Goal: Task Accomplishment & Management: Manage account settings

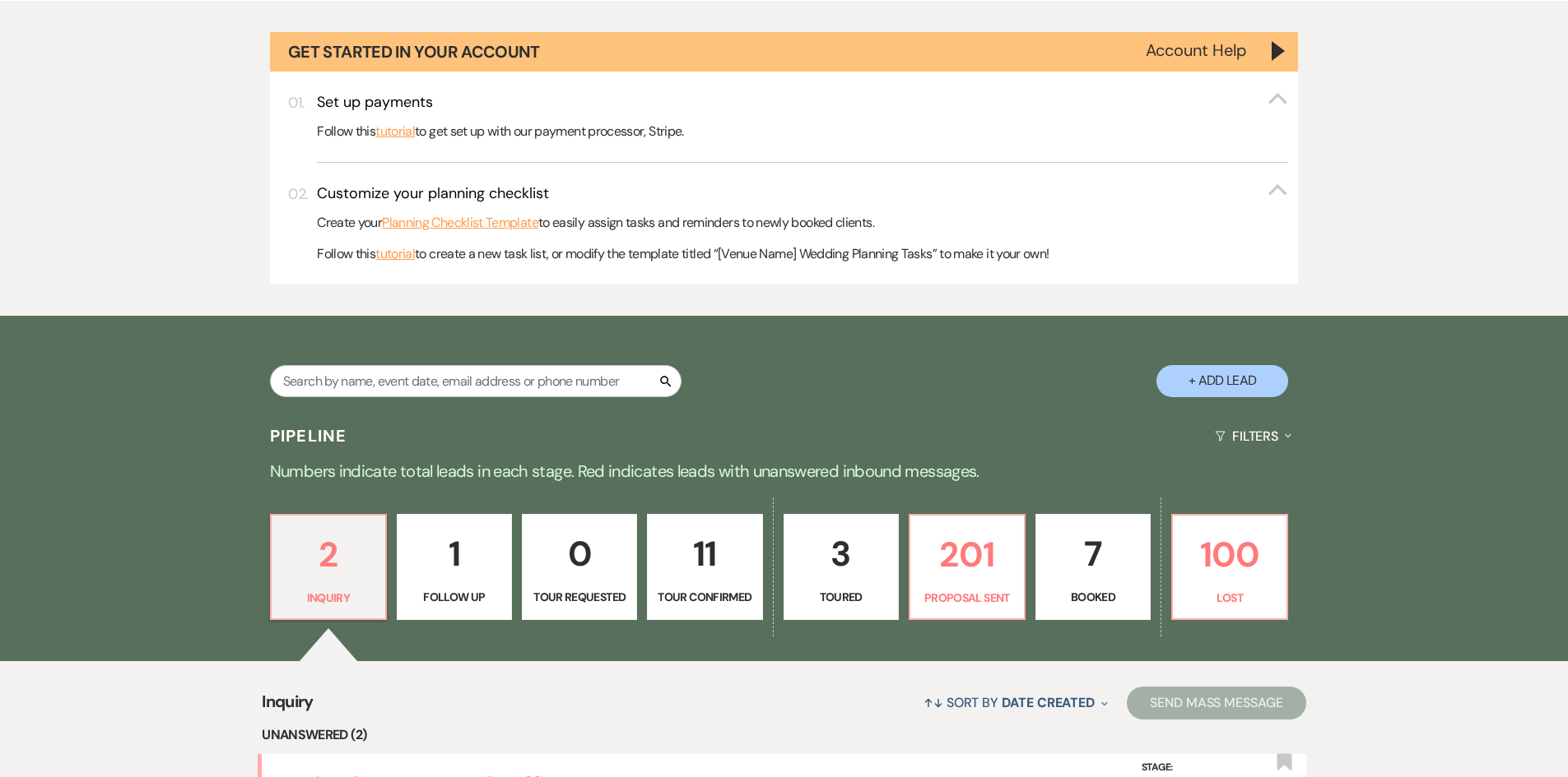
scroll to position [329, 0]
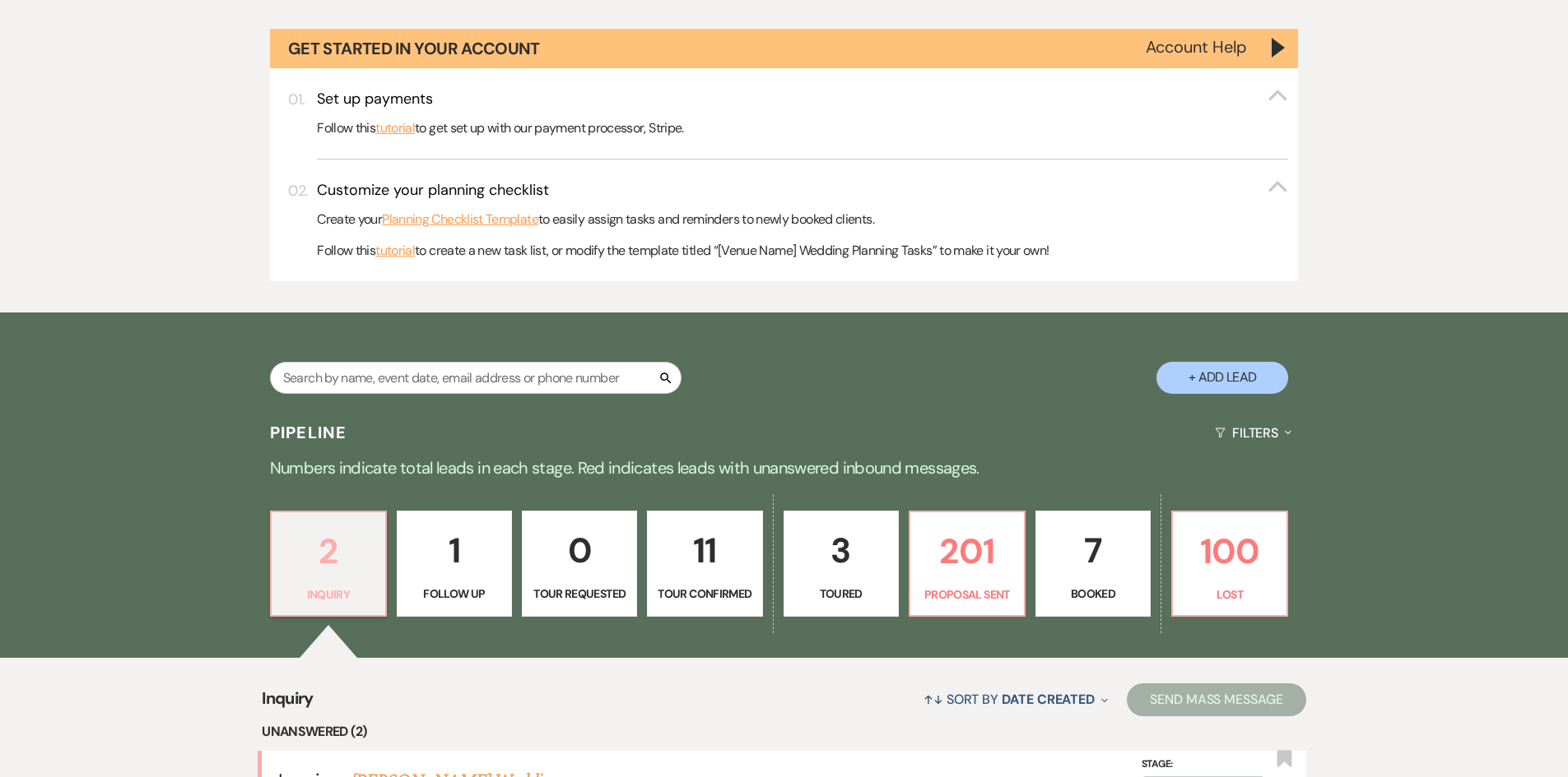
click at [340, 554] on p "2" at bounding box center [328, 551] width 94 height 55
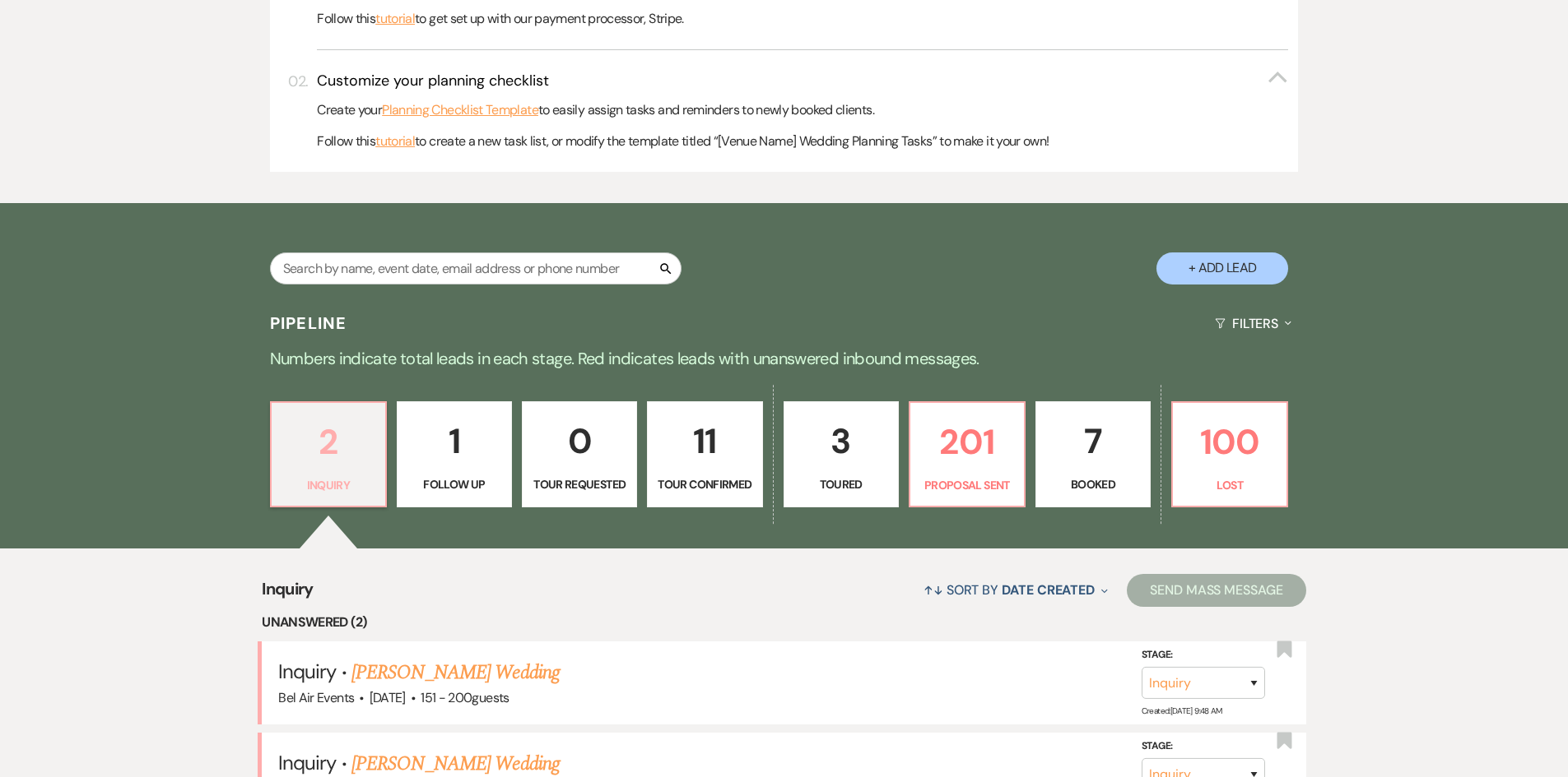
scroll to position [711, 0]
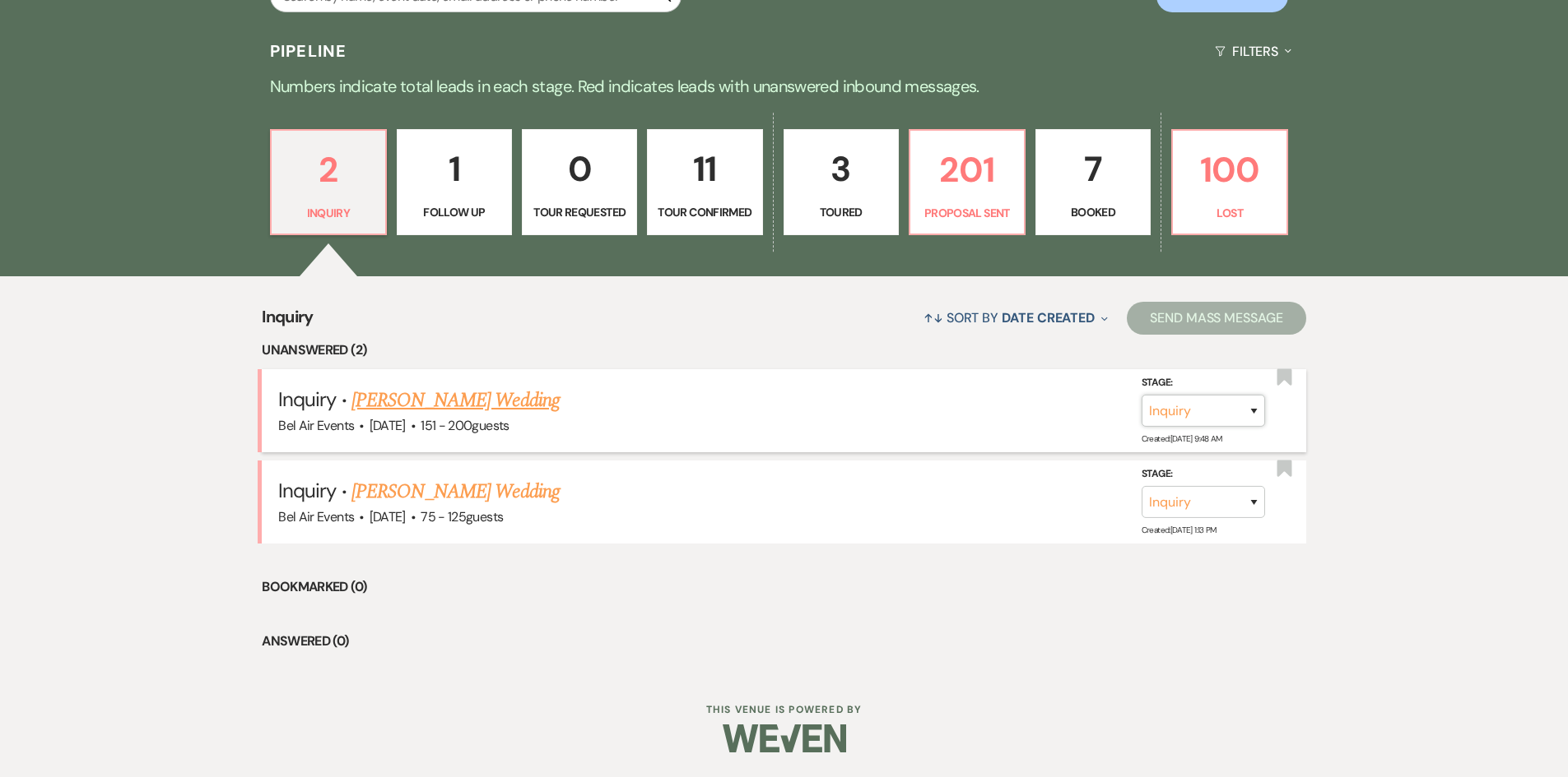
click at [1235, 414] on select "Inquiry Follow Up Tour Requested Tour Confirmed Toured Proposal Sent Booked Lost" at bounding box center [1203, 411] width 124 height 32
select select "8"
click at [1141, 395] on select "Inquiry Follow Up Tour Requested Tour Confirmed Toured Proposal Sent Booked Lost" at bounding box center [1203, 411] width 124 height 32
click at [967, 419] on select "Booked Elsewhere Budget Date Unavailable No Response Not a Good Match Capacity …" at bounding box center [972, 411] width 142 height 32
select select "8"
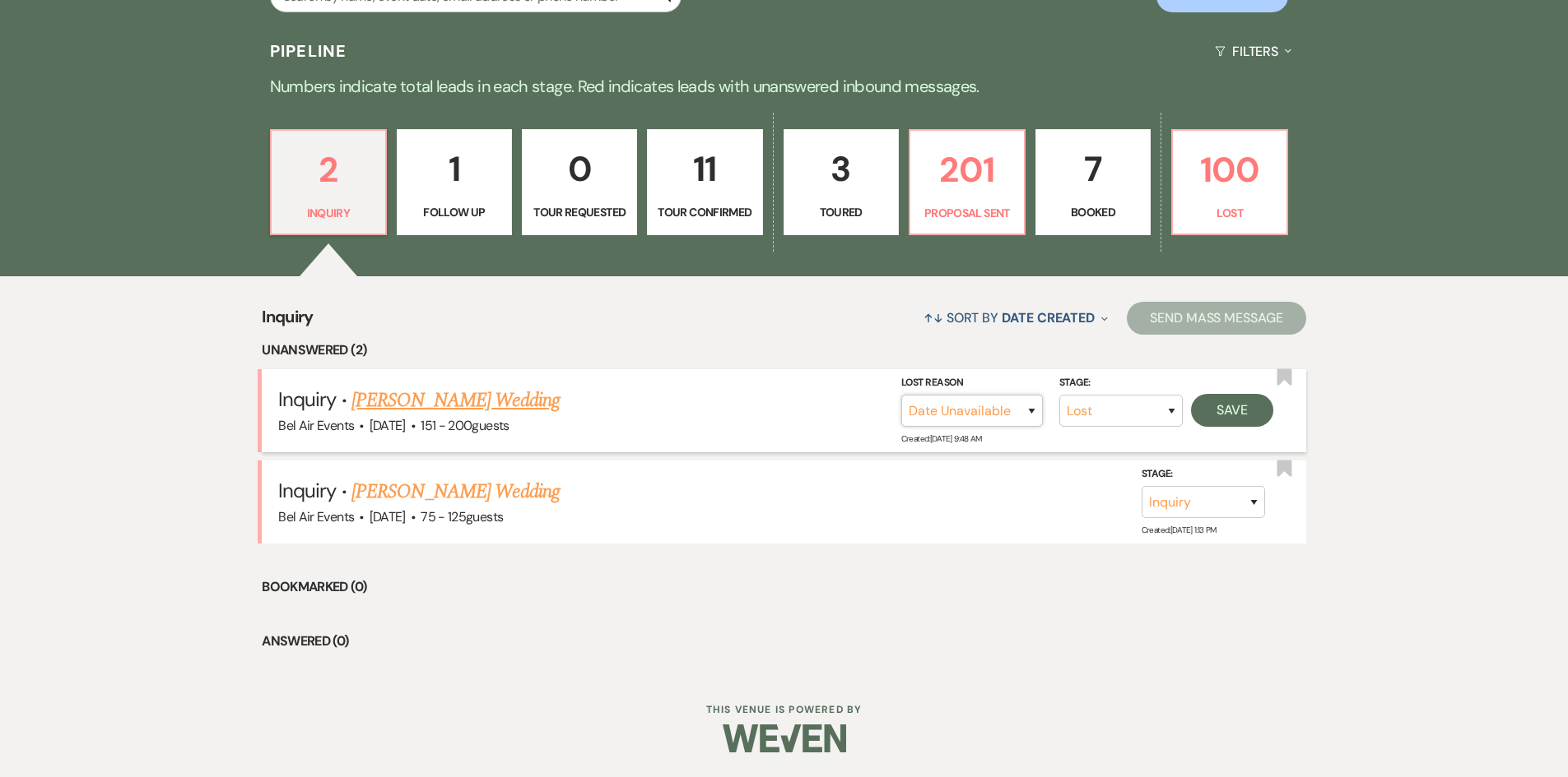
click at [901, 395] on select "Booked Elsewhere Budget Date Unavailable No Response Not a Good Match Capacity …" at bounding box center [972, 411] width 142 height 32
click at [1218, 392] on form "Stage: Inquiry Follow Up Tour Requested Tour Confirmed Toured Proposal Sent Boo…" at bounding box center [1087, 399] width 372 height 53
click at [1225, 419] on button "Save" at bounding box center [1232, 411] width 83 height 33
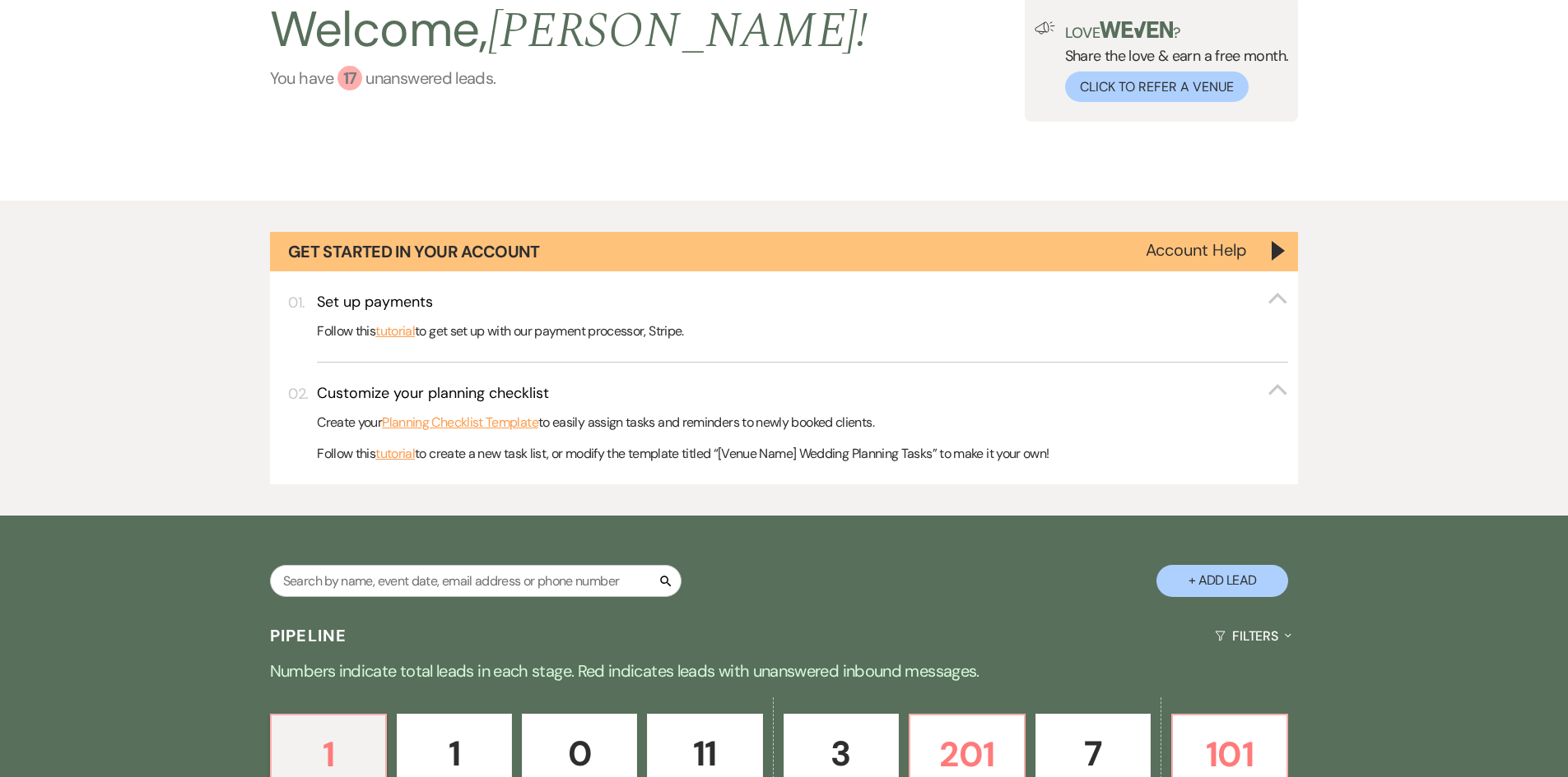
scroll to position [0, 0]
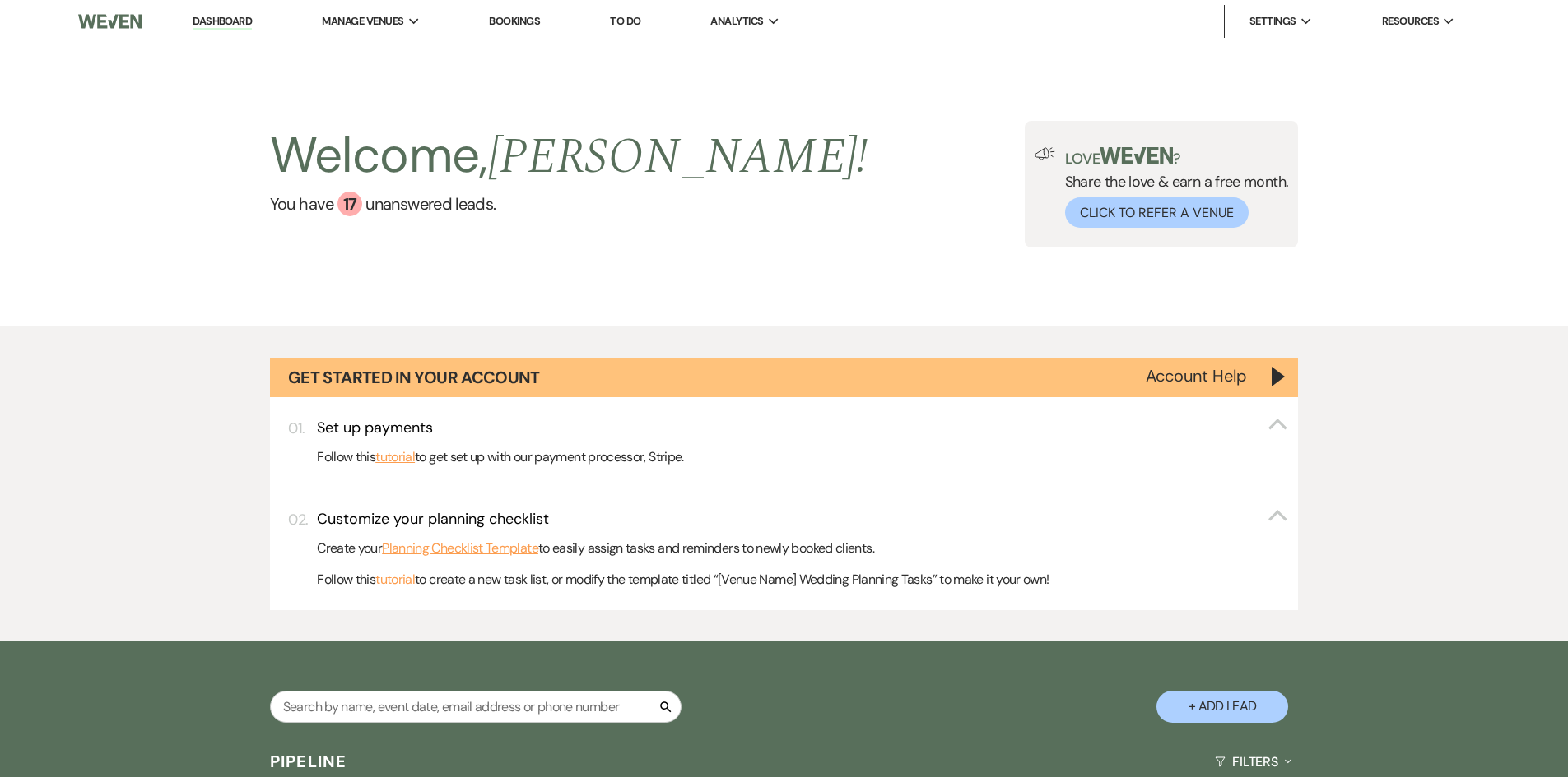
click at [397, 52] on div "Welcome, Cynthia ! You have 17 unanswered lead s . Love ? Share the love & earn…" at bounding box center [784, 184] width 1568 height 284
drag, startPoint x: 414, startPoint y: 42, endPoint x: 427, endPoint y: 33, distance: 15.8
click at [413, 43] on link "Bel Air Events" at bounding box center [405, 54] width 165 height 33
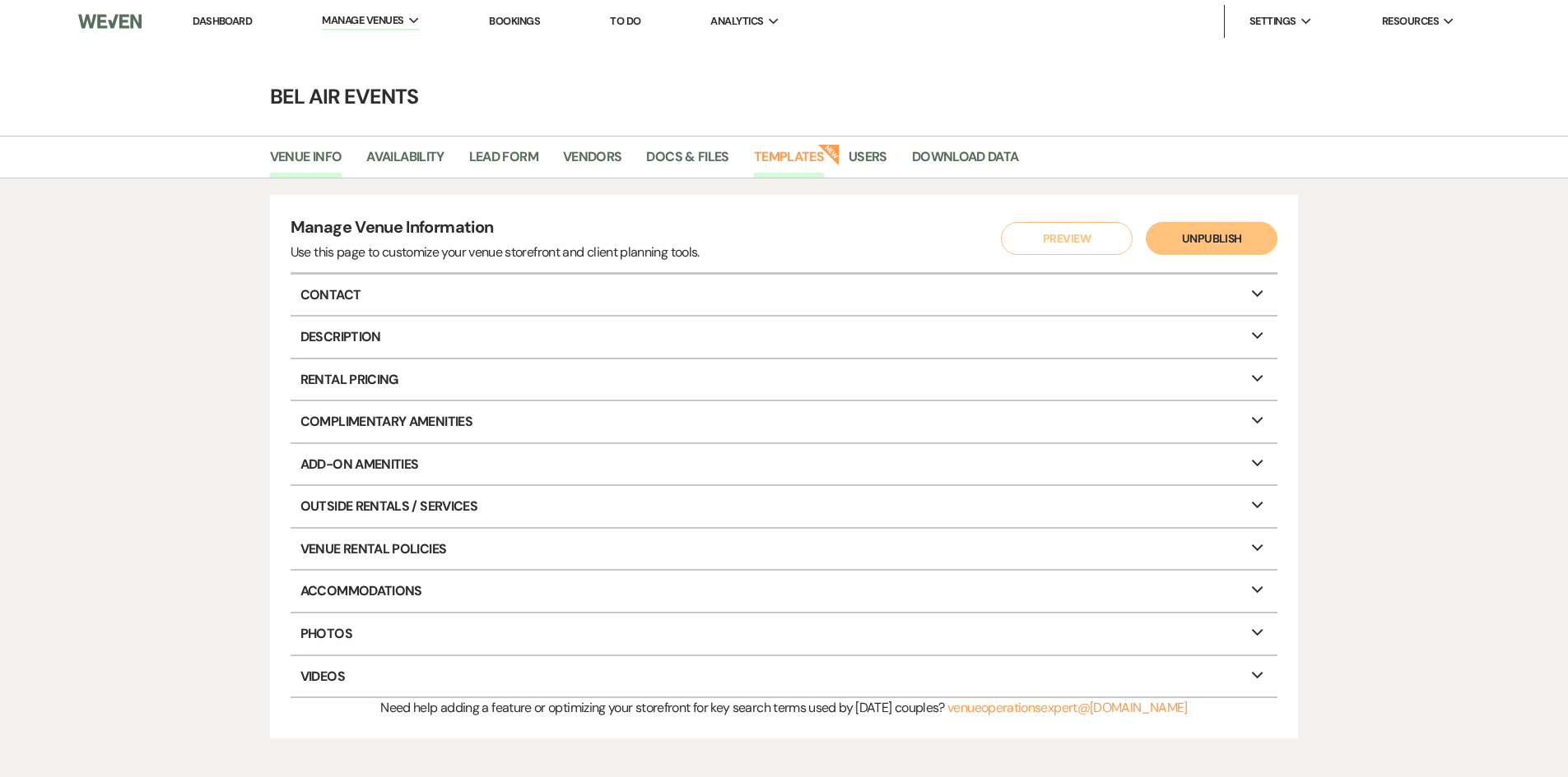
click at [803, 159] on link "Templates" at bounding box center [789, 162] width 70 height 31
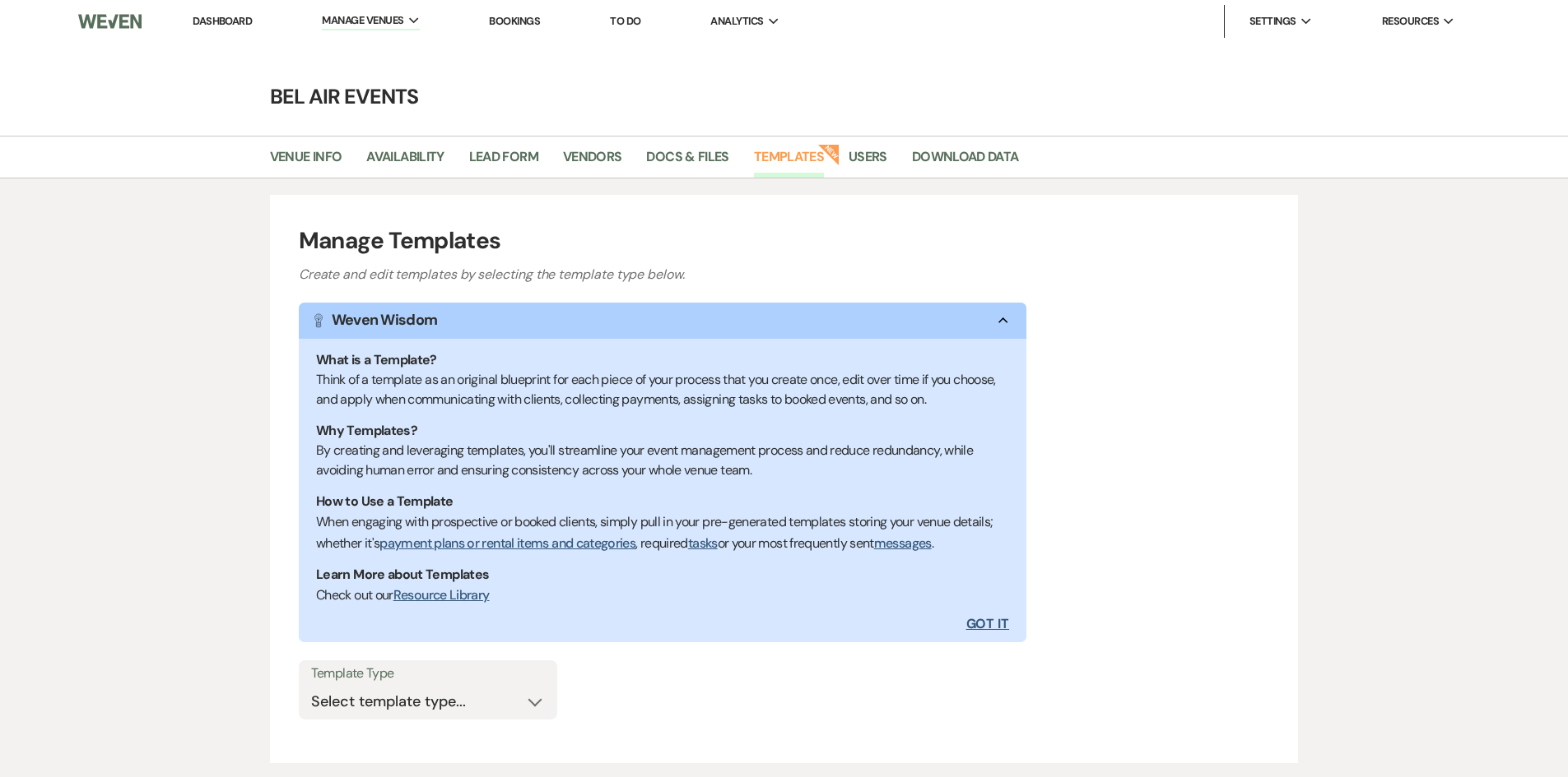
scroll to position [109, 0]
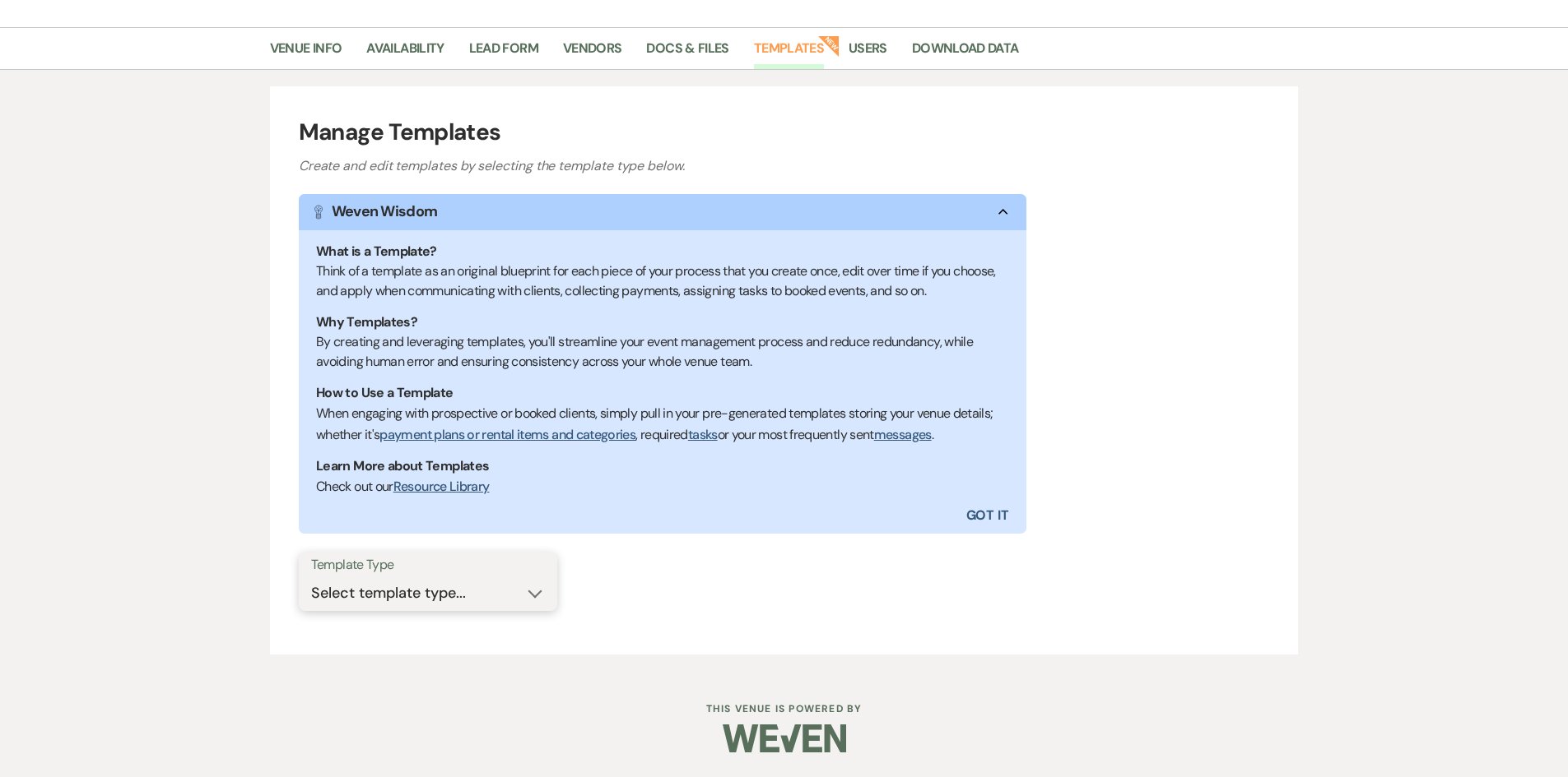
click at [533, 596] on select "Select template type... Task List Message Templates Payment Plan Inventory Item…" at bounding box center [427, 593] width 233 height 32
click at [538, 594] on select "Select template type... Task List Message Templates Payment Plan Inventory Item…" at bounding box center [427, 593] width 233 height 32
click at [679, 598] on div "Template Type Select template type... Task List Message Templates Payment Plan …" at bounding box center [784, 588] width 972 height 74
click at [527, 595] on select "Select template type... Task List Message Templates Payment Plan Inventory Item…" at bounding box center [427, 593] width 233 height 32
select select "Message Templates"
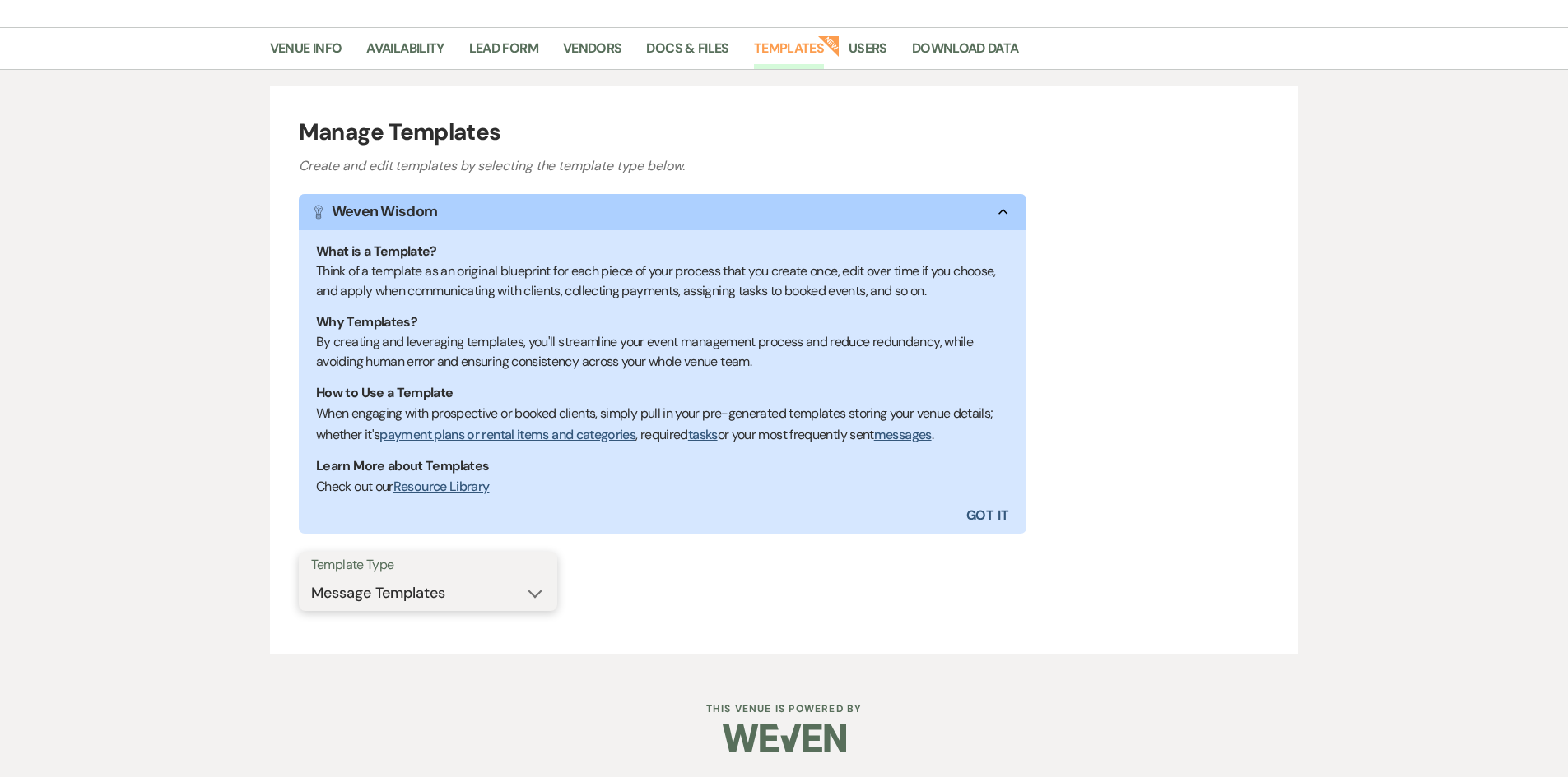
click at [311, 578] on select "Select template type... Task List Message Templates Payment Plan Inventory Item…" at bounding box center [427, 593] width 233 height 32
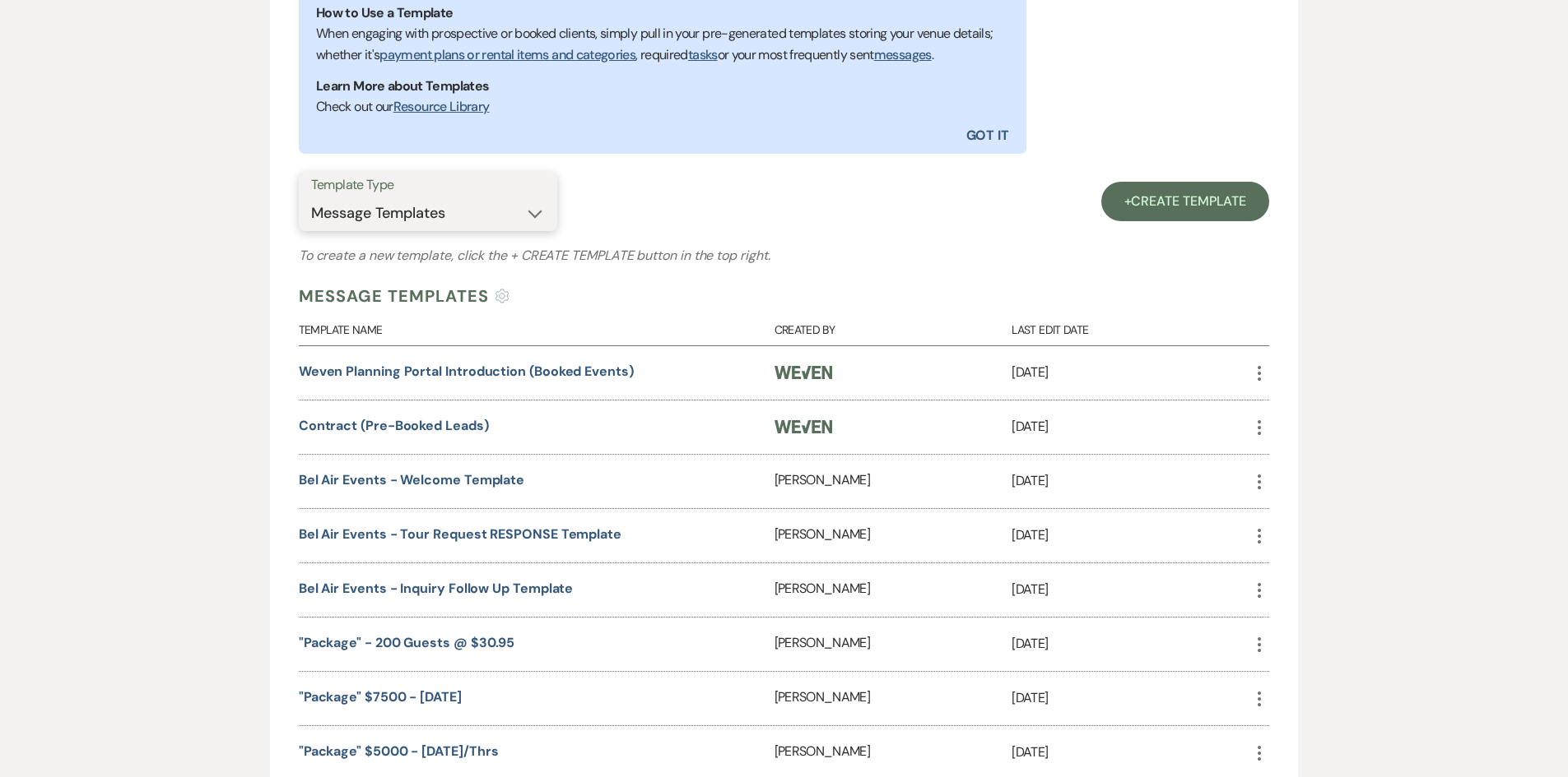
scroll to position [519, 0]
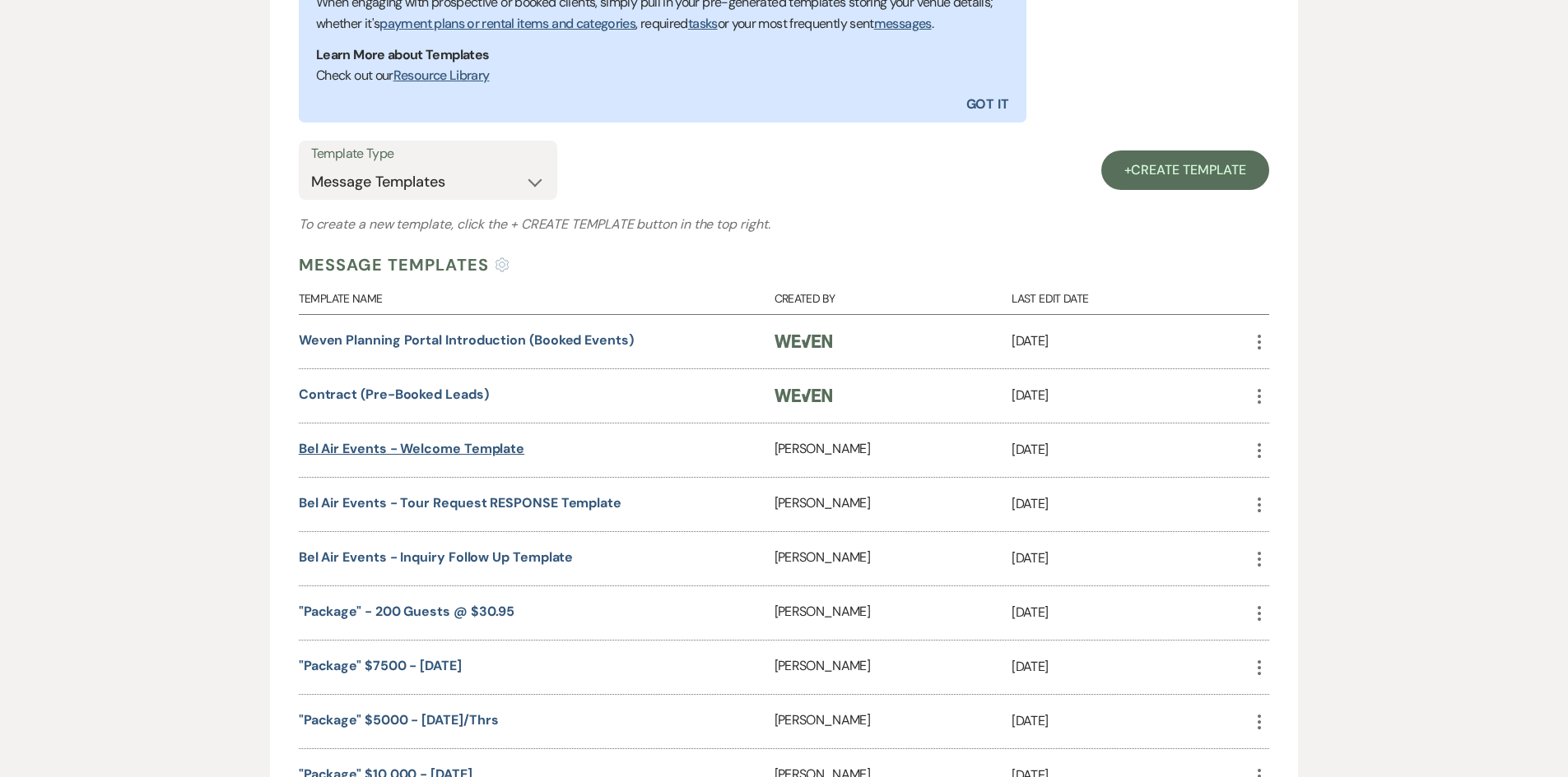
click at [388, 445] on link "Bel Air Events - Welcome Template" at bounding box center [411, 449] width 225 height 17
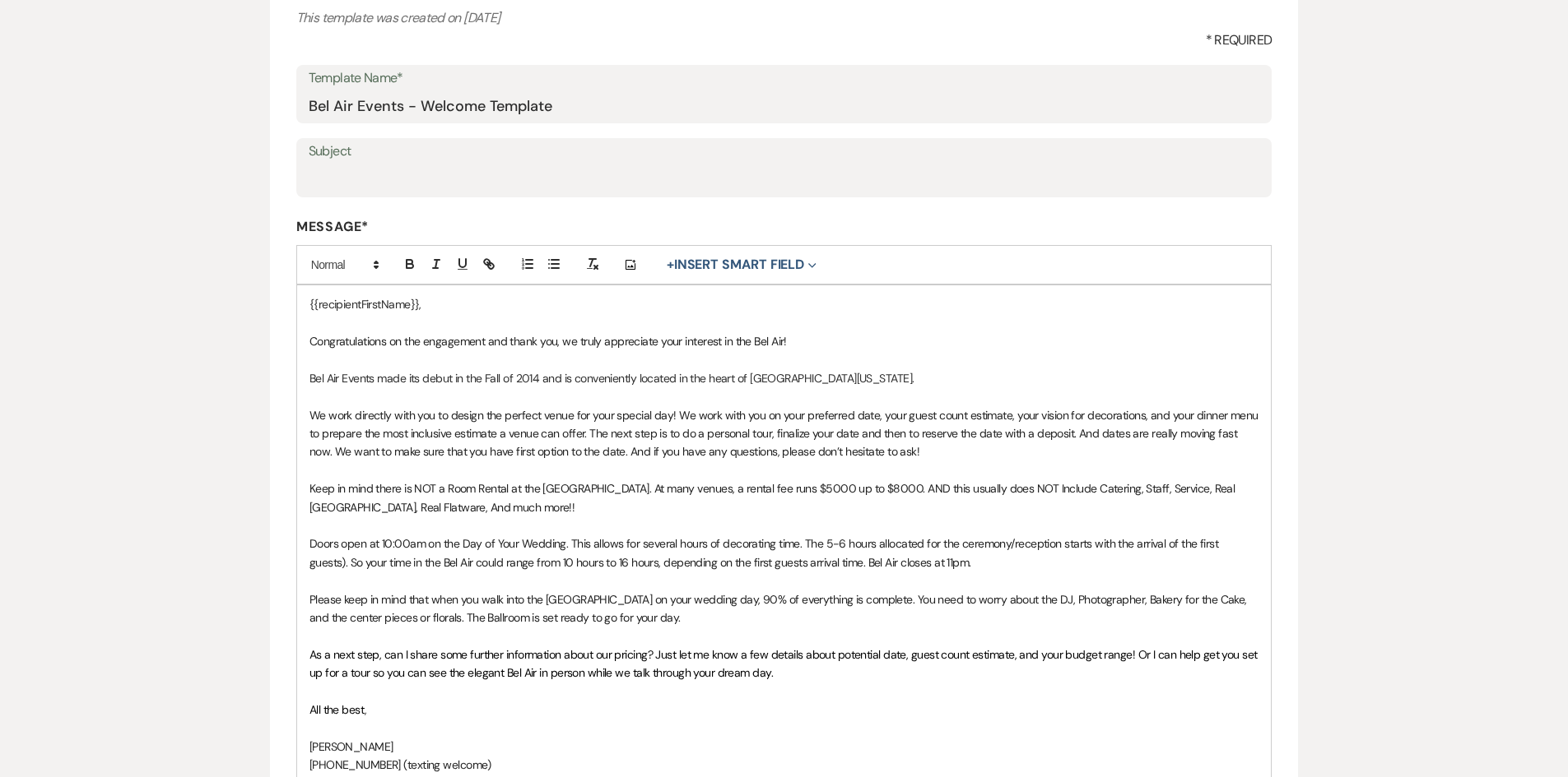
scroll to position [247, 0]
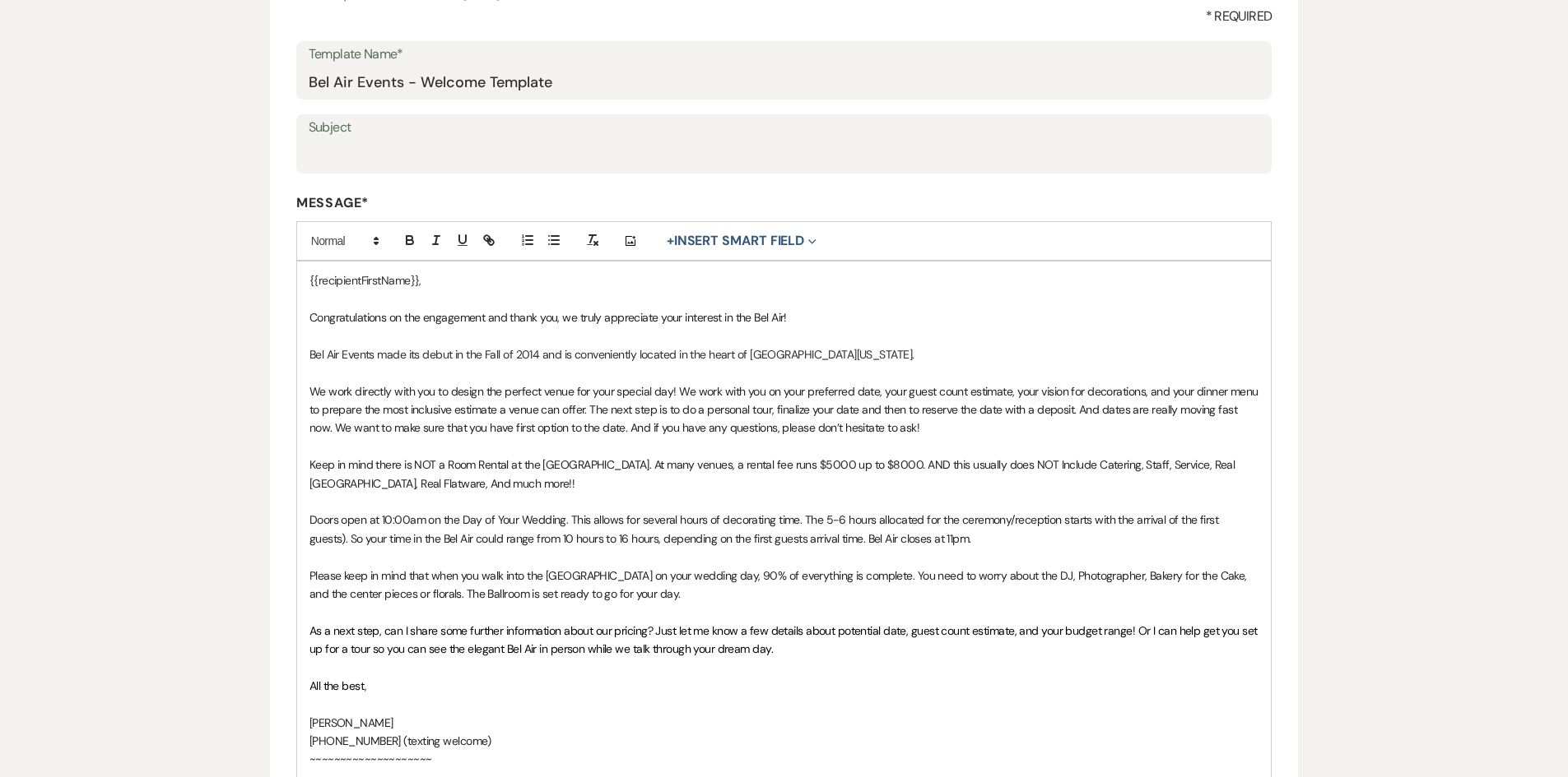
click at [576, 459] on span "Keep in mind there is NOT a Room Rental at the Bel Air. At many venues, a renta…" at bounding box center [773, 474] width 928 height 33
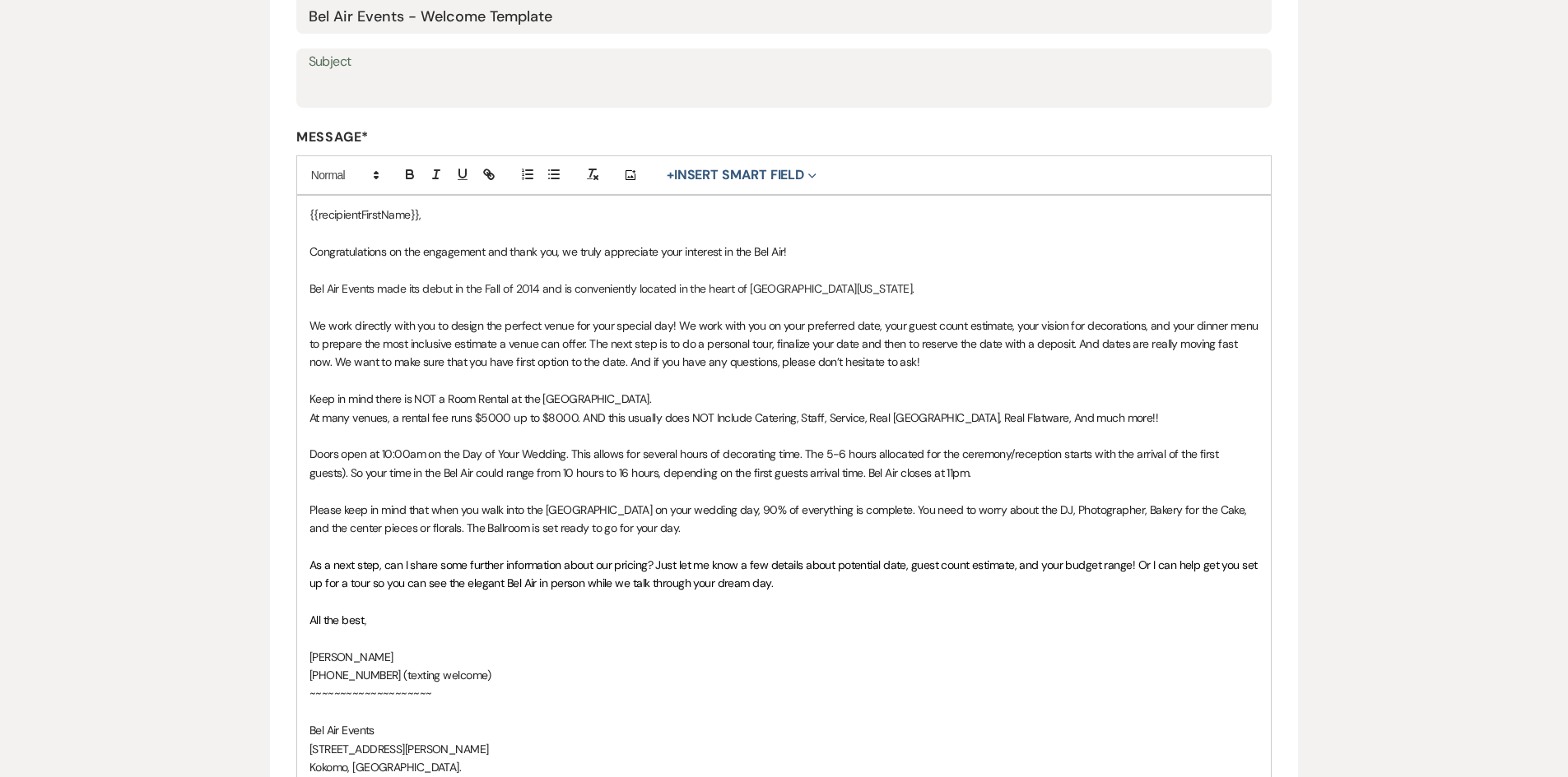
scroll to position [412, 0]
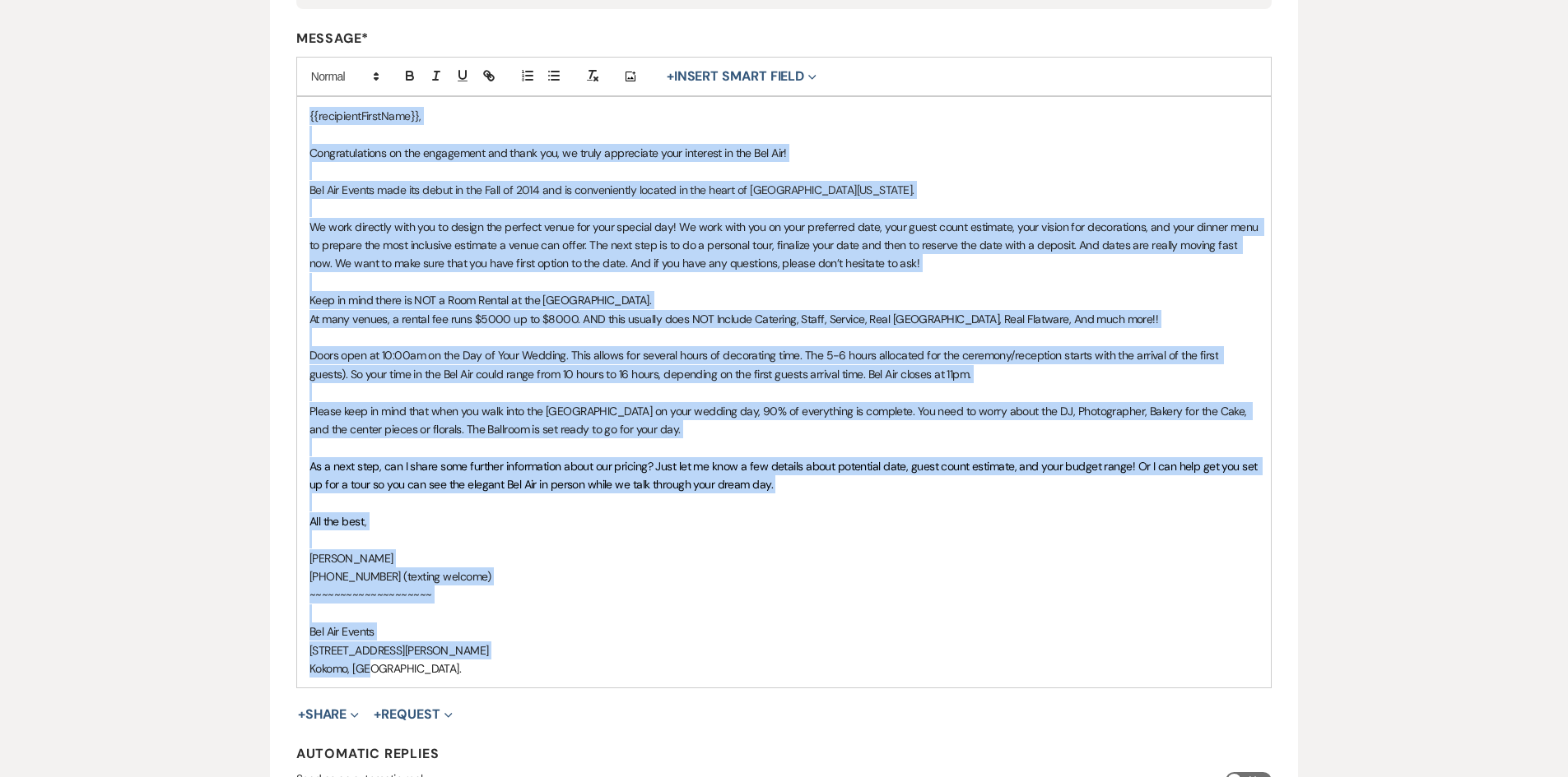
drag, startPoint x: 399, startPoint y: 675, endPoint x: 286, endPoint y: 54, distance: 631.2
click at [286, 54] on form "Edit Message Template This template was created on Aug 7, 2024 * Required Templ…" at bounding box center [784, 315] width 1029 height 1134
copy div "{{recipientFirstName}}, Congratulations on the engagement and thank you, we tru…"
click at [542, 594] on p "~~~~~~~~~~~~~~~~~~~~" at bounding box center [784, 594] width 950 height 18
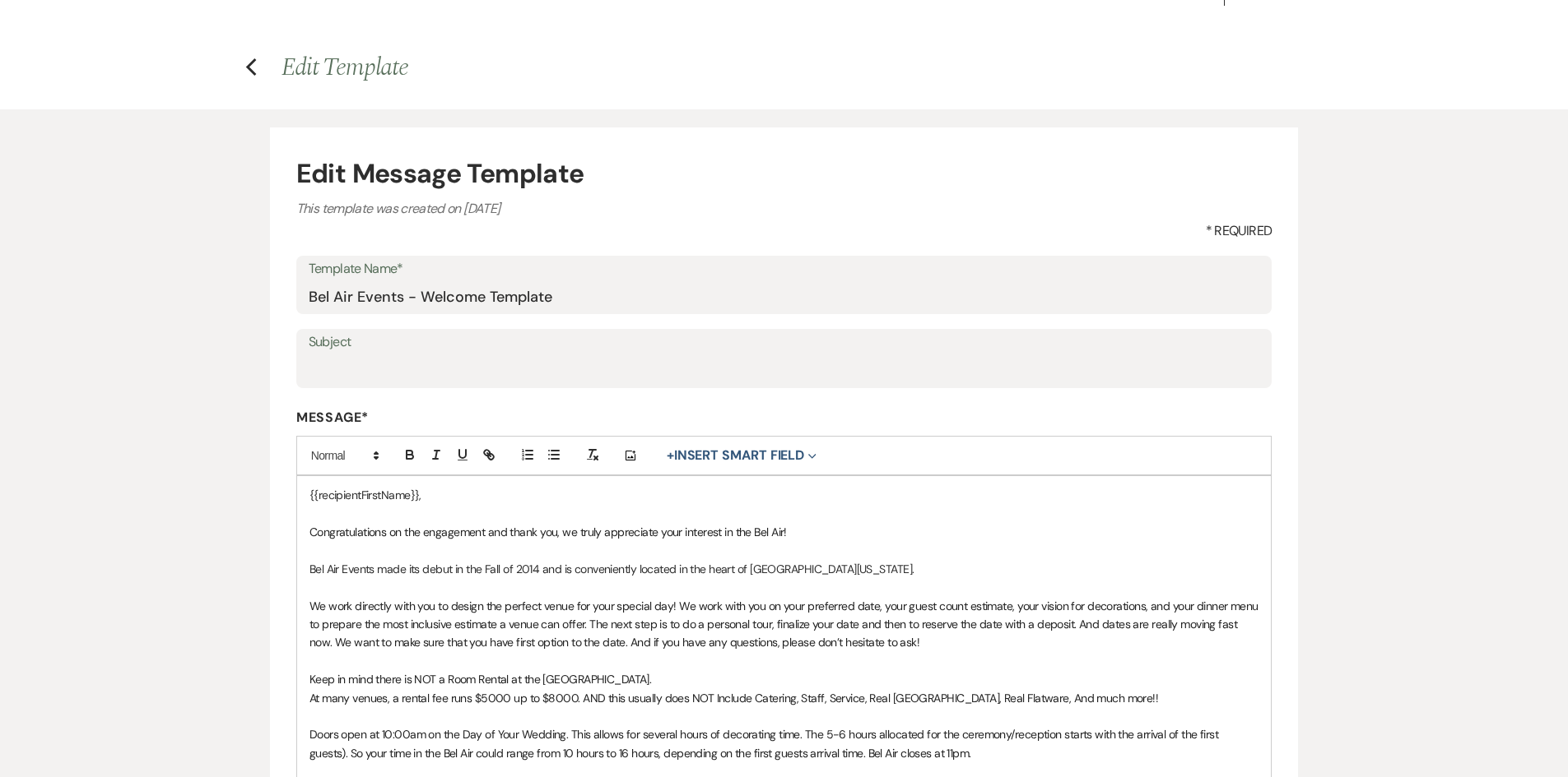
scroll to position [0, 0]
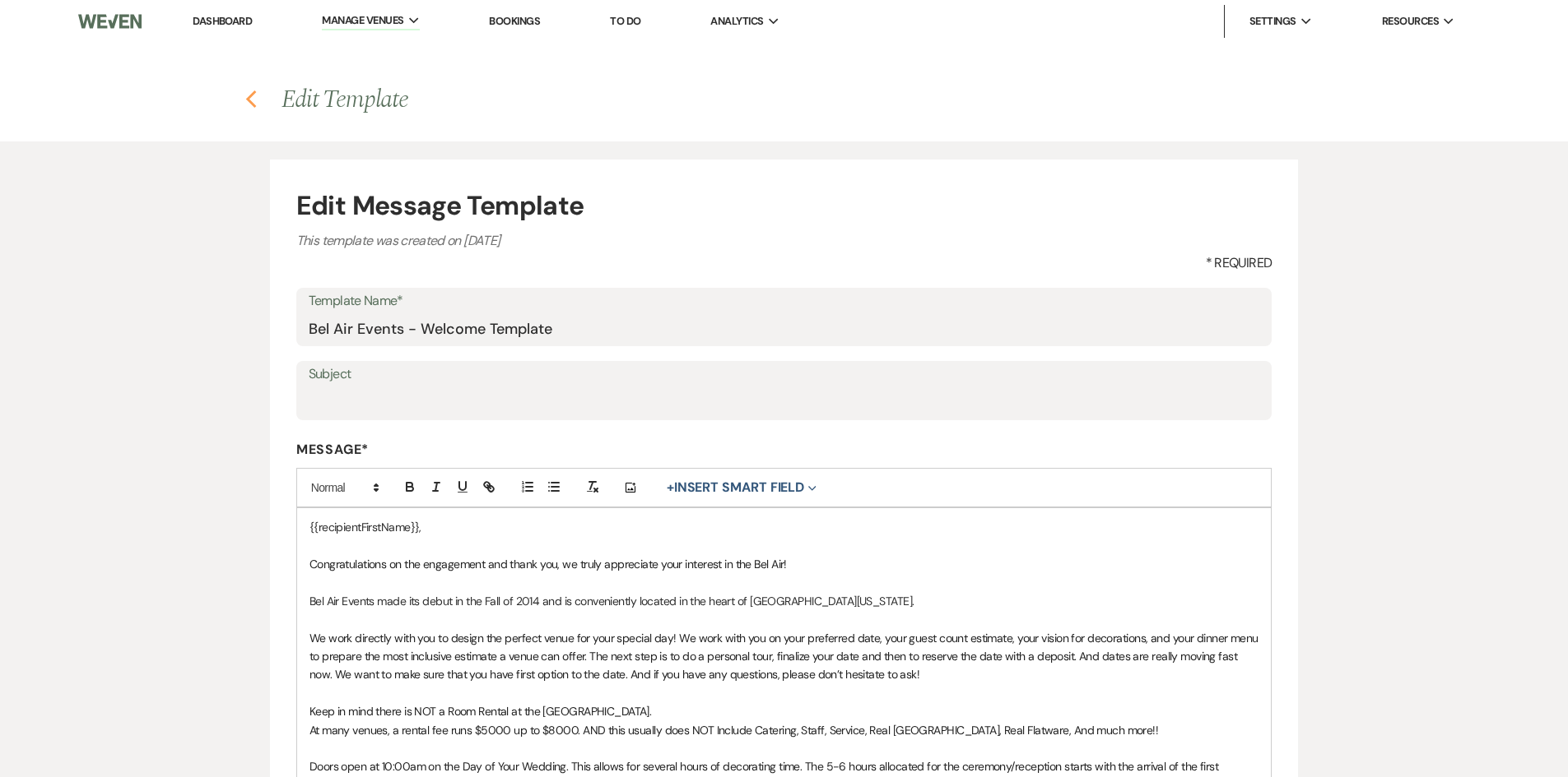
click at [246, 99] on use "button" at bounding box center [252, 99] width 10 height 18
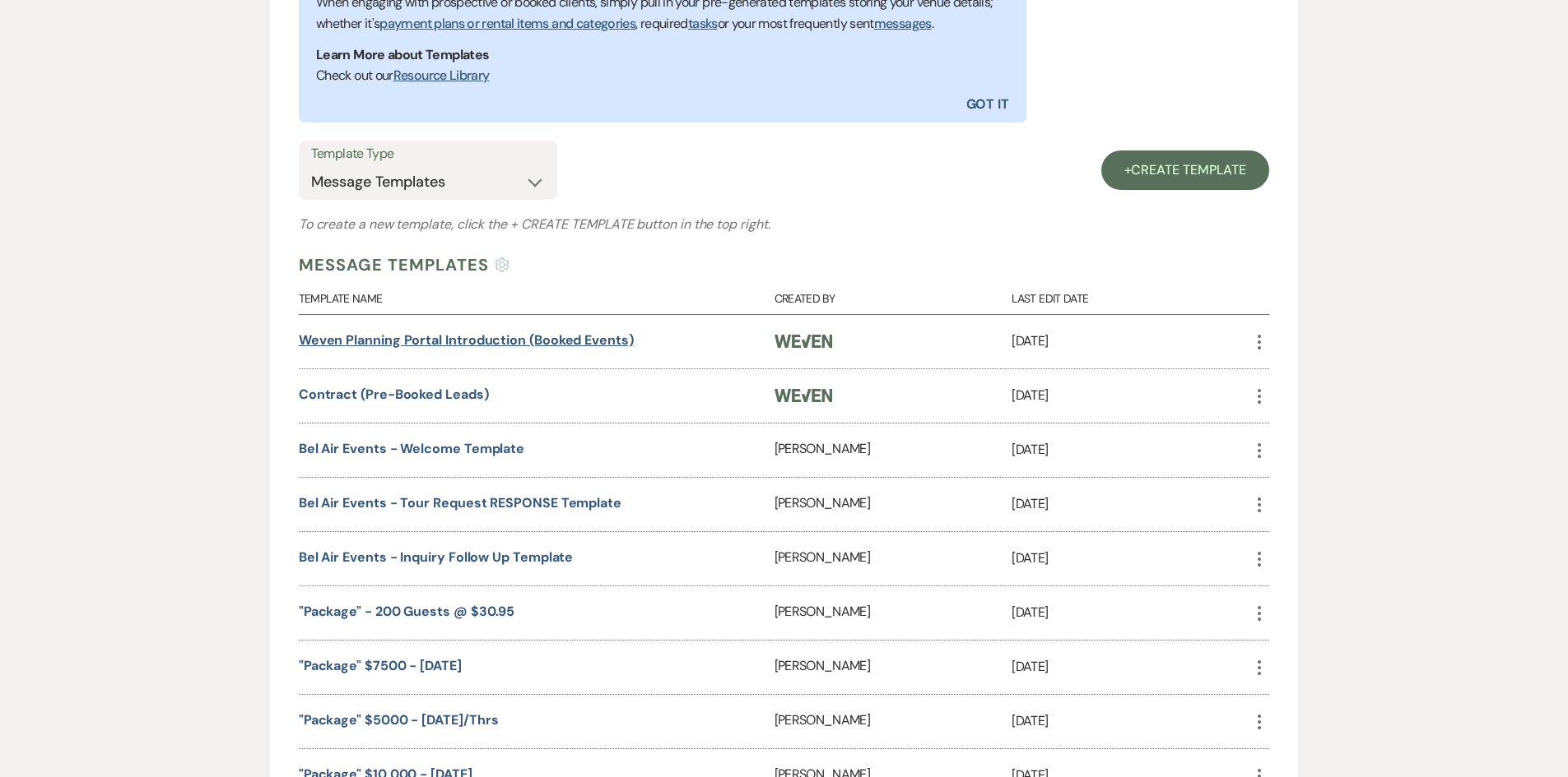
click at [488, 338] on link "Weven Planning Portal Introduction (Booked Events)" at bounding box center [466, 340] width 335 height 17
click at [463, 557] on link "Bel Air Events - Inquiry Follow Up Template" at bounding box center [436, 558] width 275 height 17
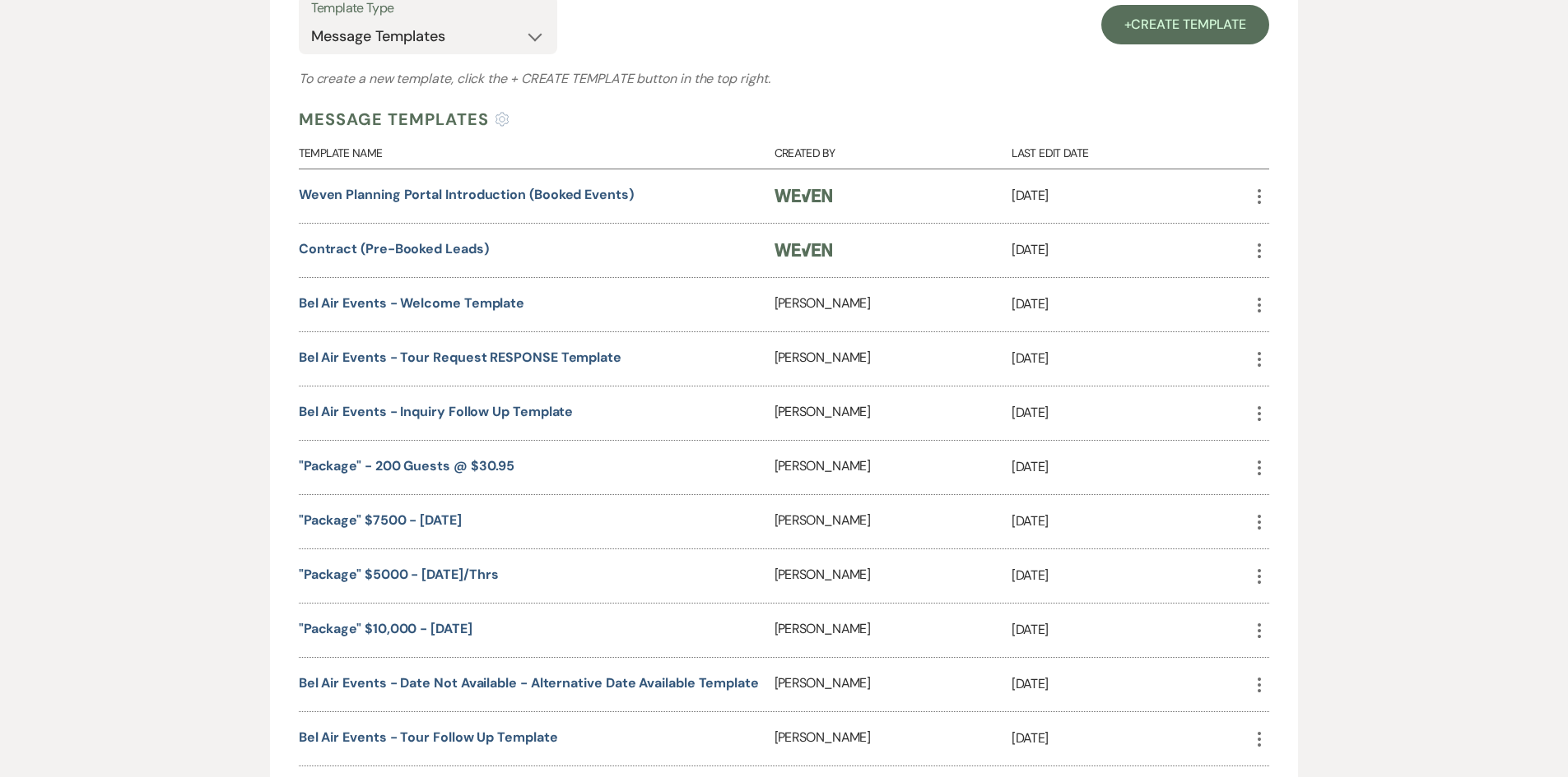
scroll to position [685, 0]
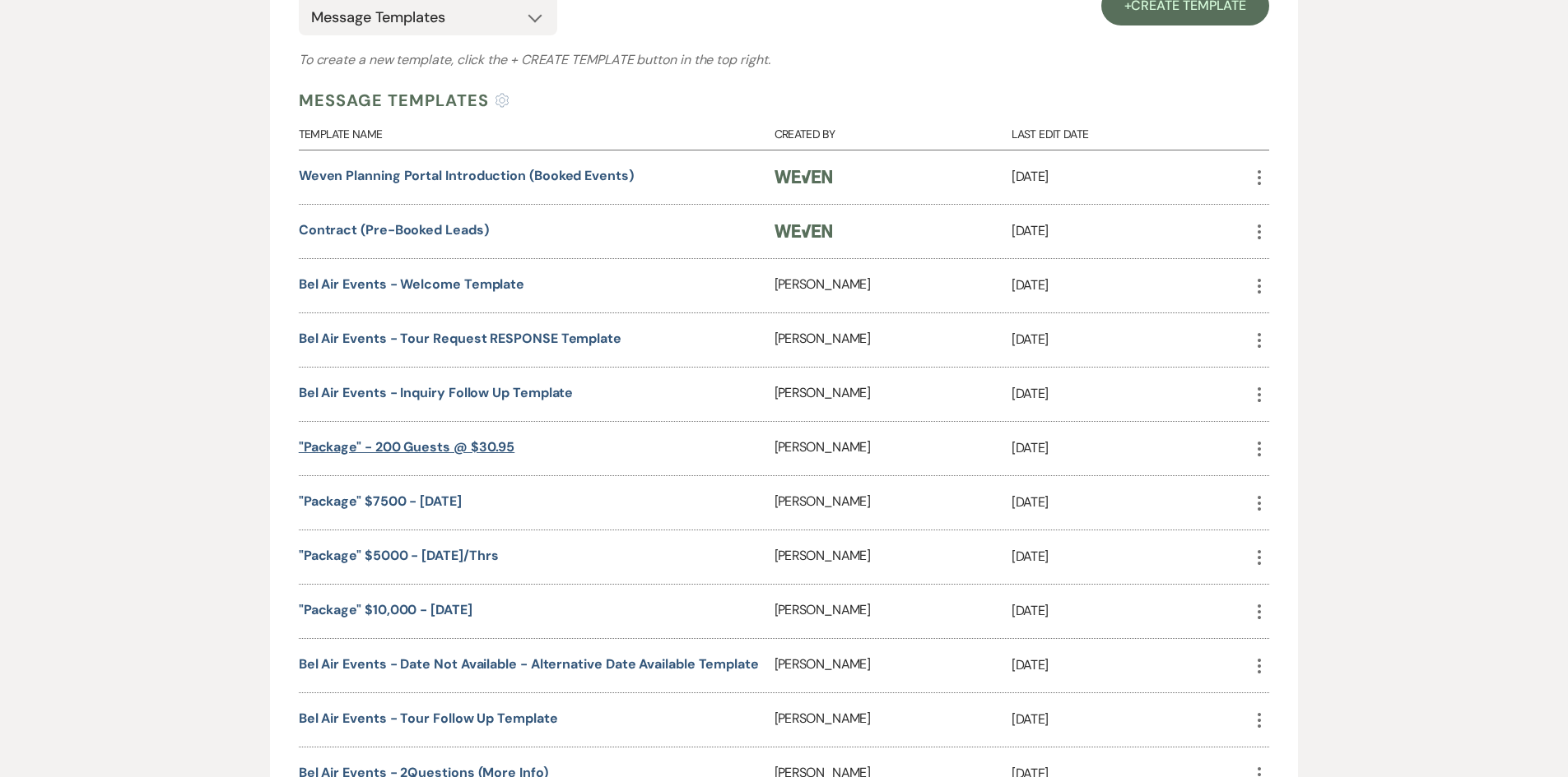
click at [457, 446] on link ""Package" - 200 Guests @ $30.95" at bounding box center [407, 447] width 217 height 17
click at [388, 496] on link ""Package" $7500 - [DATE]" at bounding box center [380, 501] width 163 height 17
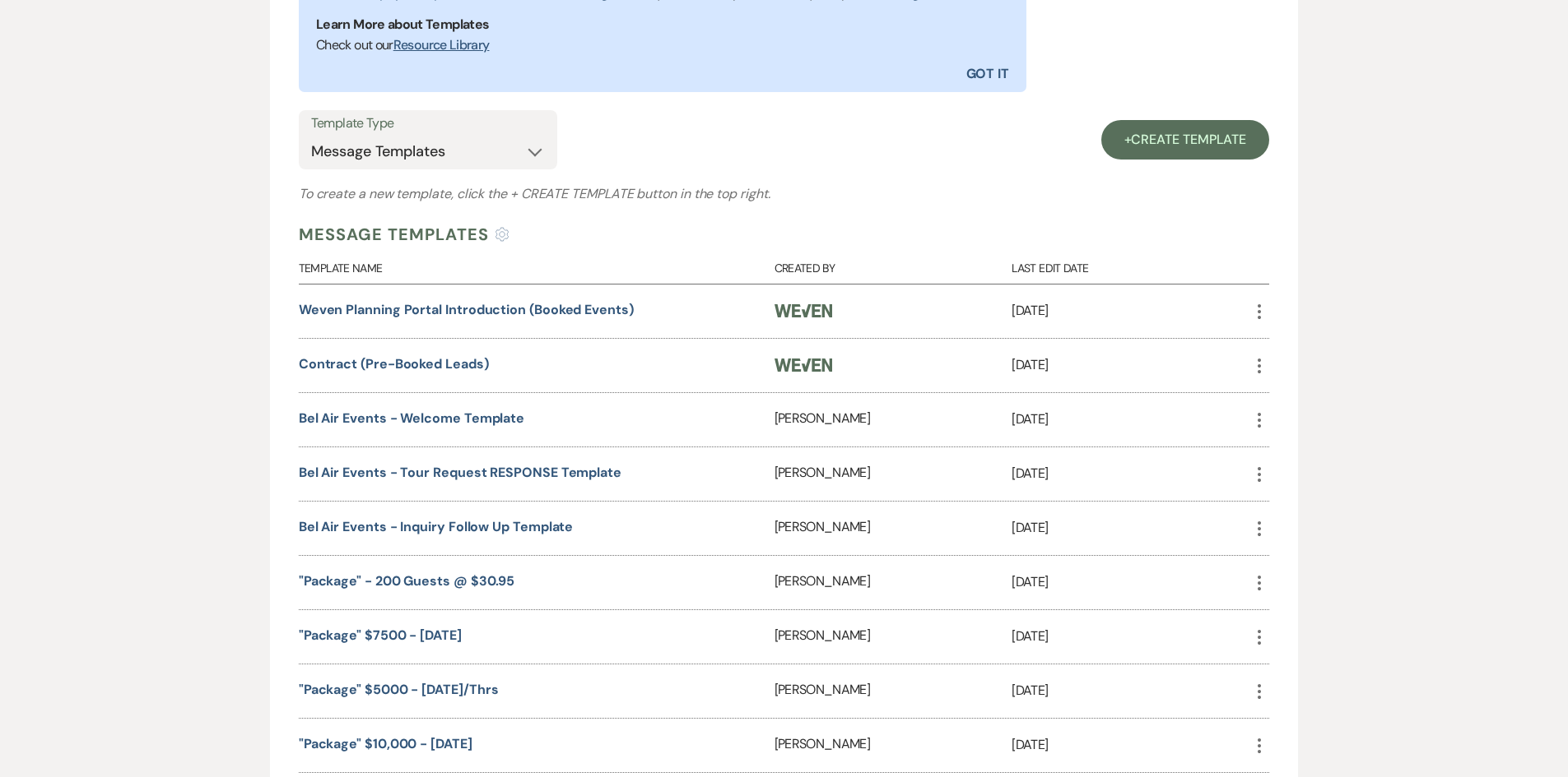
scroll to position [658, 0]
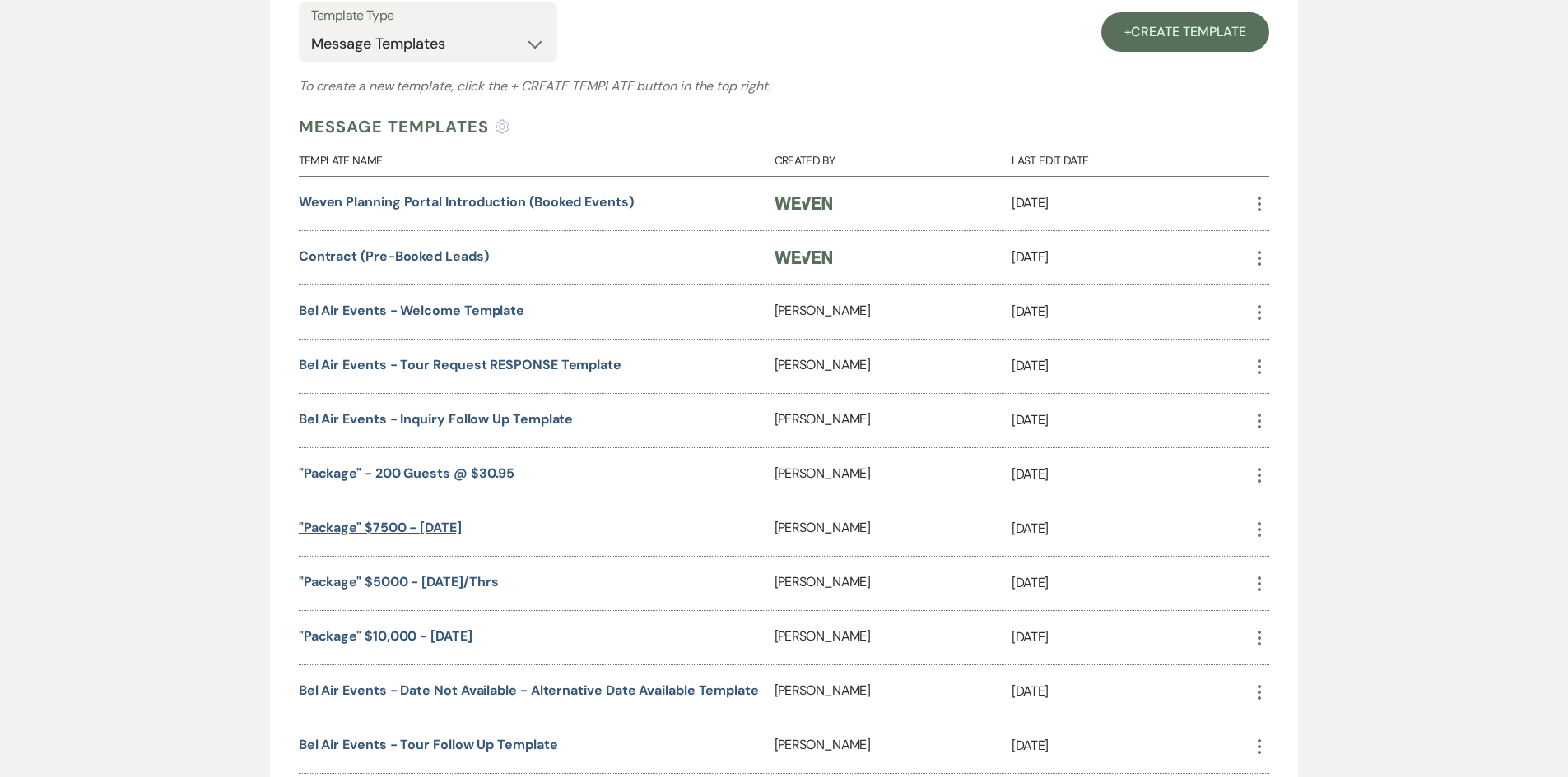
click at [442, 523] on link ""Package" $7500 - [DATE]" at bounding box center [380, 528] width 163 height 17
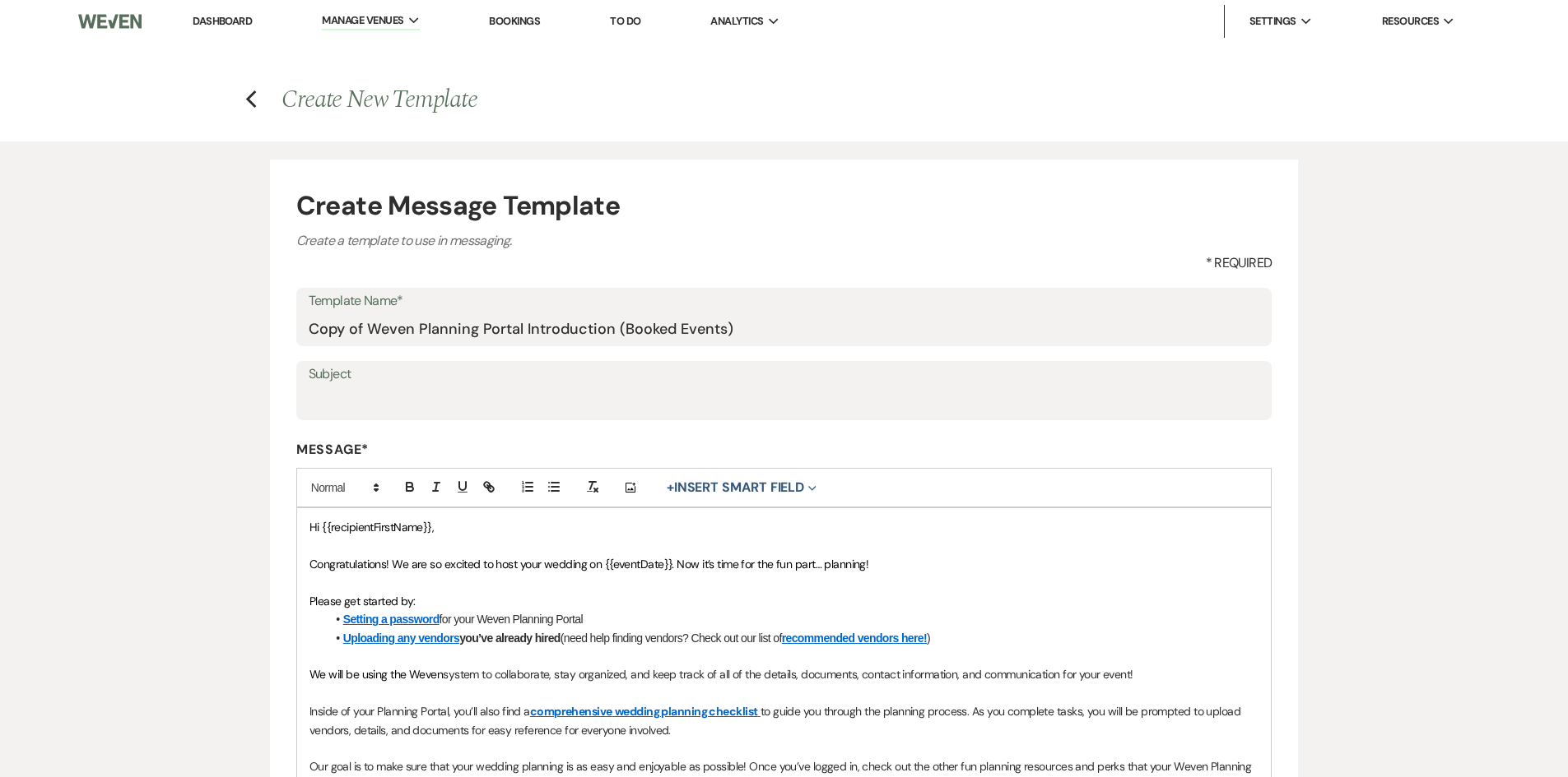
click at [258, 102] on h4 "Previous Create New Template" at bounding box center [784, 100] width 1185 height 35
click at [247, 97] on icon "Previous" at bounding box center [252, 99] width 12 height 20
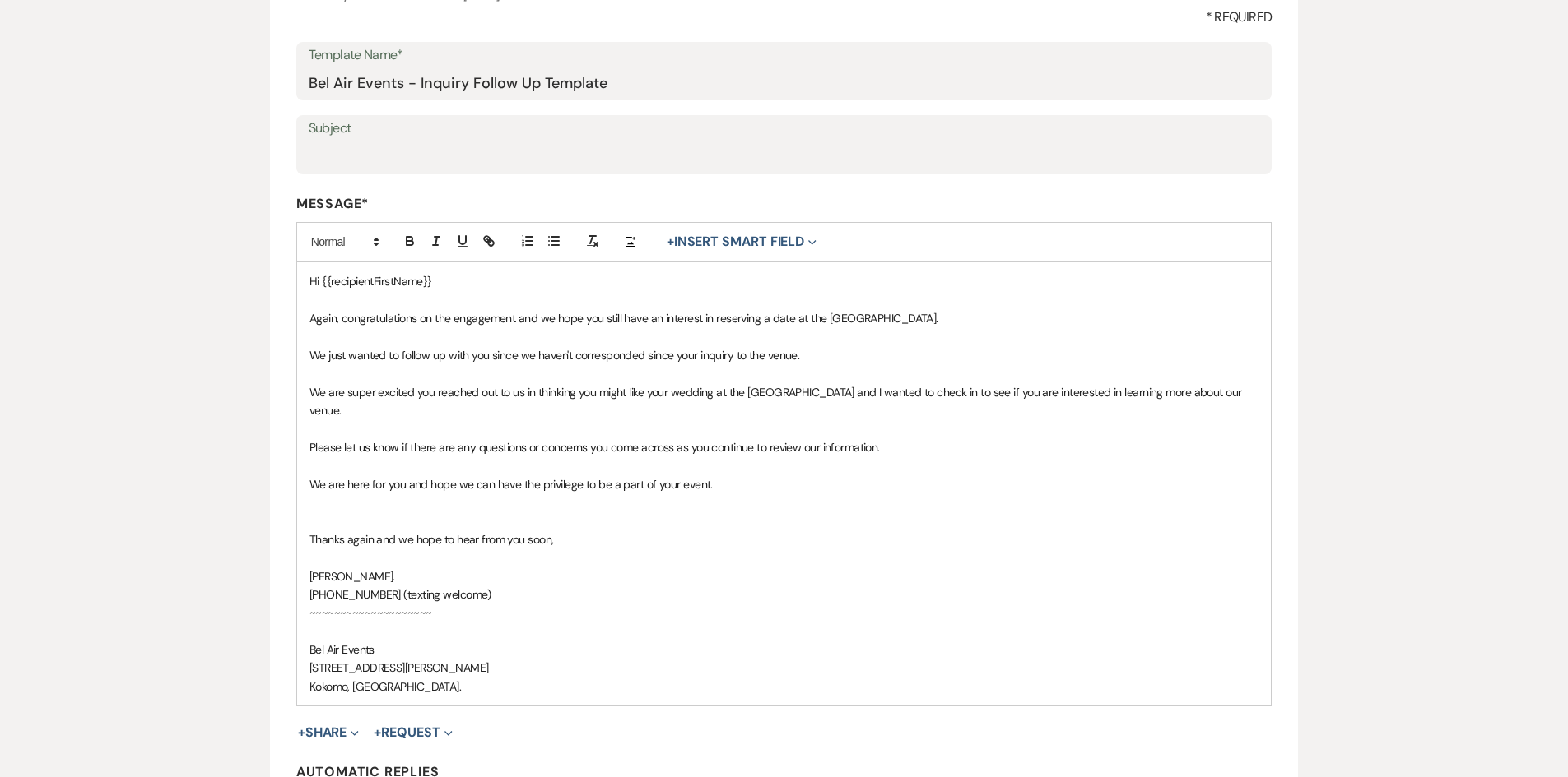
scroll to position [247, 0]
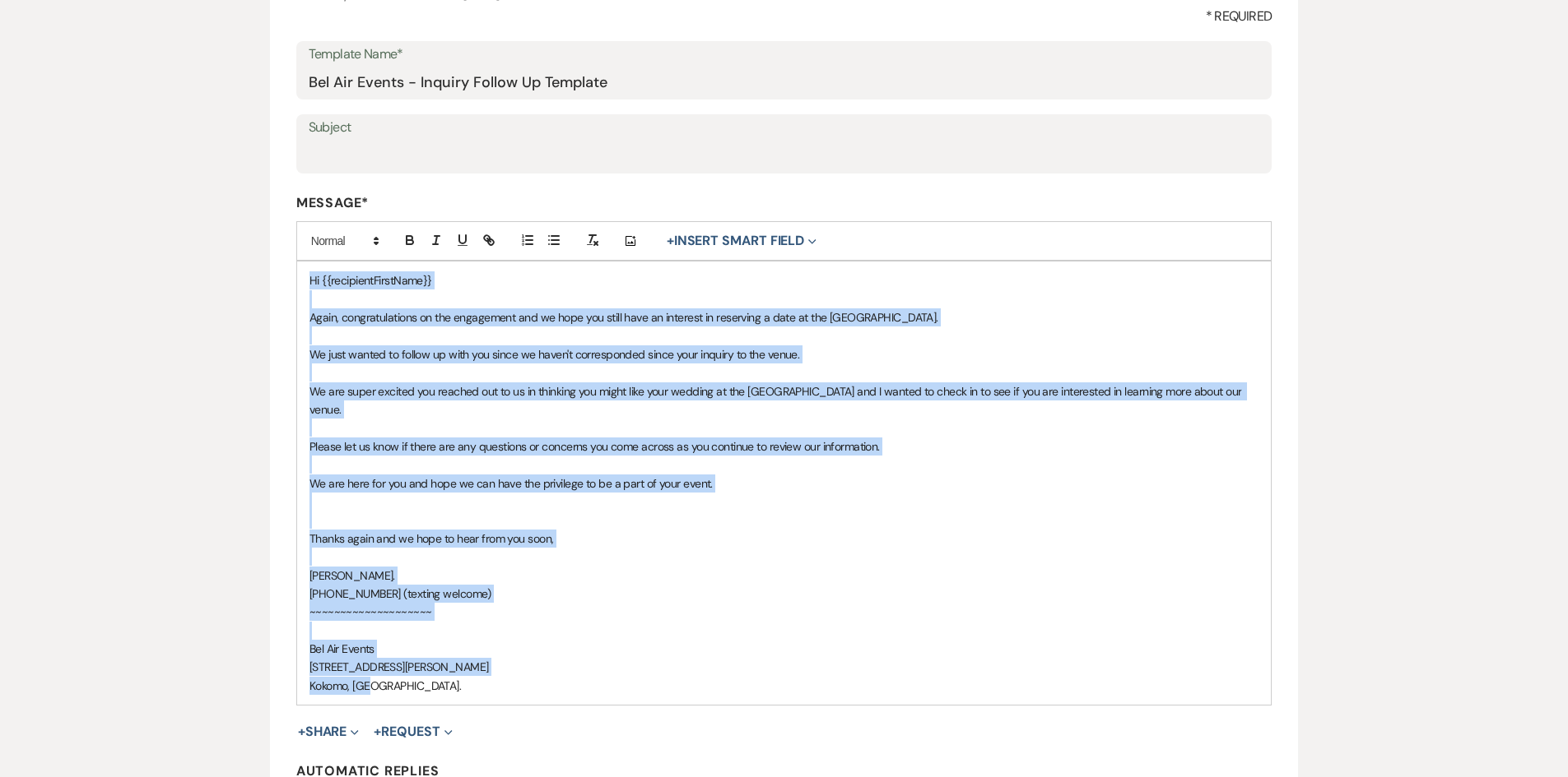
drag, startPoint x: 387, startPoint y: 666, endPoint x: 304, endPoint y: 278, distance: 396.8
click at [304, 278] on div "Hi {{recipientFirstName}} Again, congratulations on the engagement and we hope …" at bounding box center [784, 484] width 974 height 444
copy div "Hi {{recipientFirstName}} Again, congratulations on the engagement and we hope …"
click at [596, 492] on p at bounding box center [784, 501] width 950 height 18
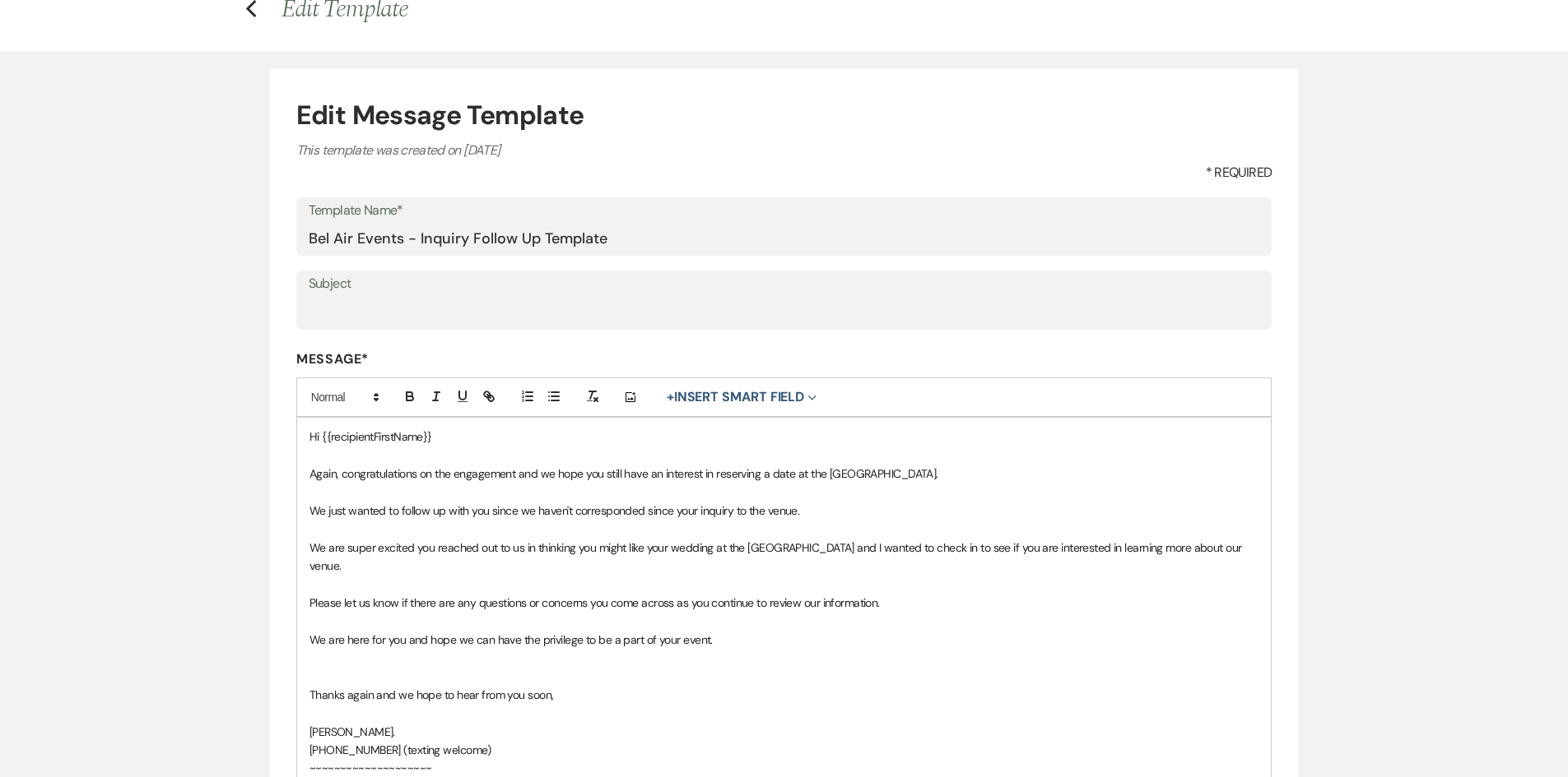
scroll to position [0, 0]
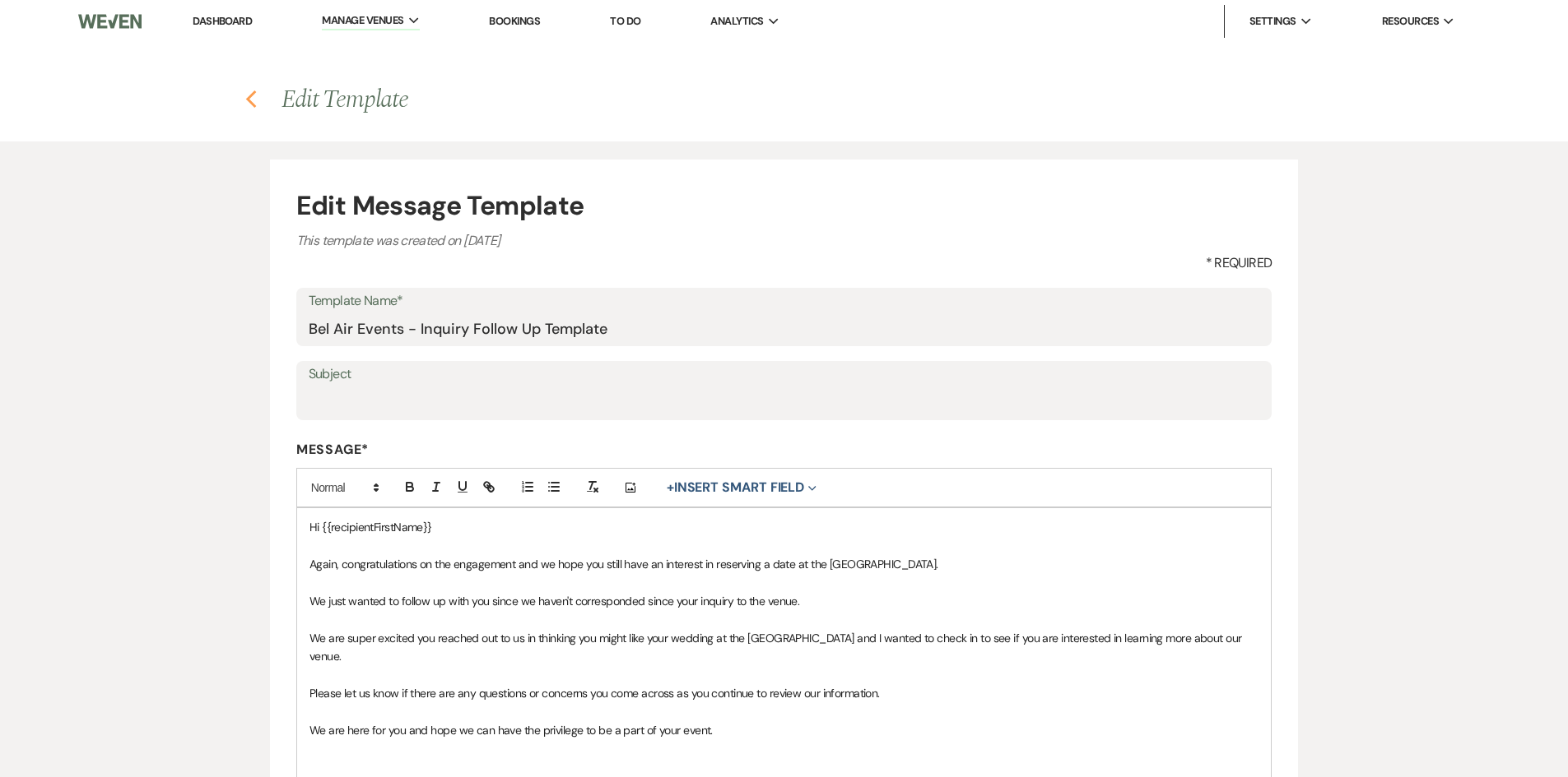
click at [253, 95] on use "button" at bounding box center [252, 99] width 10 height 18
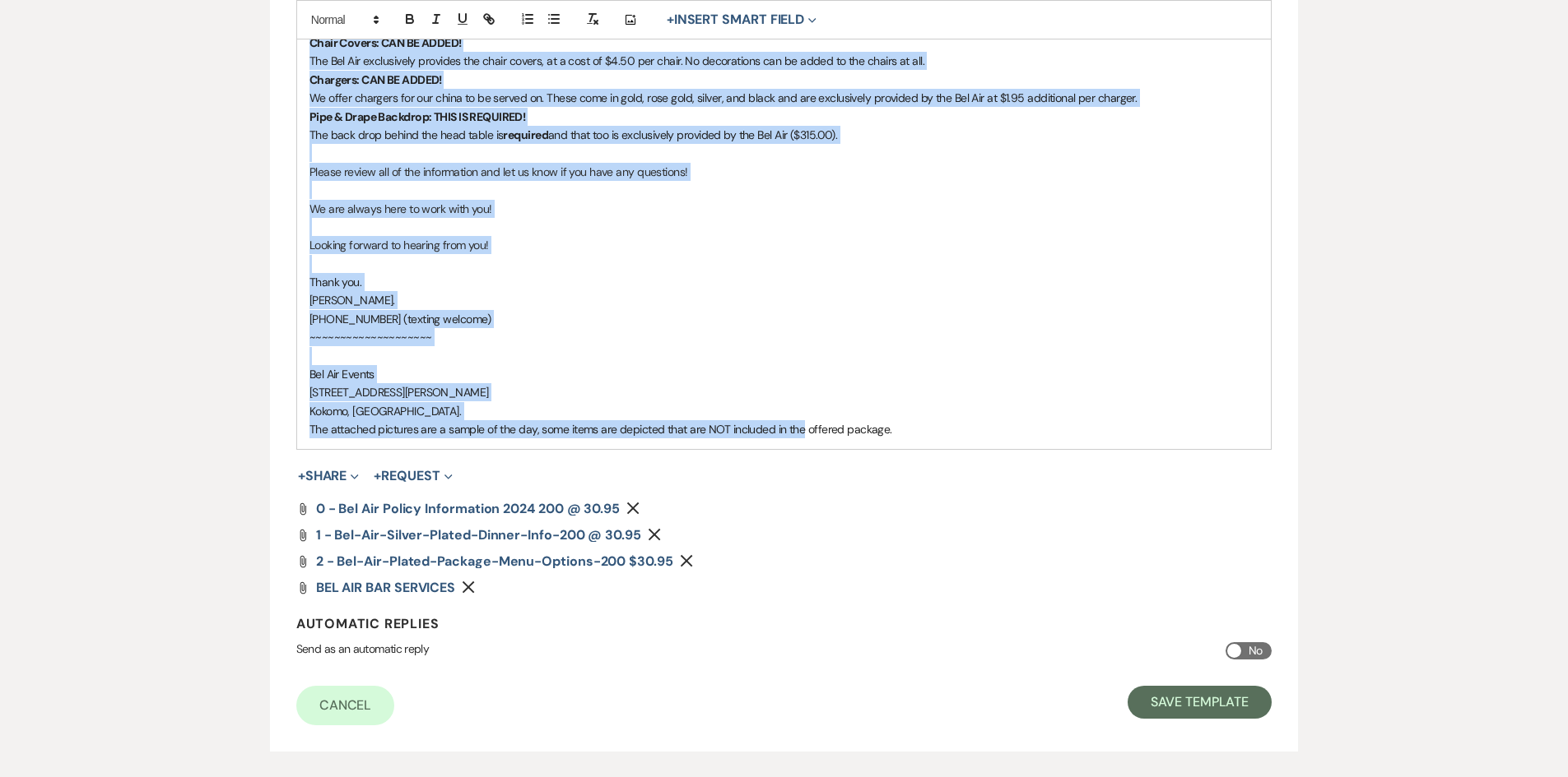
scroll to position [1872, 0]
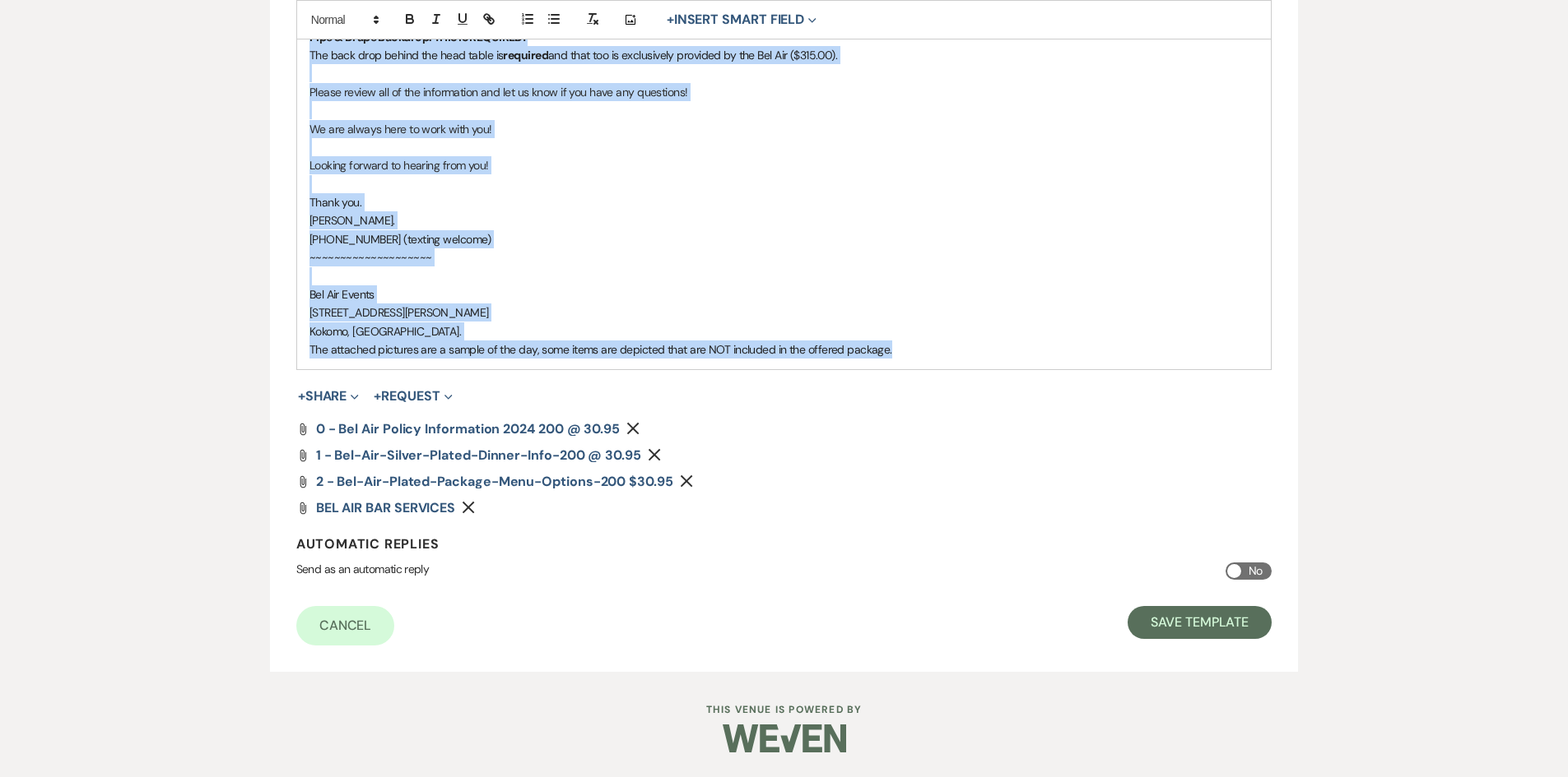
drag, startPoint x: 299, startPoint y: 197, endPoint x: 927, endPoint y: 358, distance: 648.3
copy div "Hello {{recipientFirstName}}! Congratulations on your engagement! And thank you…"
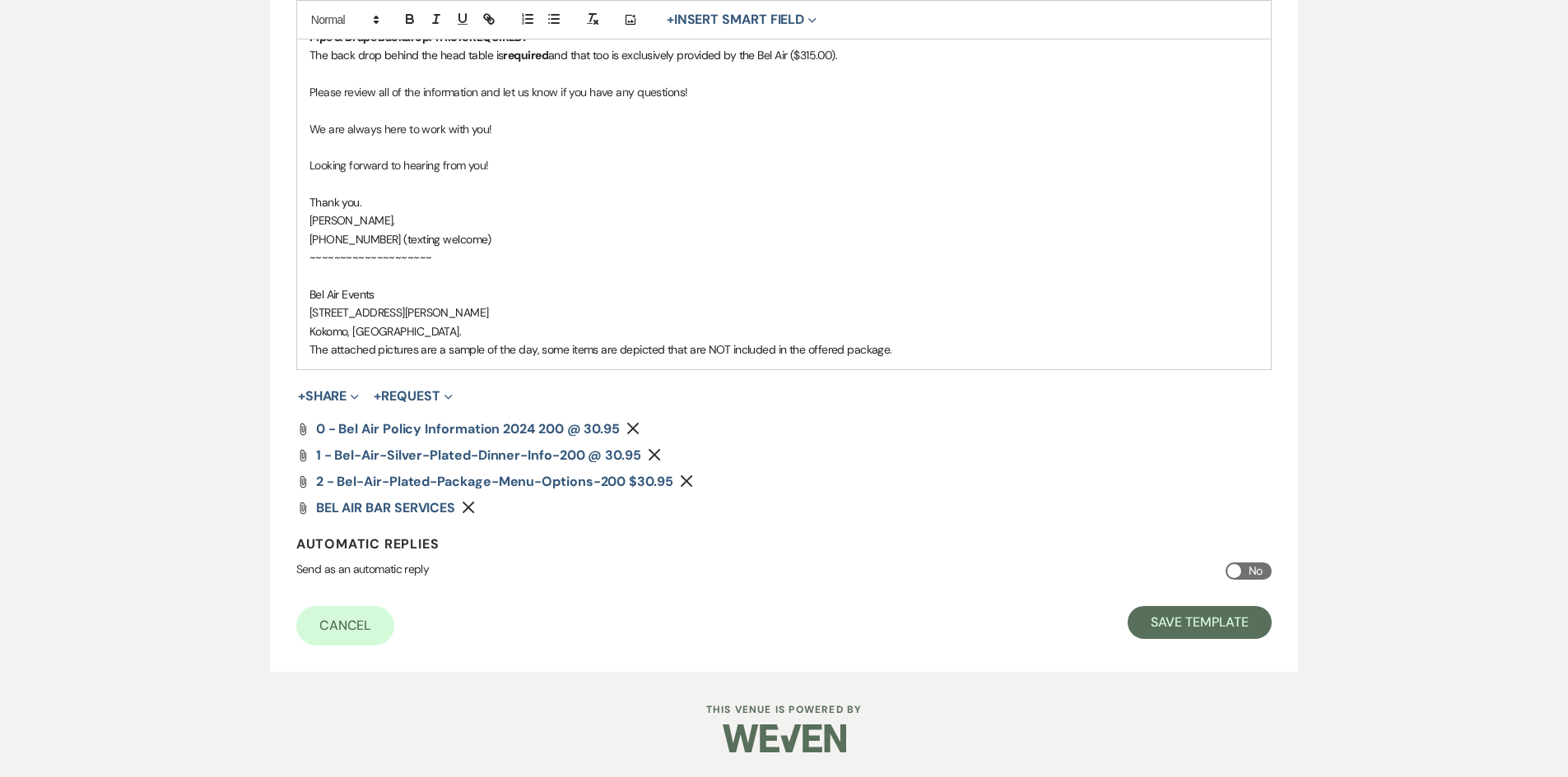
drag, startPoint x: 184, startPoint y: 271, endPoint x: 196, endPoint y: 267, distance: 12.6
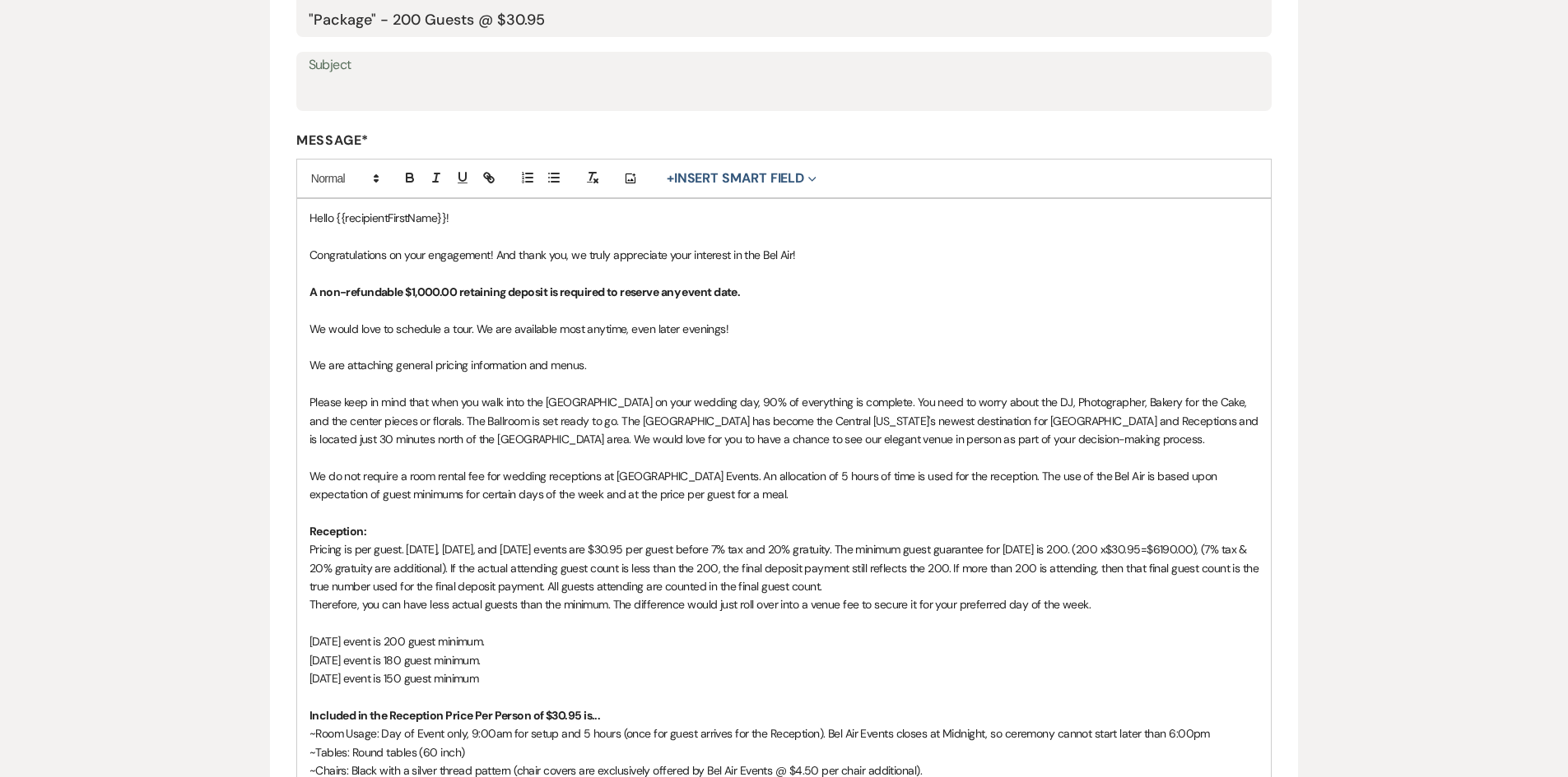
scroll to position [0, 0]
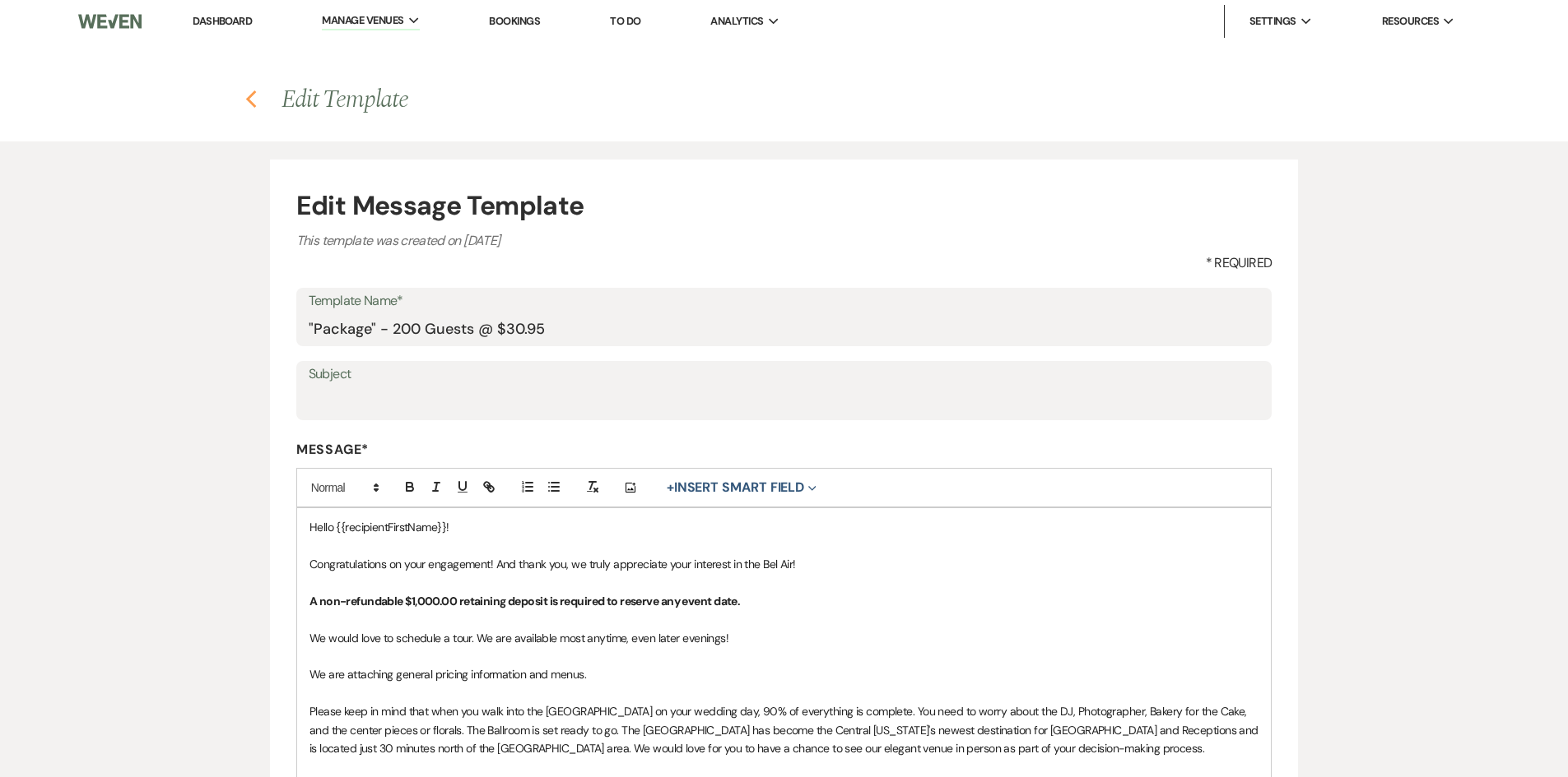
click at [249, 96] on icon "Previous" at bounding box center [252, 99] width 12 height 20
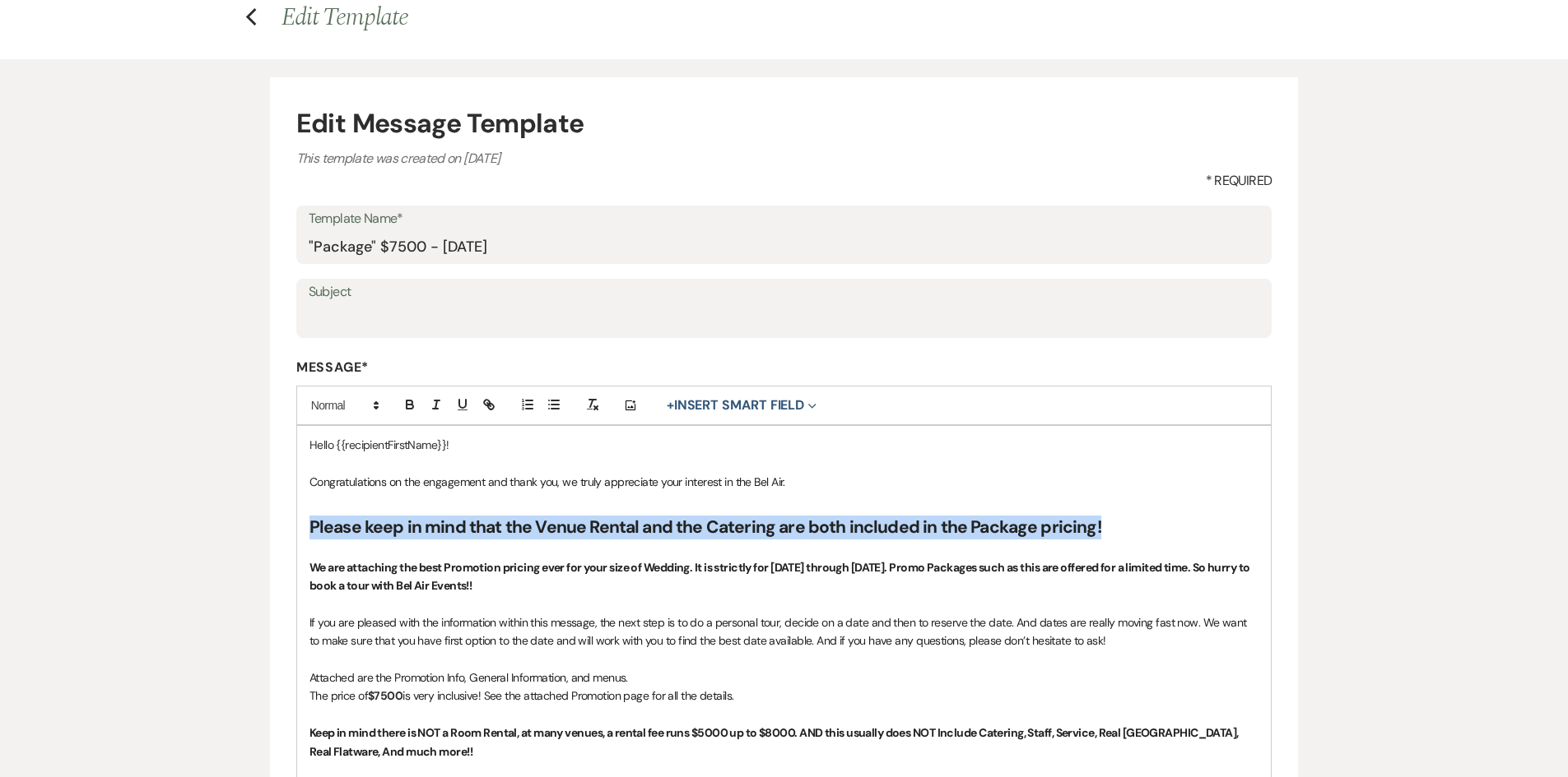
drag, startPoint x: 1104, startPoint y: 523, endPoint x: 305, endPoint y: 526, distance: 799.0
copy strong "Please keep in mind that the Venue Rental and the Catering are both included in…"
click at [252, 15] on icon "Previous" at bounding box center [252, 17] width 12 height 20
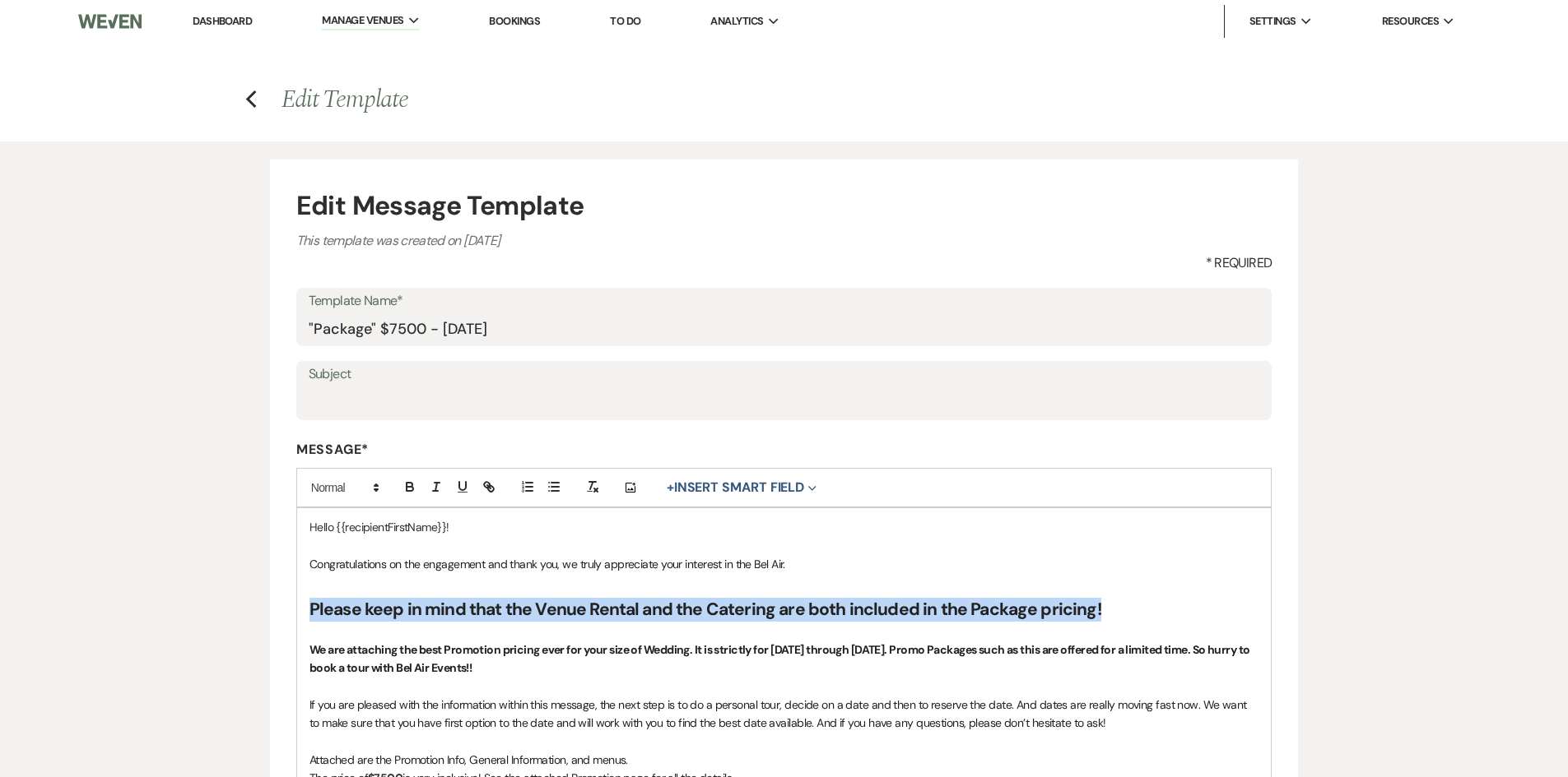
drag, startPoint x: 1120, startPoint y: 603, endPoint x: 277, endPoint y: 604, distance: 843.0
copy strong "Please keep in mind that the Venue Rental and the Catering are both included in…"
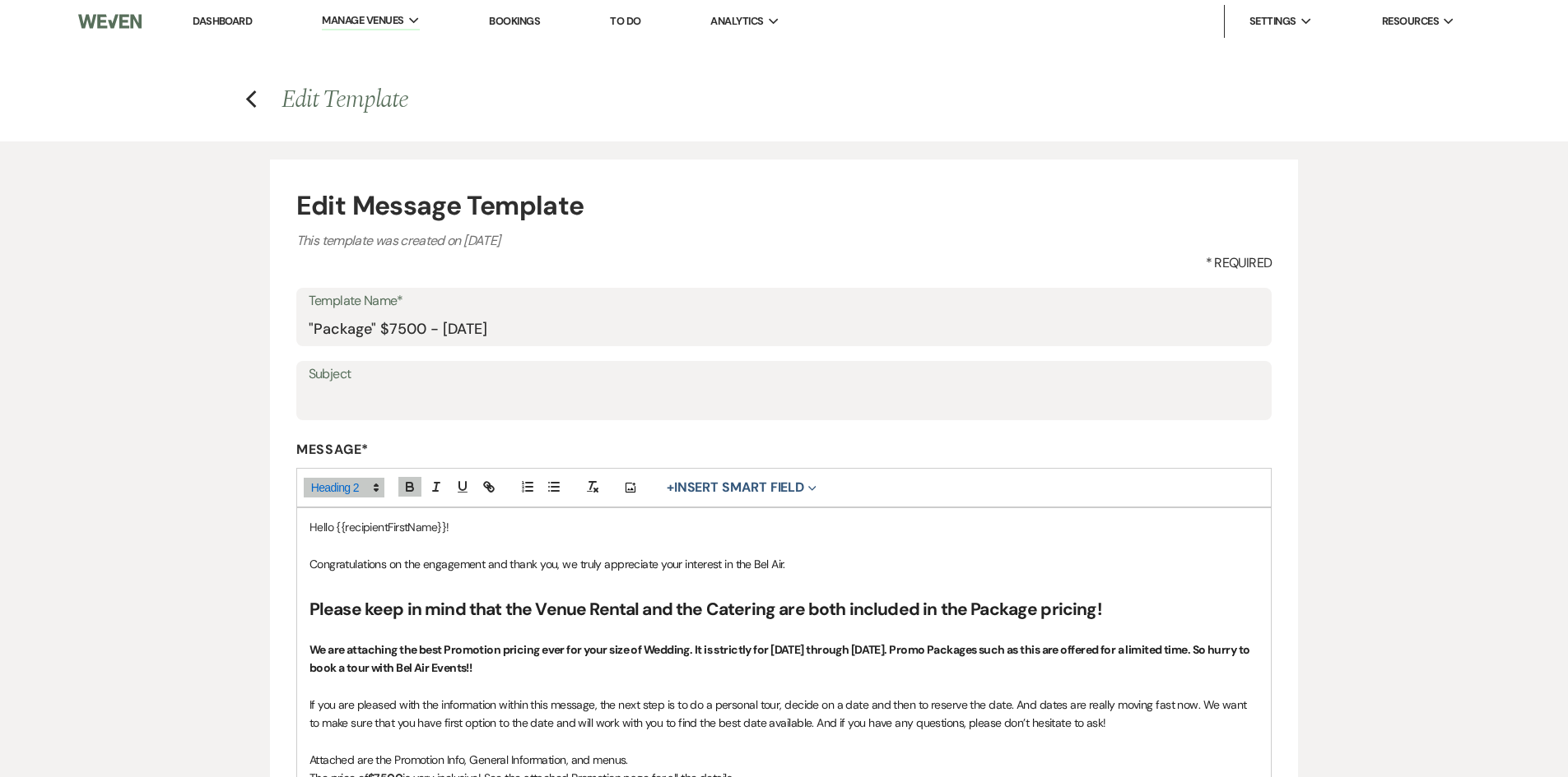
drag, startPoint x: 1006, startPoint y: 549, endPoint x: 750, endPoint y: 305, distance: 353.7
click at [1004, 548] on p at bounding box center [784, 546] width 950 height 18
click at [251, 99] on icon "Previous" at bounding box center [252, 99] width 12 height 20
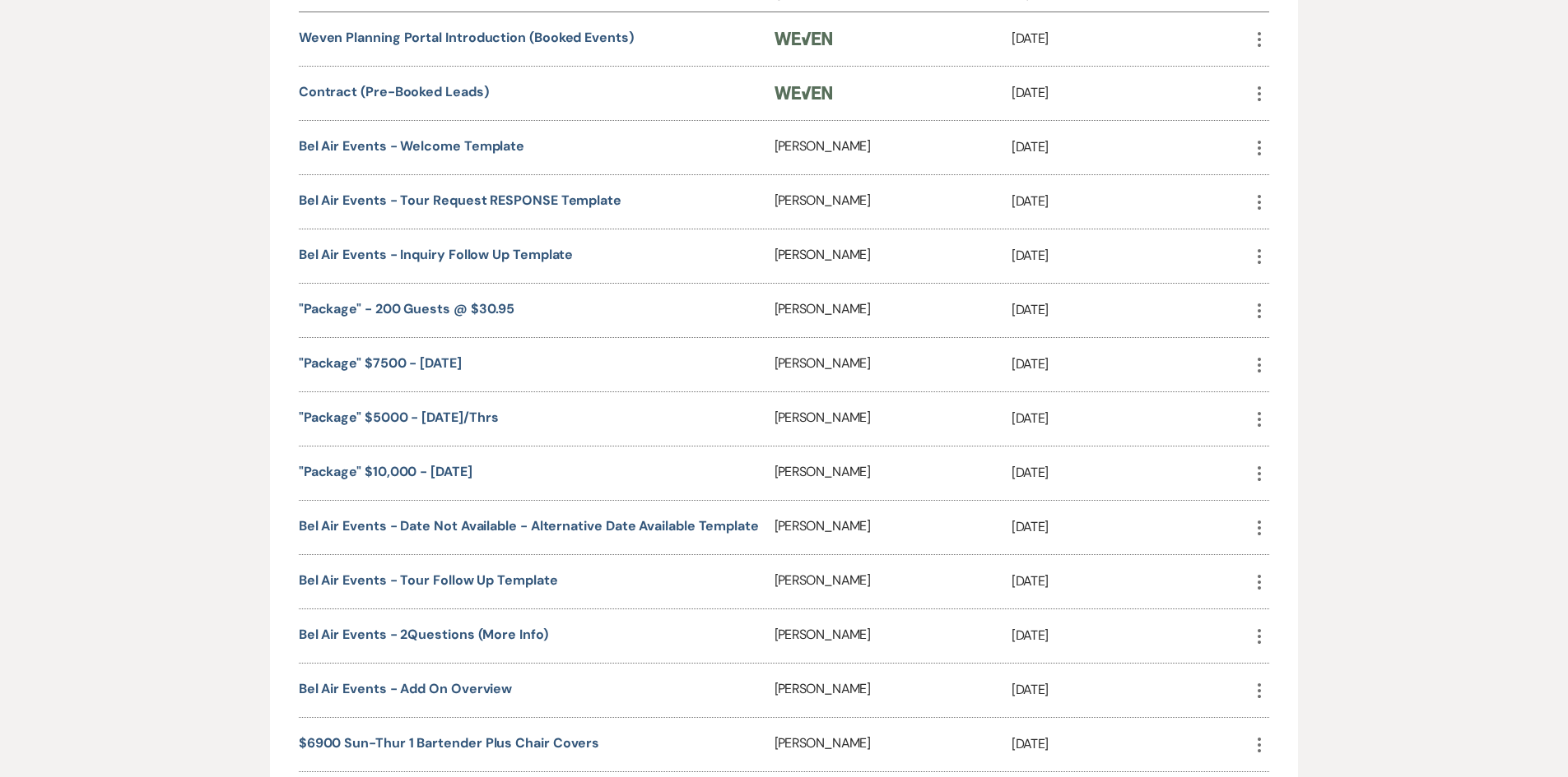
scroll to position [905, 0]
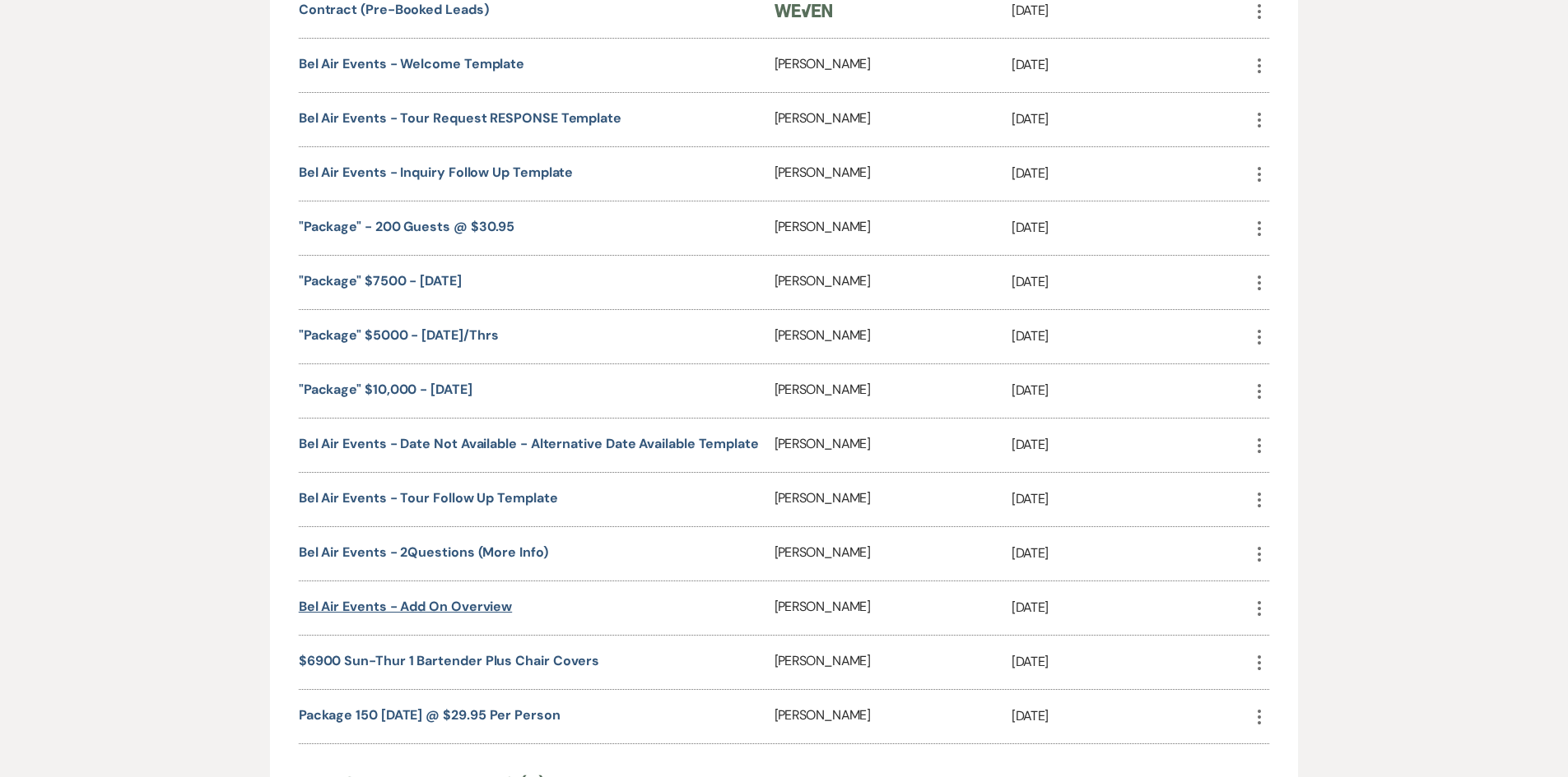
click at [427, 605] on link "Bel Air Events - Add On Overview" at bounding box center [405, 606] width 213 height 17
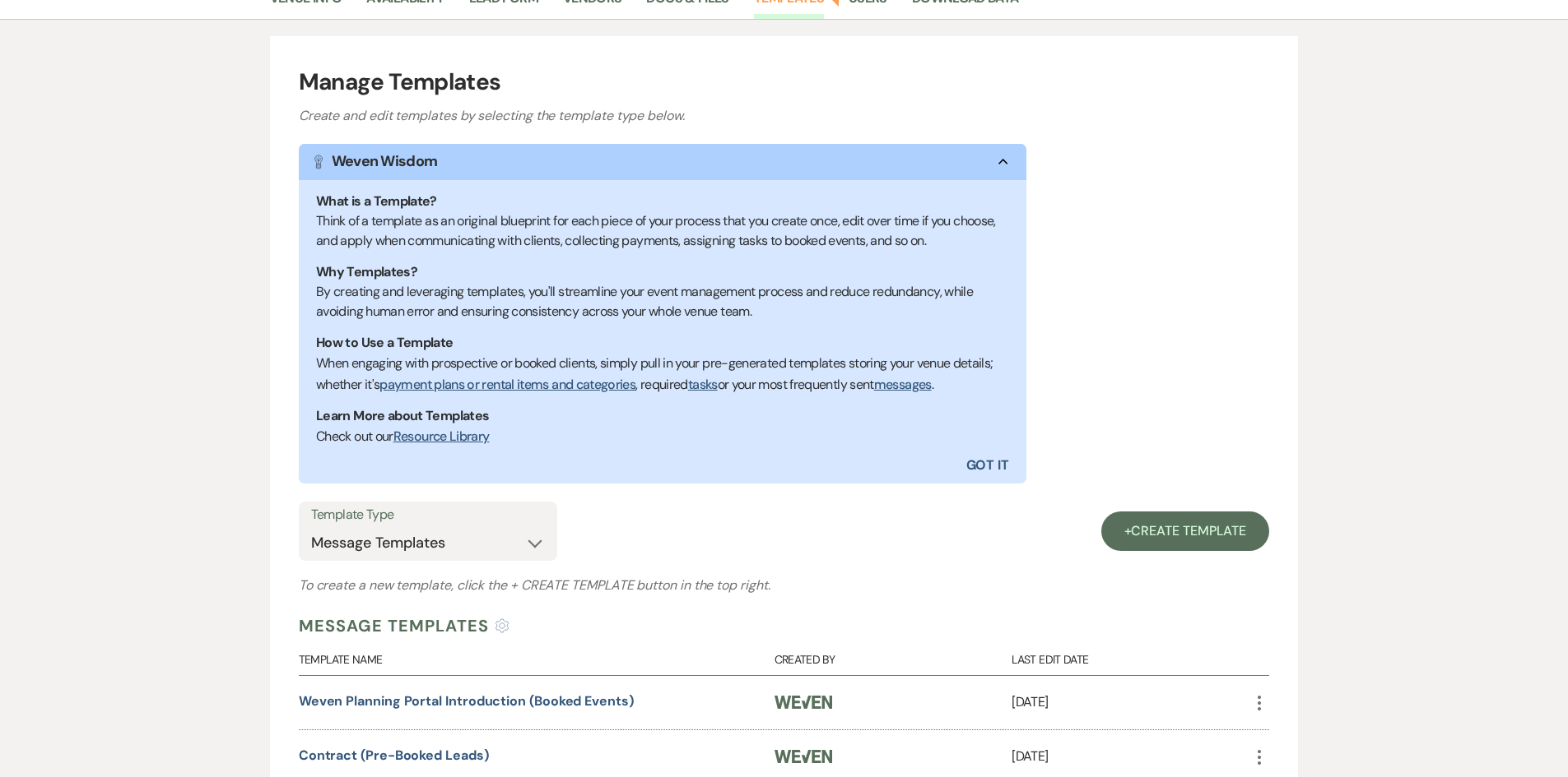
scroll to position [0, 0]
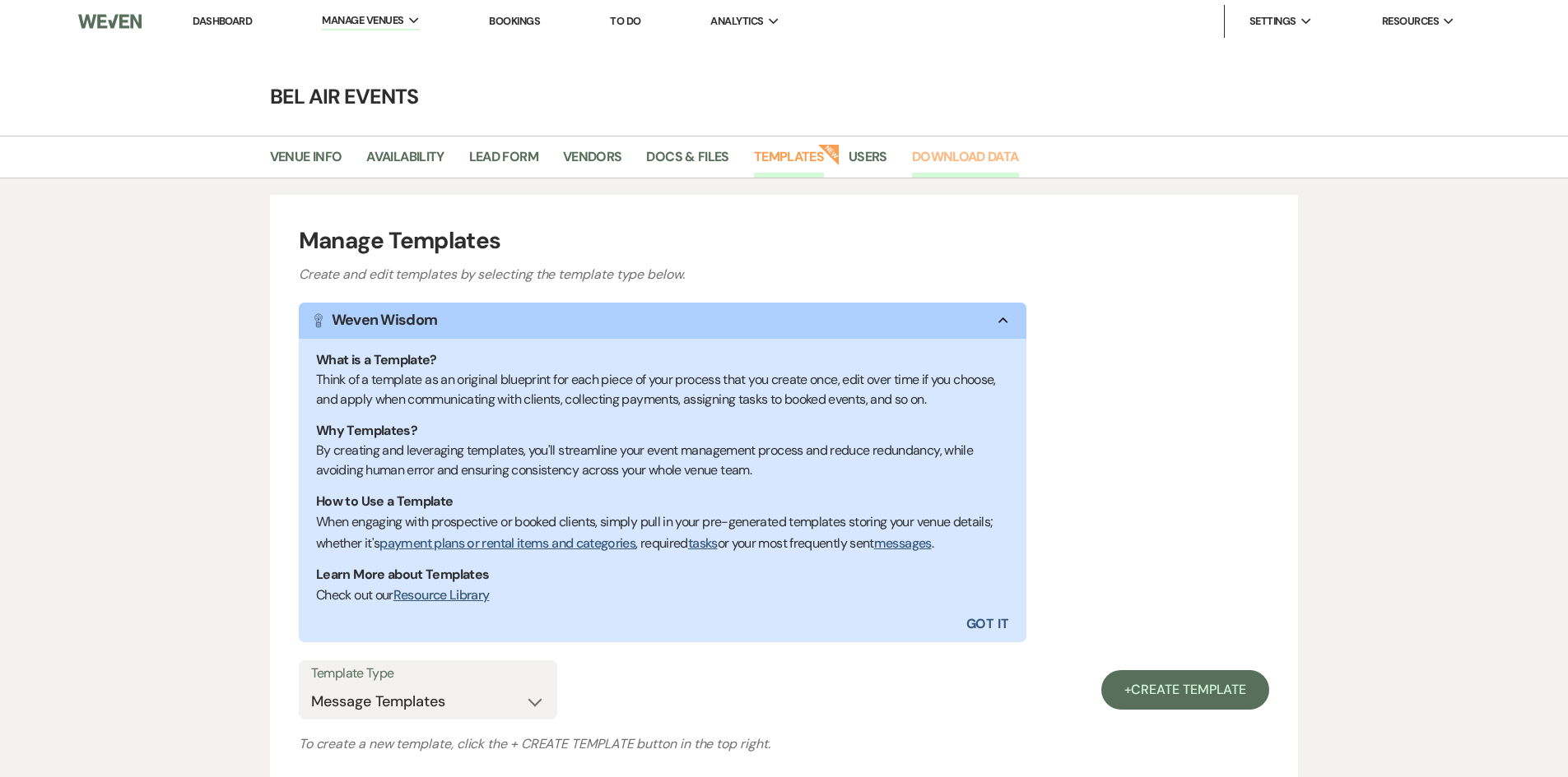
click at [969, 158] on link "Download Data" at bounding box center [965, 162] width 107 height 31
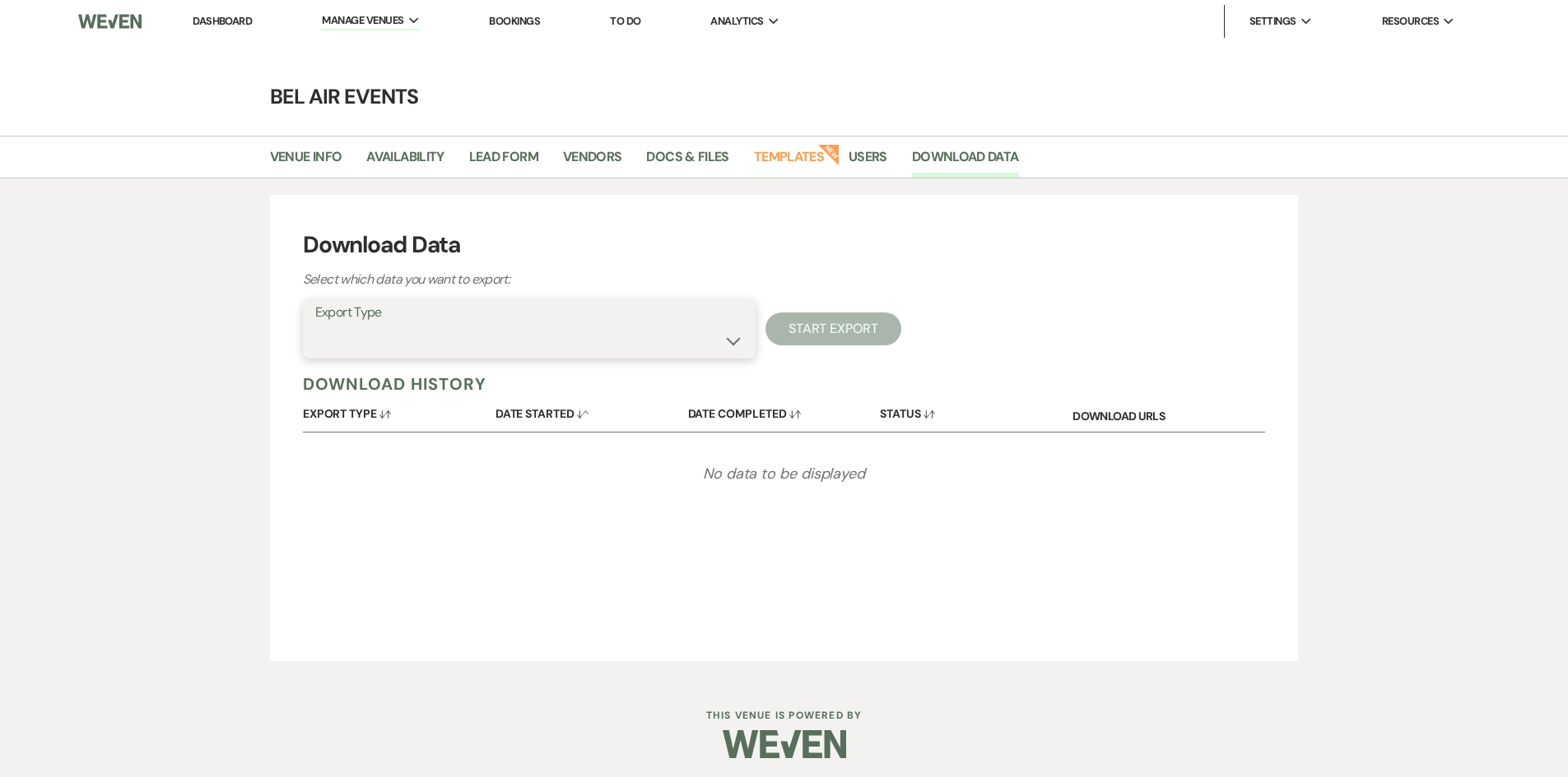
click at [731, 344] on select "Availability Calendar Information Category Templates Contacts Information Event…" at bounding box center [529, 340] width 428 height 32
click at [315, 325] on select "Availability Calendar Information Category Templates Contacts Information Event…" at bounding box center [529, 340] width 428 height 32
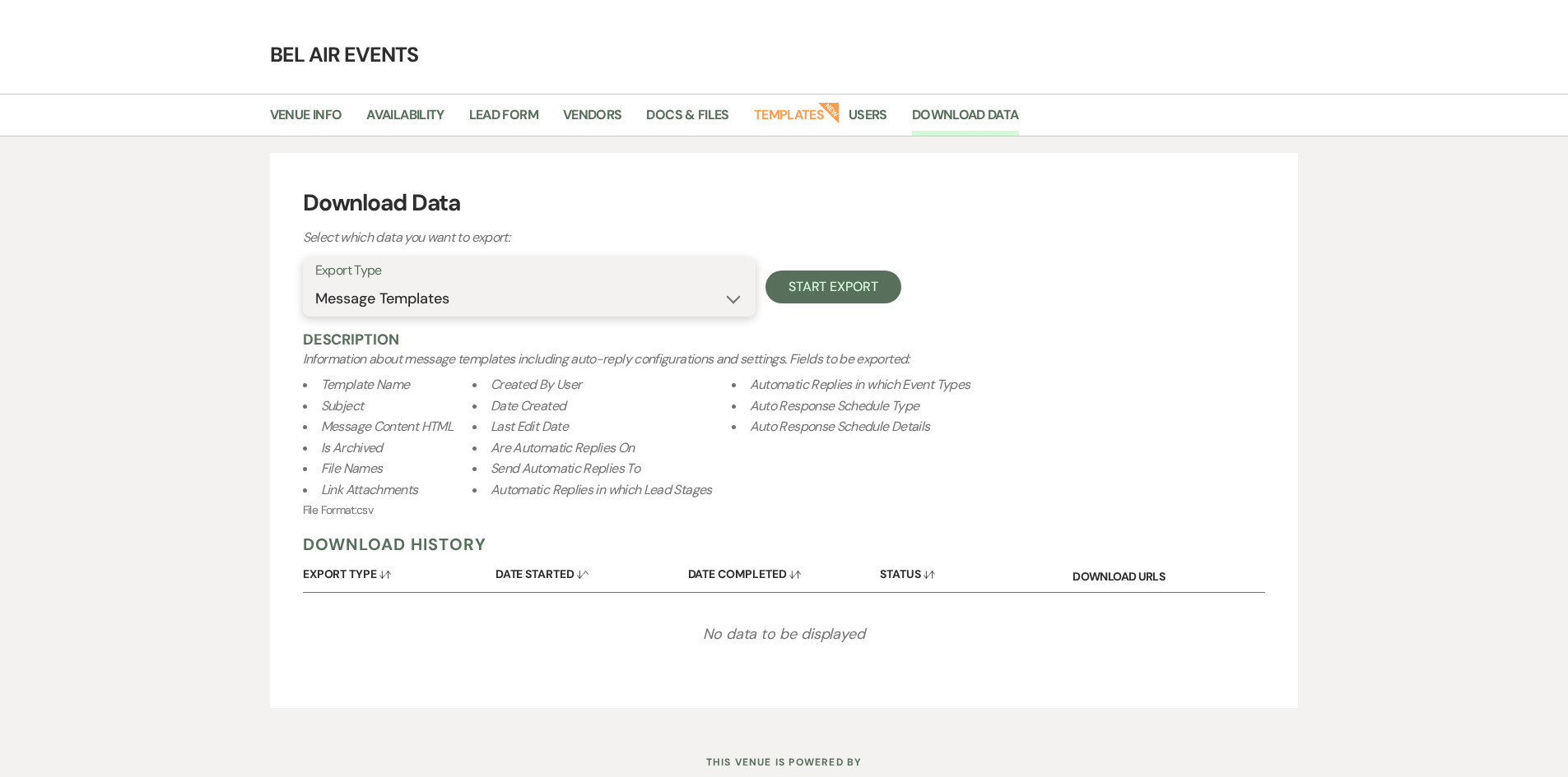
scroll to position [96, 0]
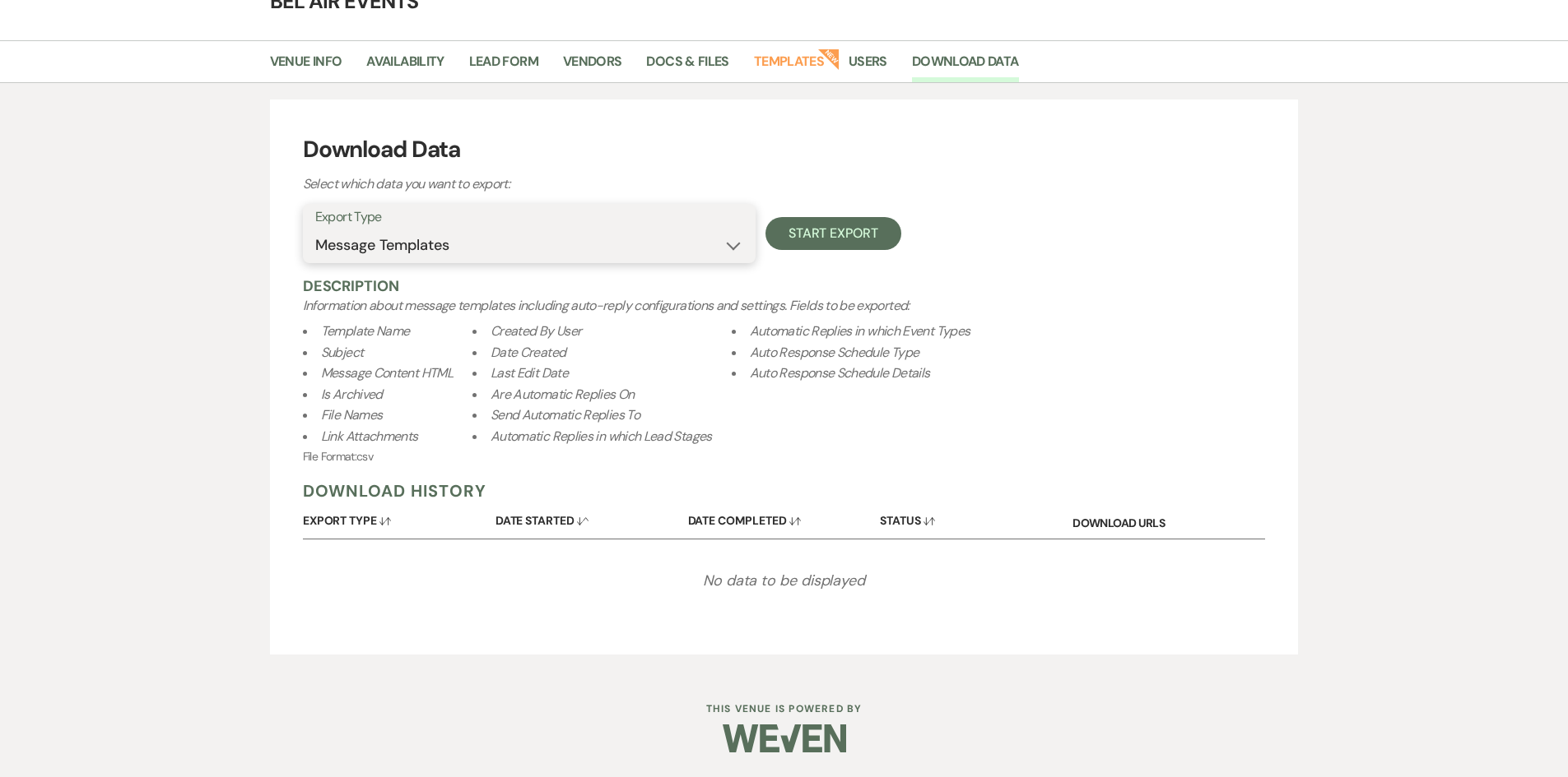
click at [737, 242] on select "Availability Calendar Information Category Templates Contacts Information Event…" at bounding box center [529, 245] width 428 height 32
click at [315, 262] on select "Availability Calendar Information Category Templates Contacts Information Event…" at bounding box center [529, 245] width 428 height 32
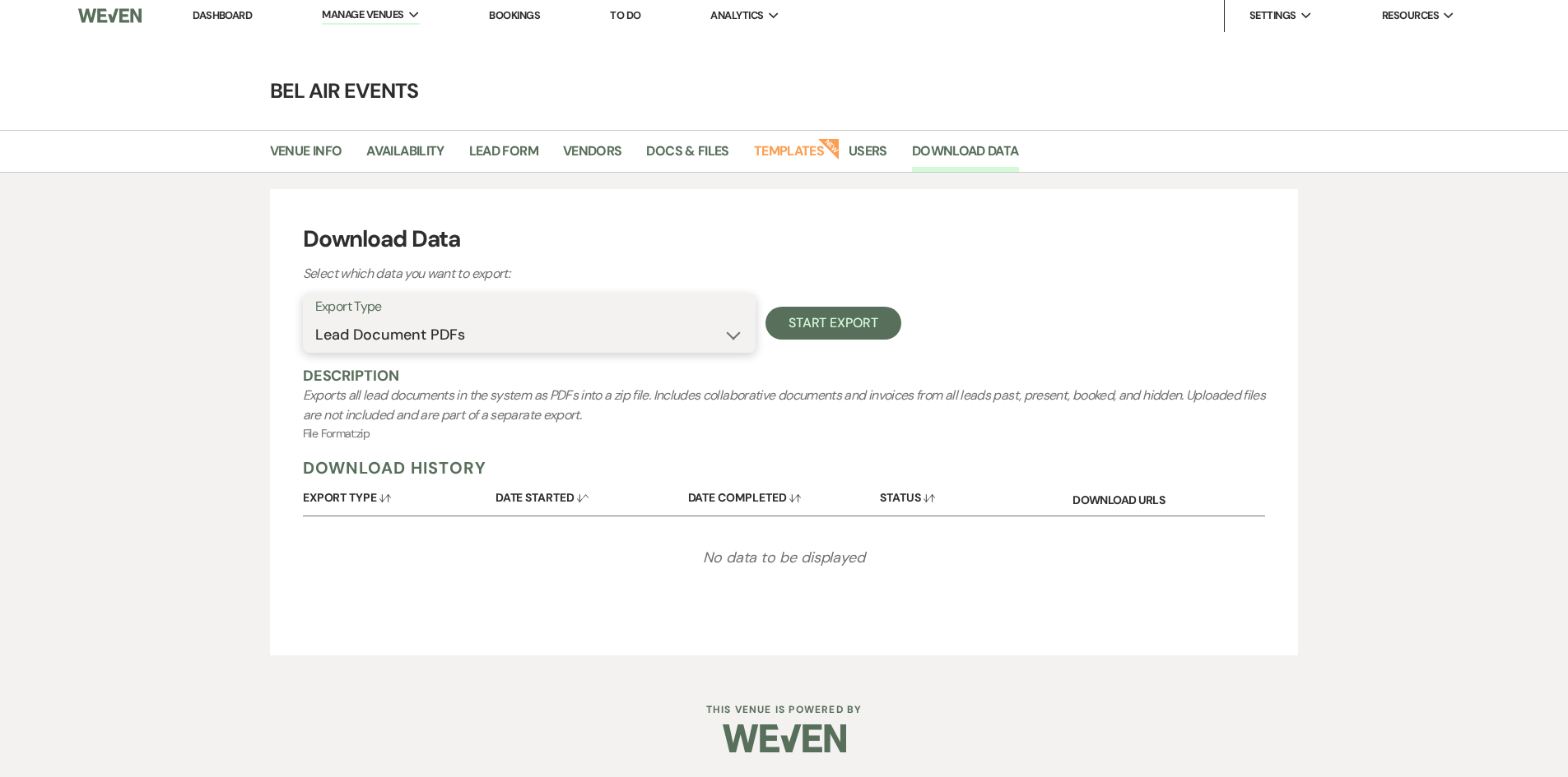
scroll to position [6, 0]
click at [730, 336] on select "Availability Calendar Information Category Templates Contacts Information Event…" at bounding box center [529, 335] width 428 height 32
select select "venueDocsAndFilesMetadata"
click at [315, 319] on select "Availability Calendar Information Category Templates Contacts Information Event…" at bounding box center [529, 335] width 428 height 32
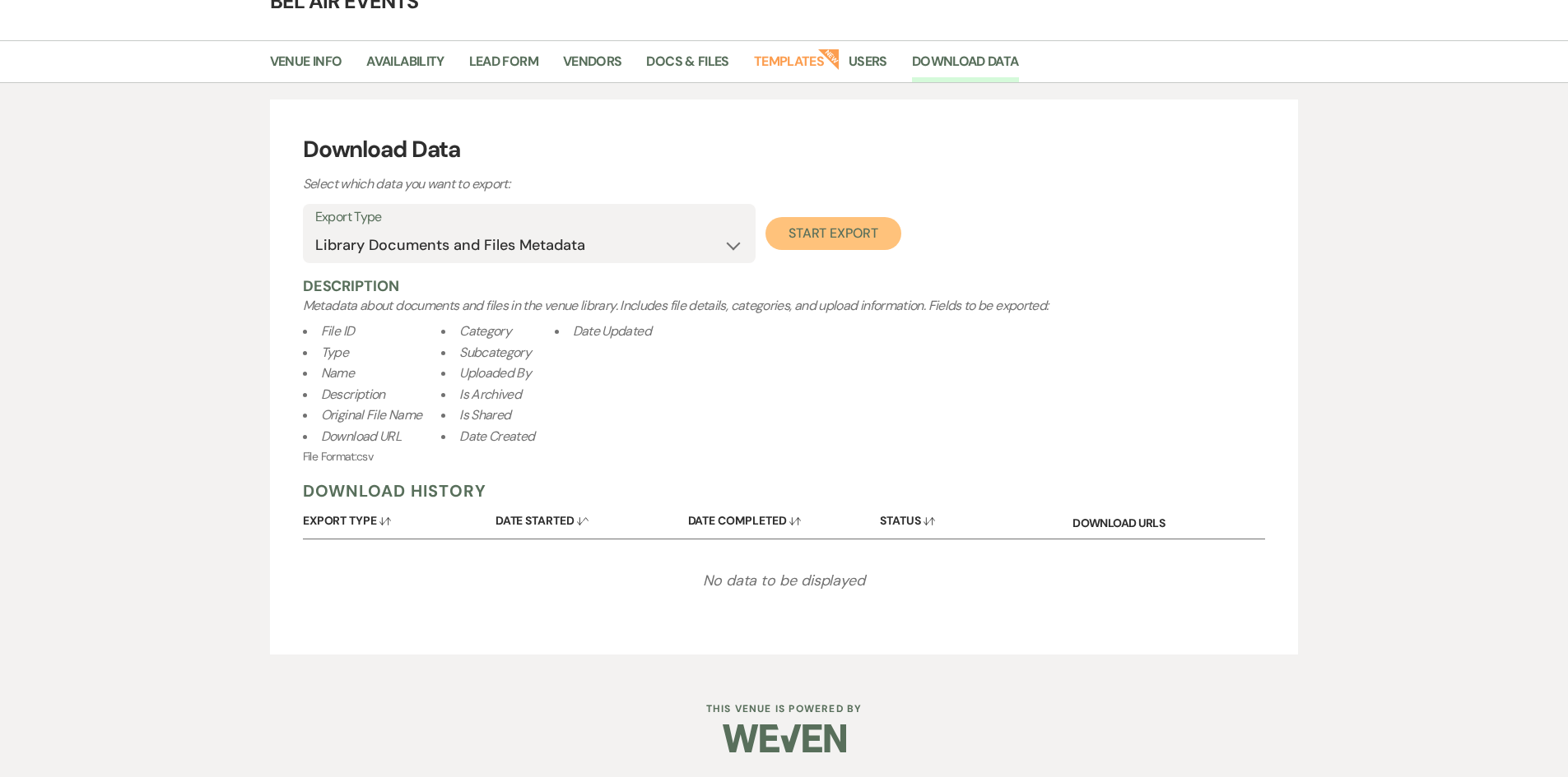
click at [808, 237] on button "Start Export" at bounding box center [833, 234] width 136 height 33
select select
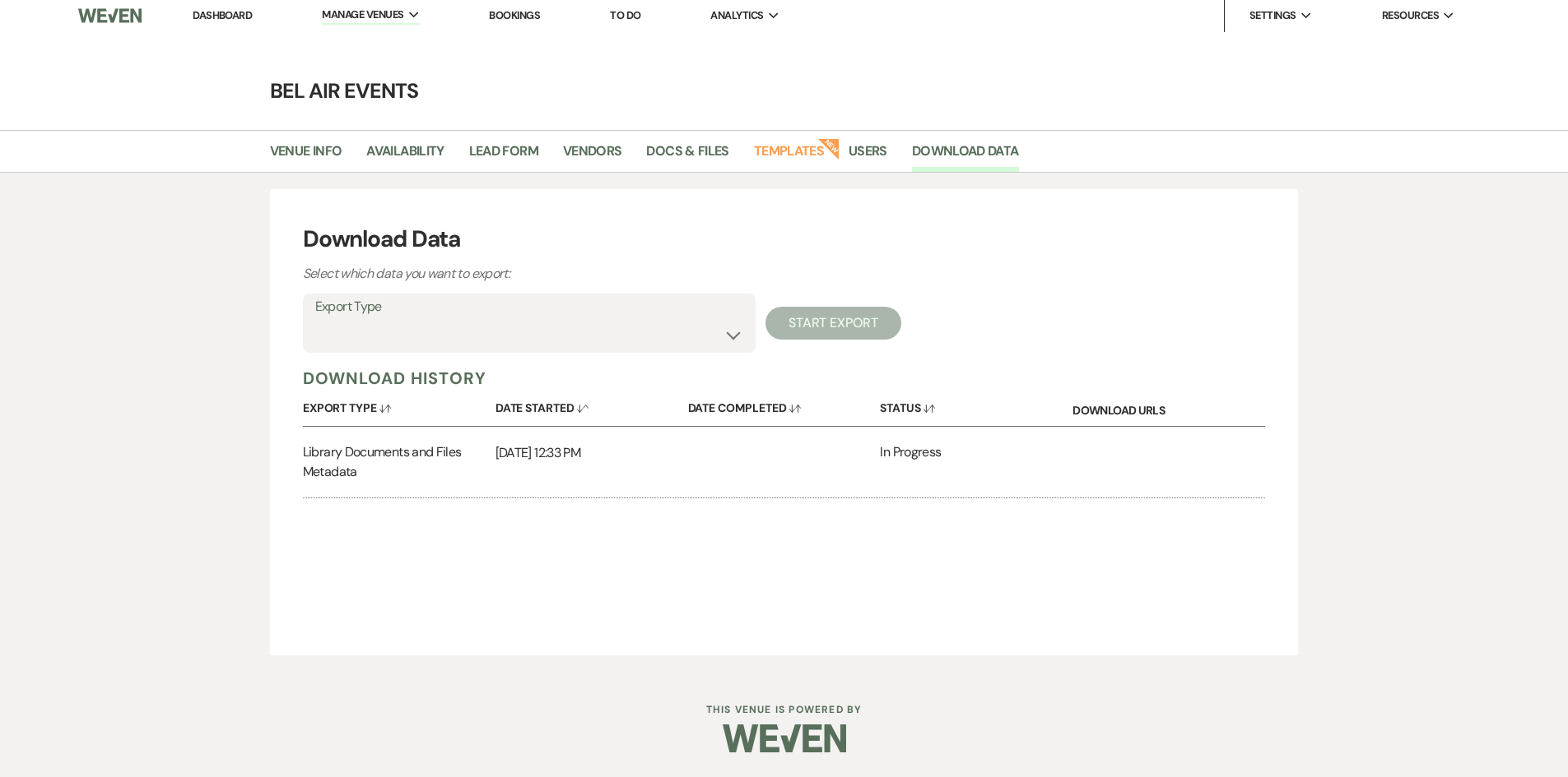
scroll to position [6, 0]
click at [1106, 455] on link "Download" at bounding box center [1100, 452] width 56 height 17
click at [212, 16] on link "Dashboard" at bounding box center [222, 15] width 59 height 14
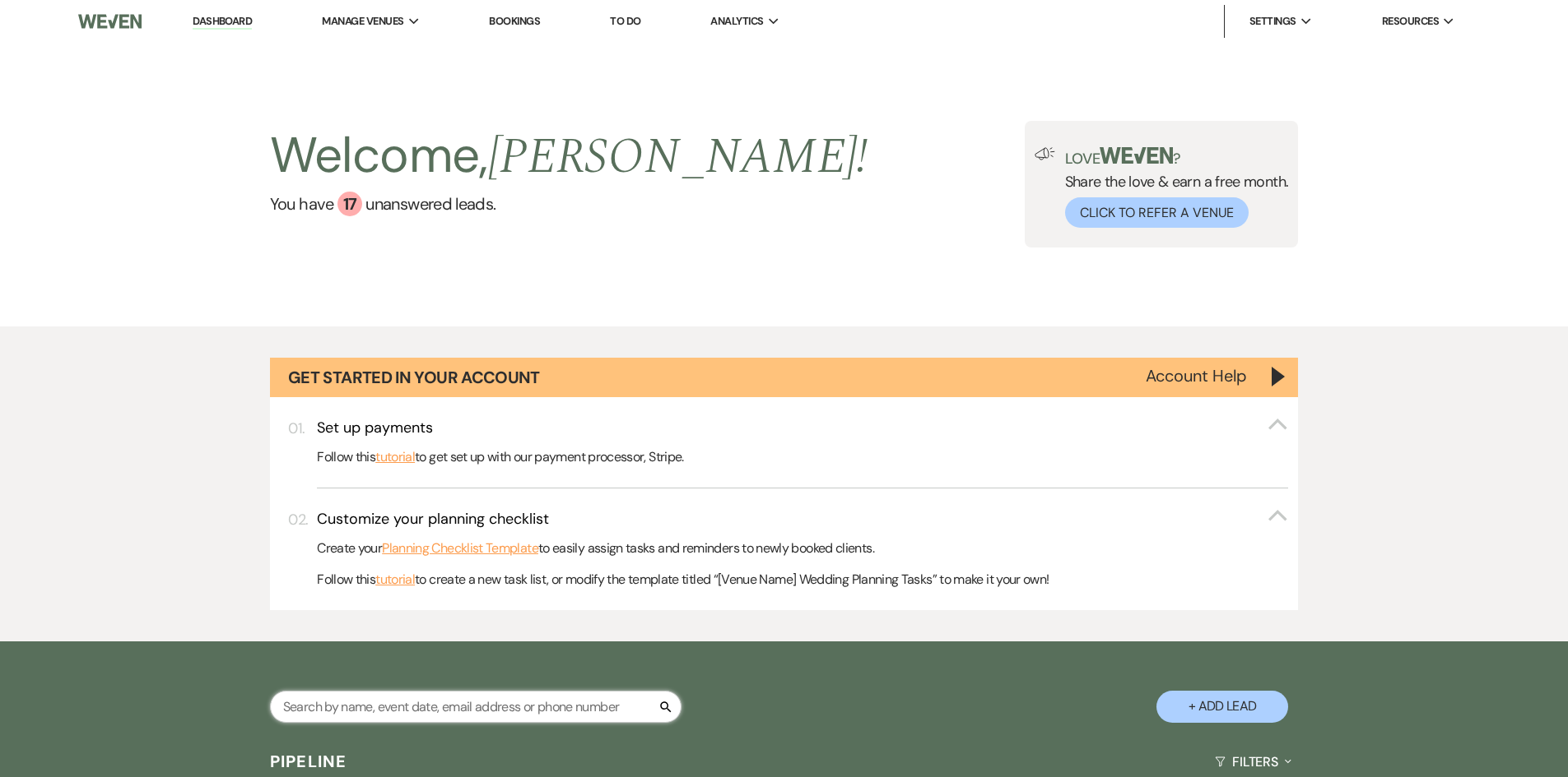
click at [450, 700] on input "text" at bounding box center [475, 707] width 412 height 32
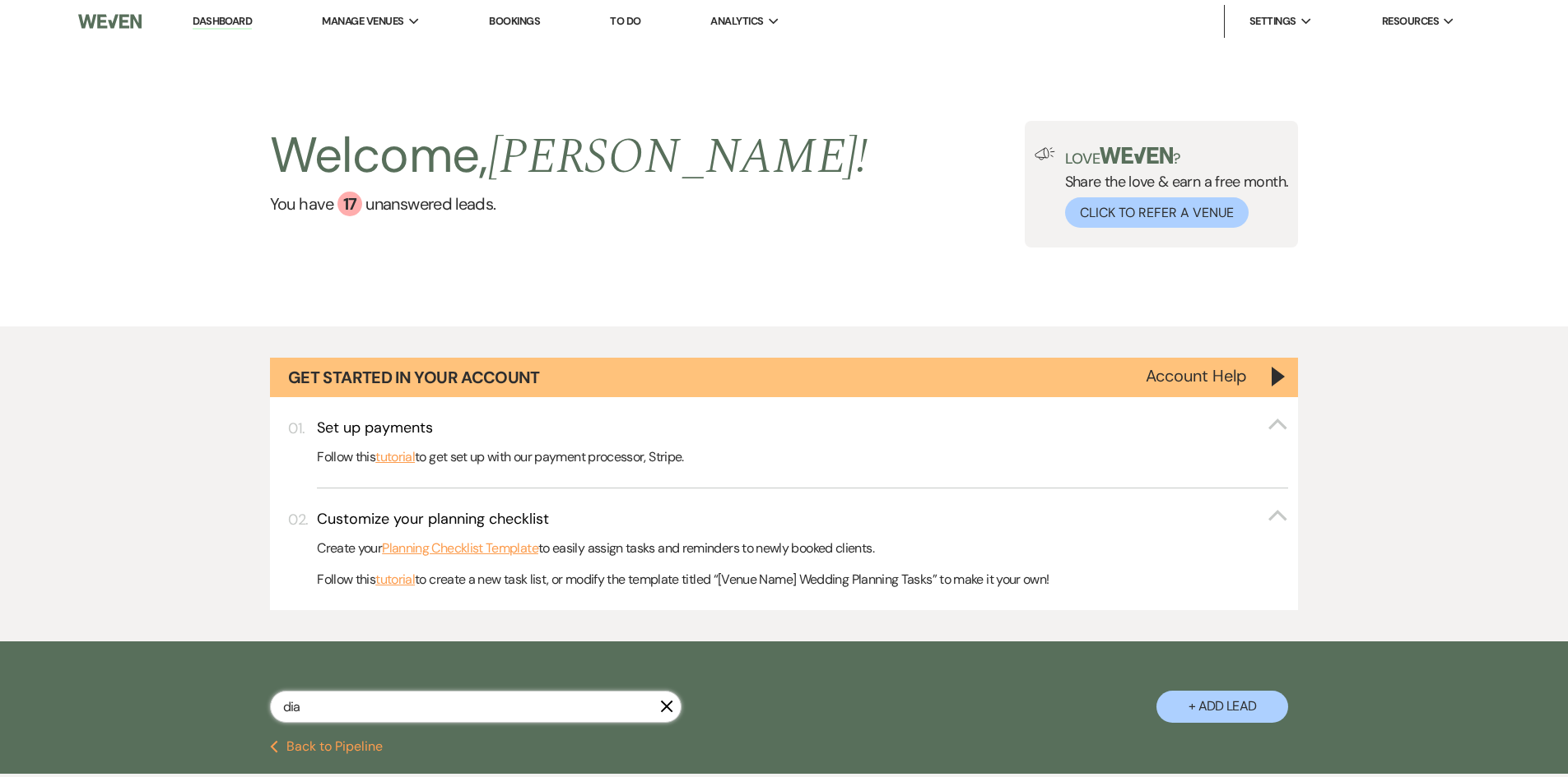
type input "[PERSON_NAME]"
select select "6"
select select "9"
select select "6"
select select "8"
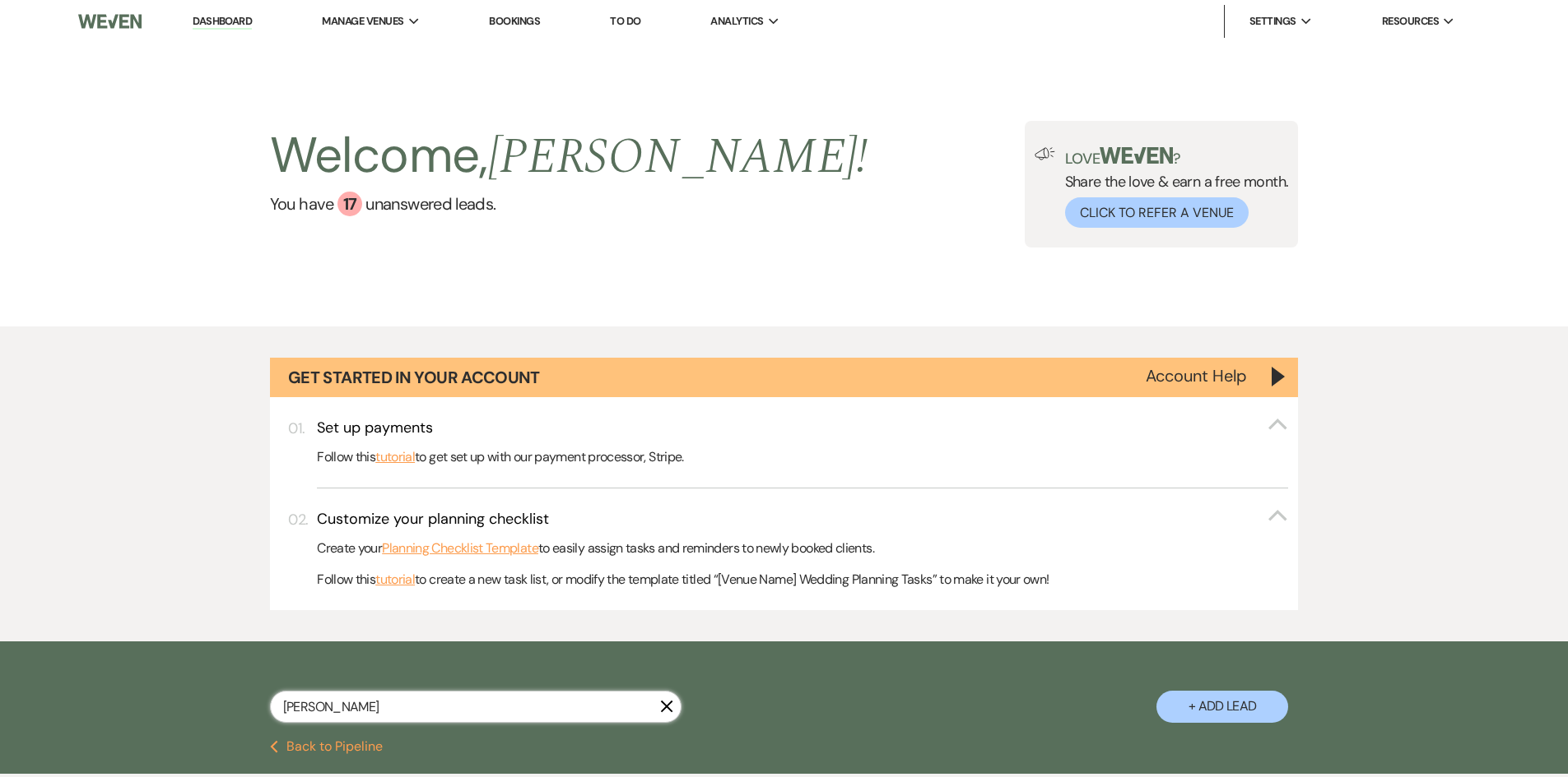
select select "10"
select select "8"
select select "10"
select select "4"
select select "6"
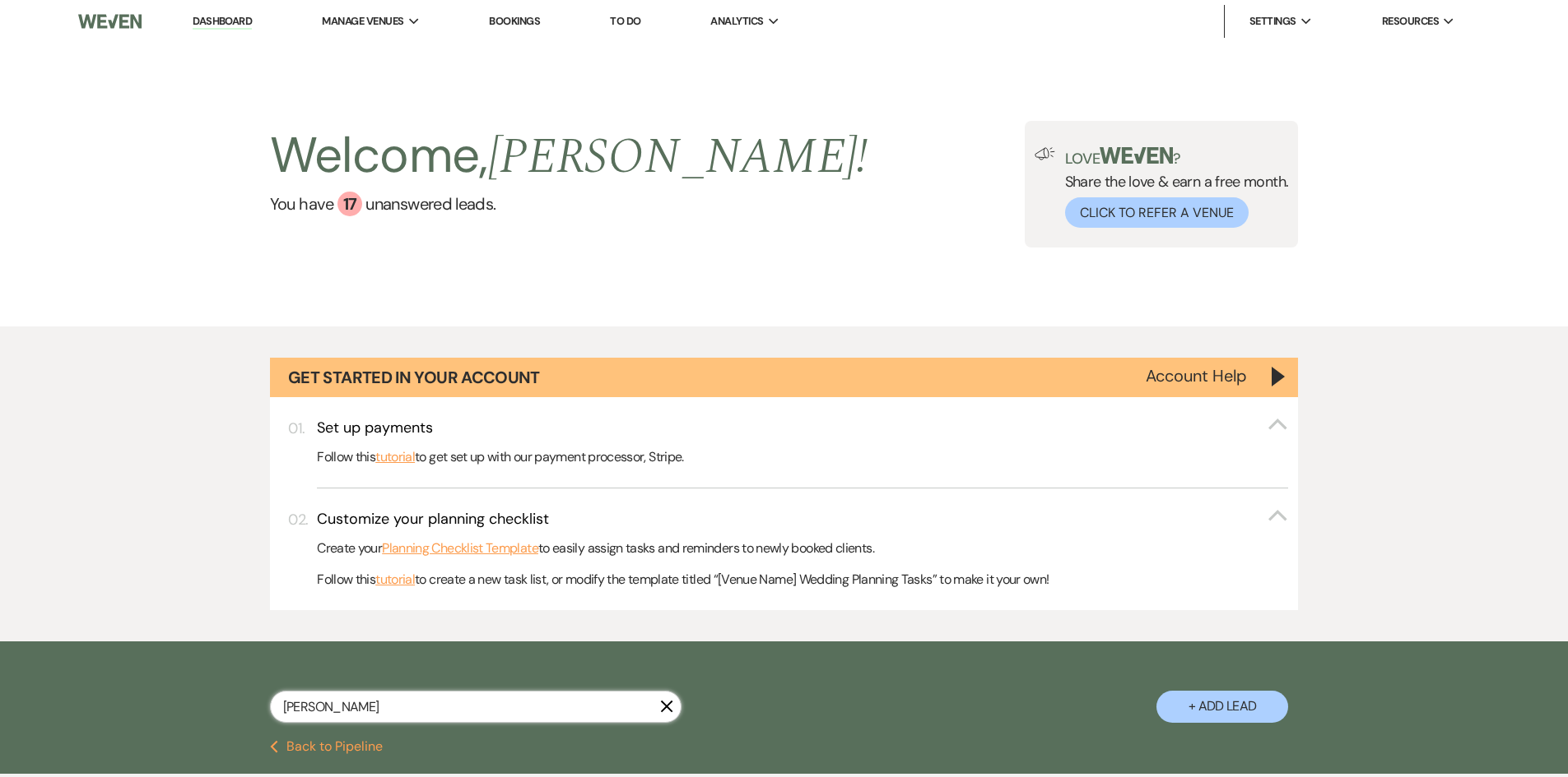
select select "6"
select select "8"
select select "1"
select select "8"
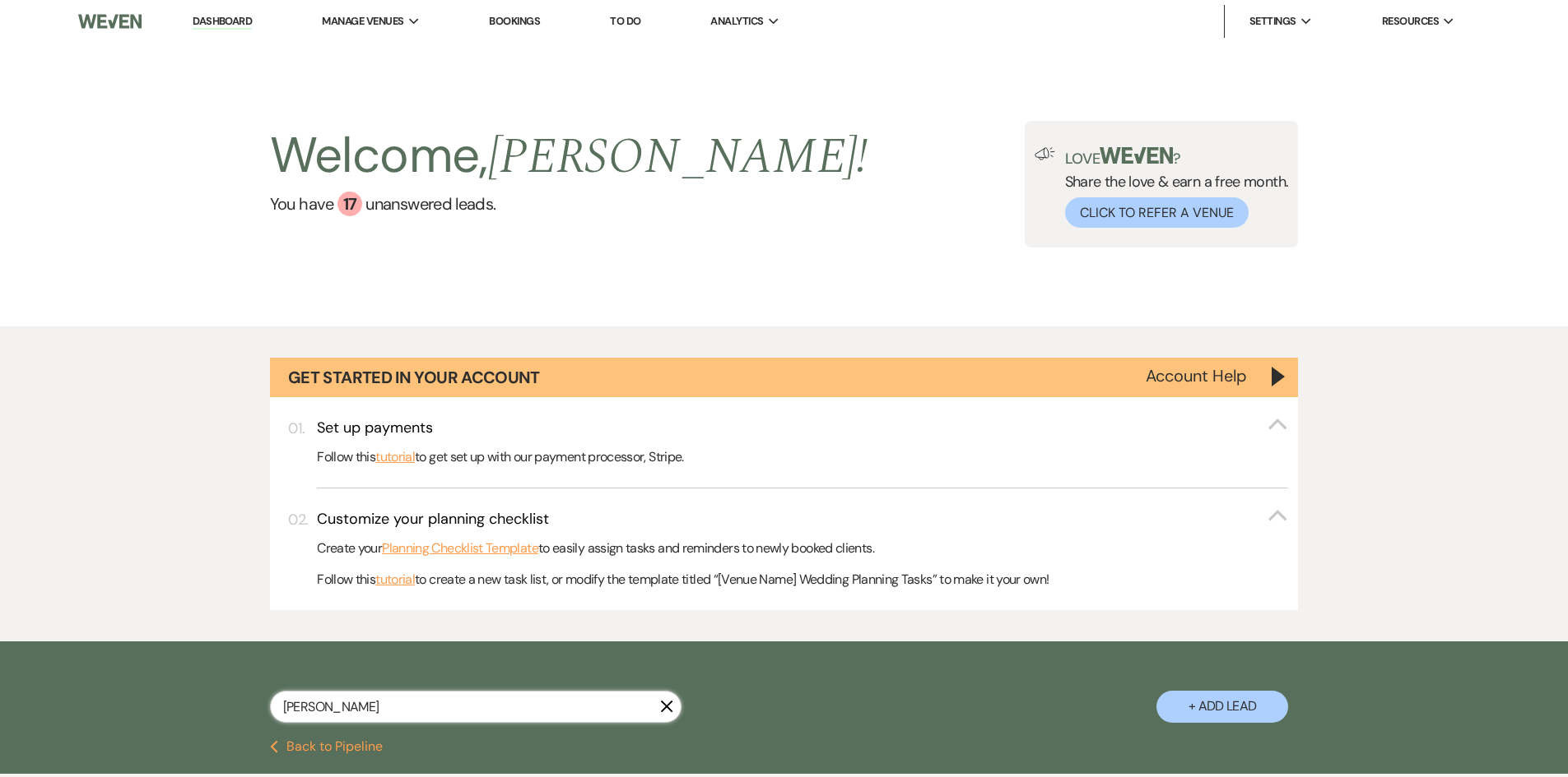
select select "1"
select select "6"
select select "4"
select select "6"
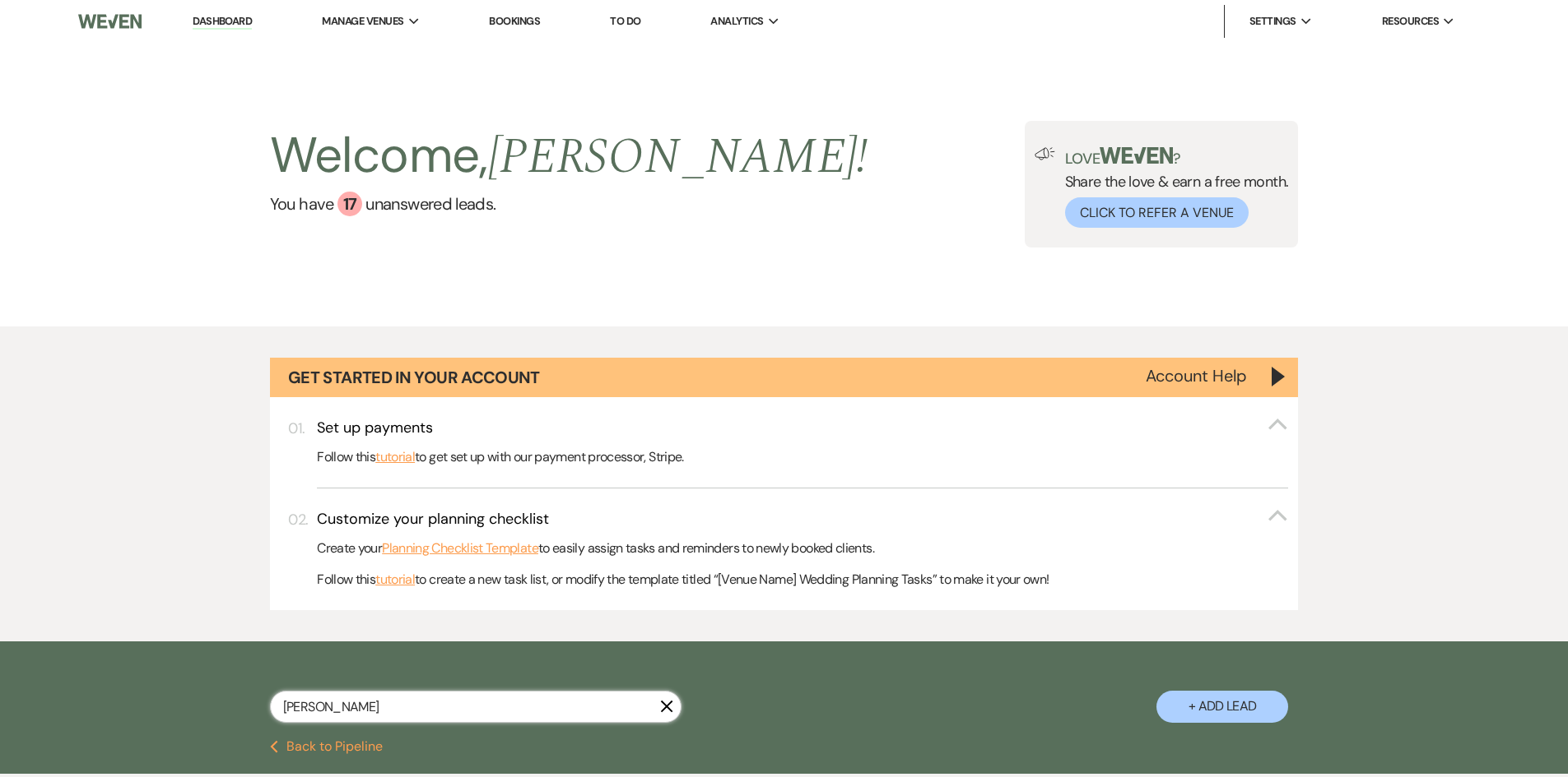
select select "6"
select select "8"
select select "5"
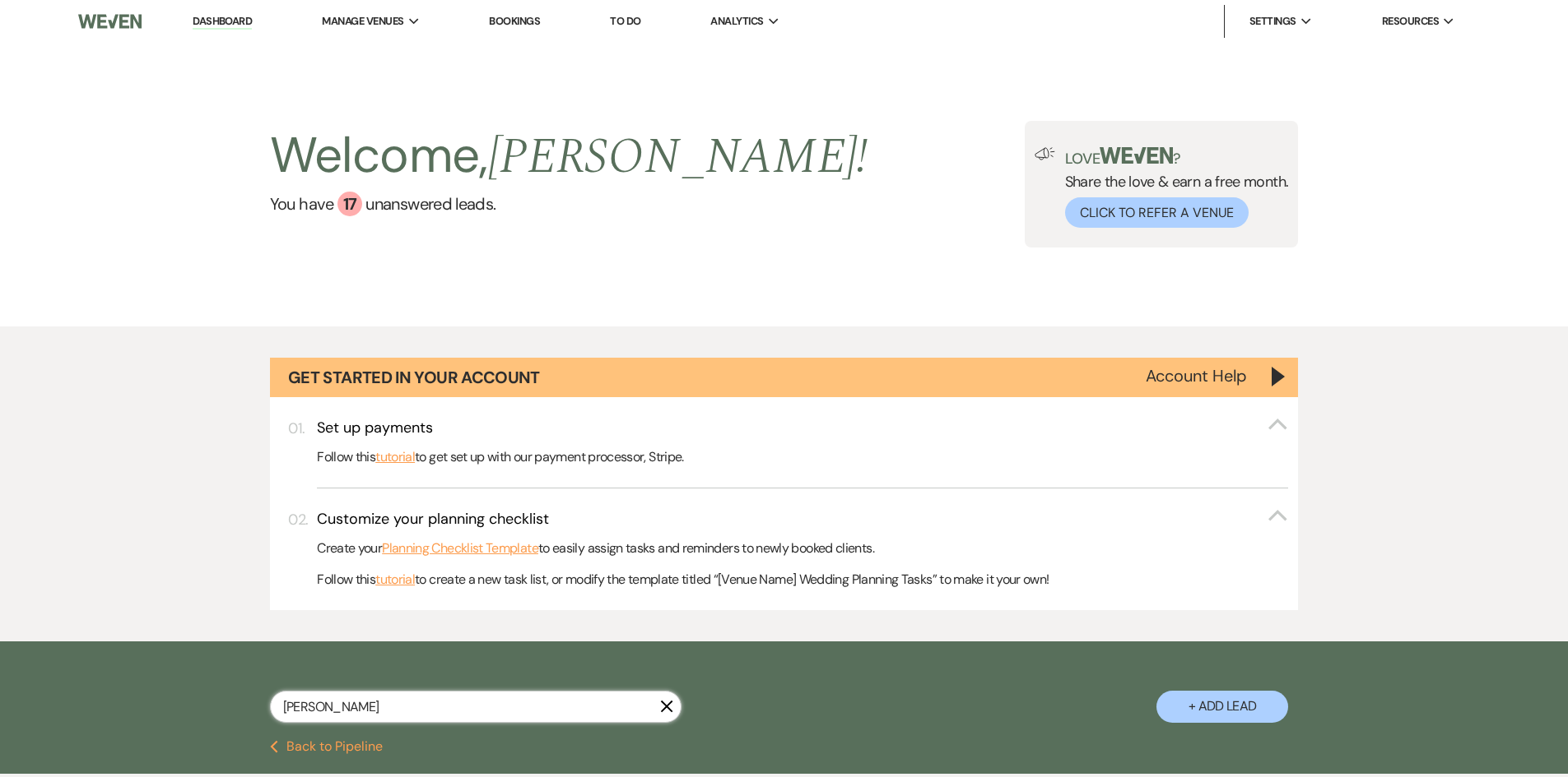
select select "8"
select select "5"
select select "8"
select select "5"
select select "8"
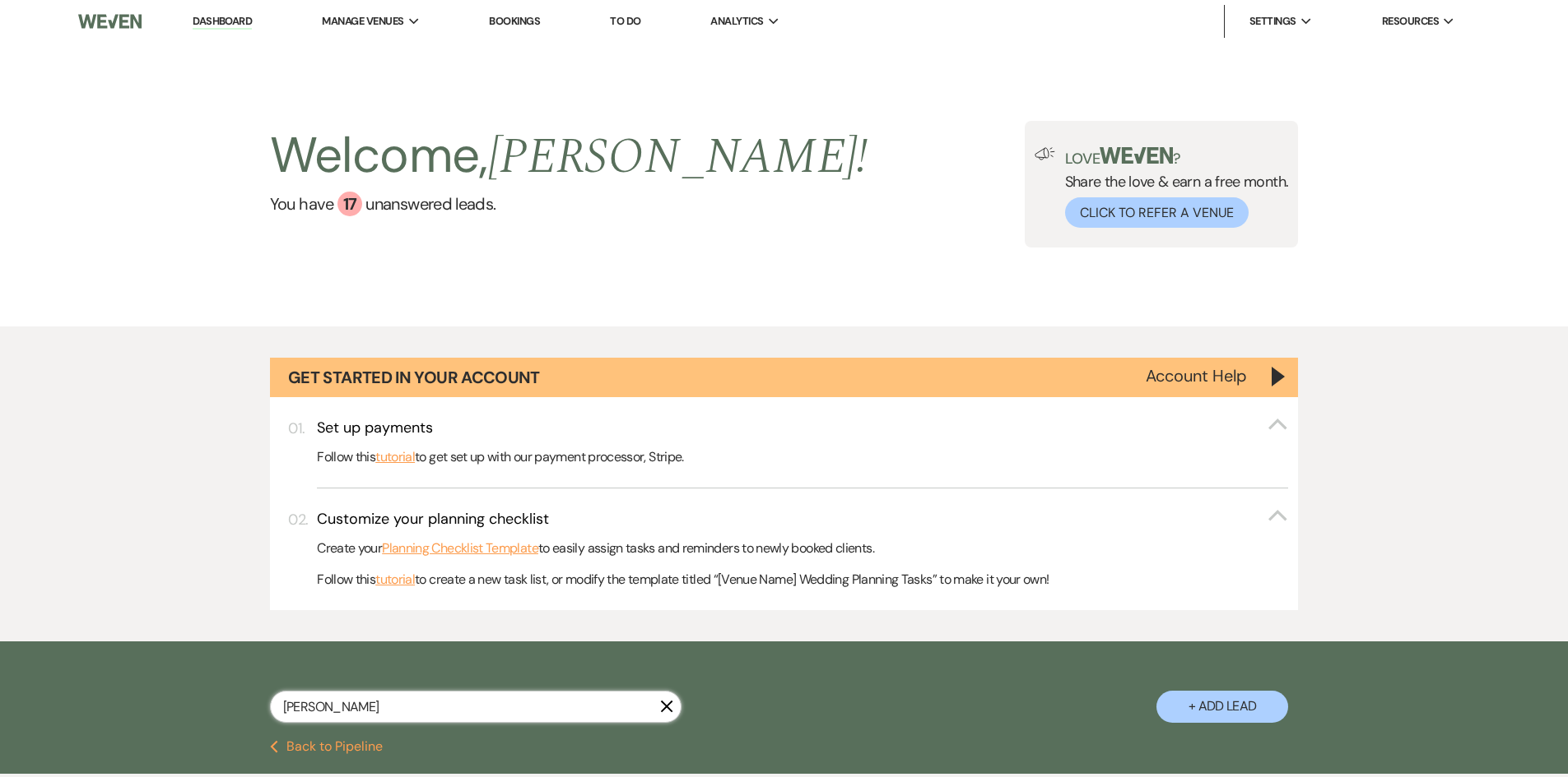
select select "5"
select select "8"
select select "5"
select select "8"
select select "5"
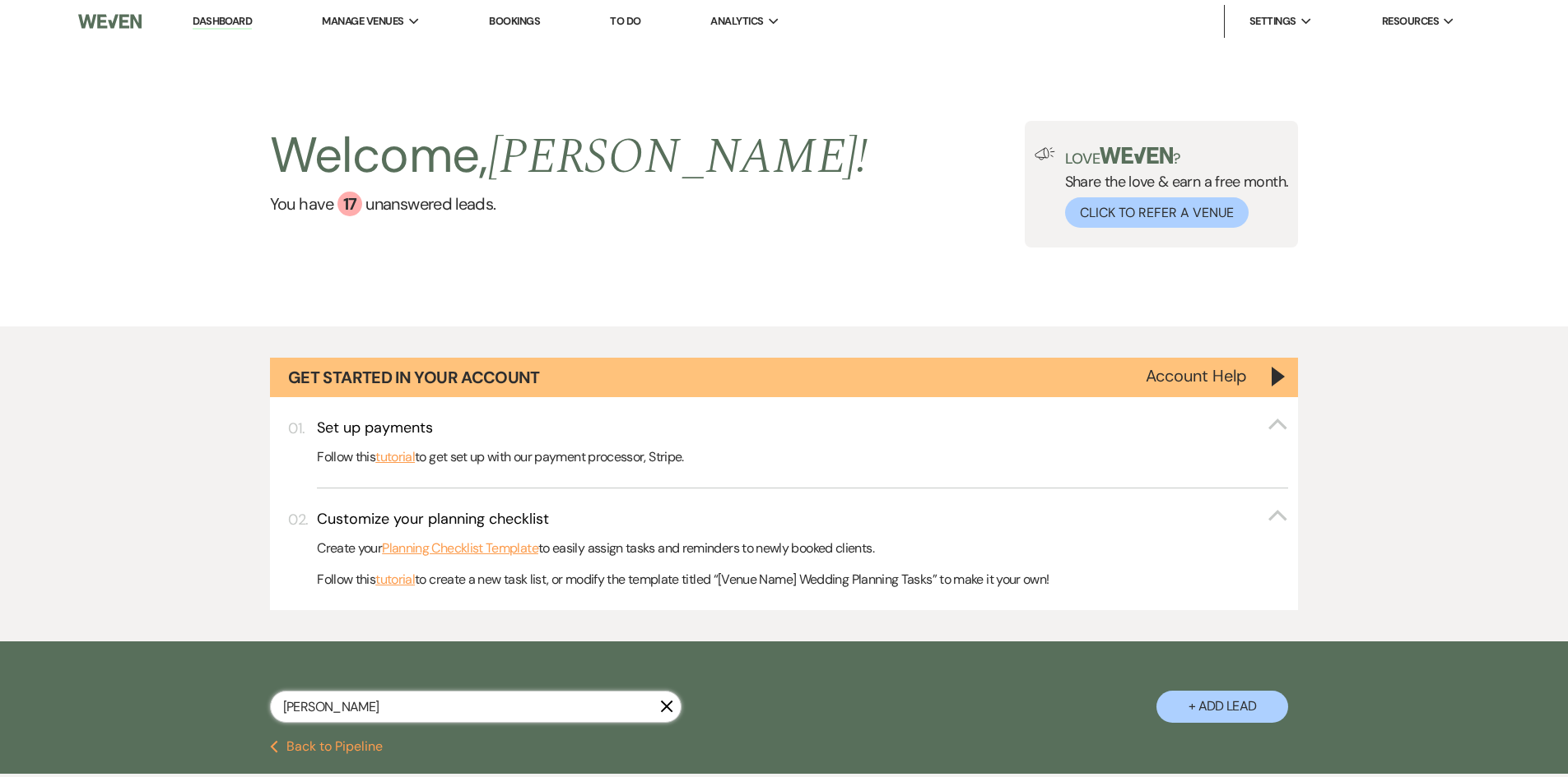
select select "8"
select select "5"
select select "8"
select select "10"
select select "8"
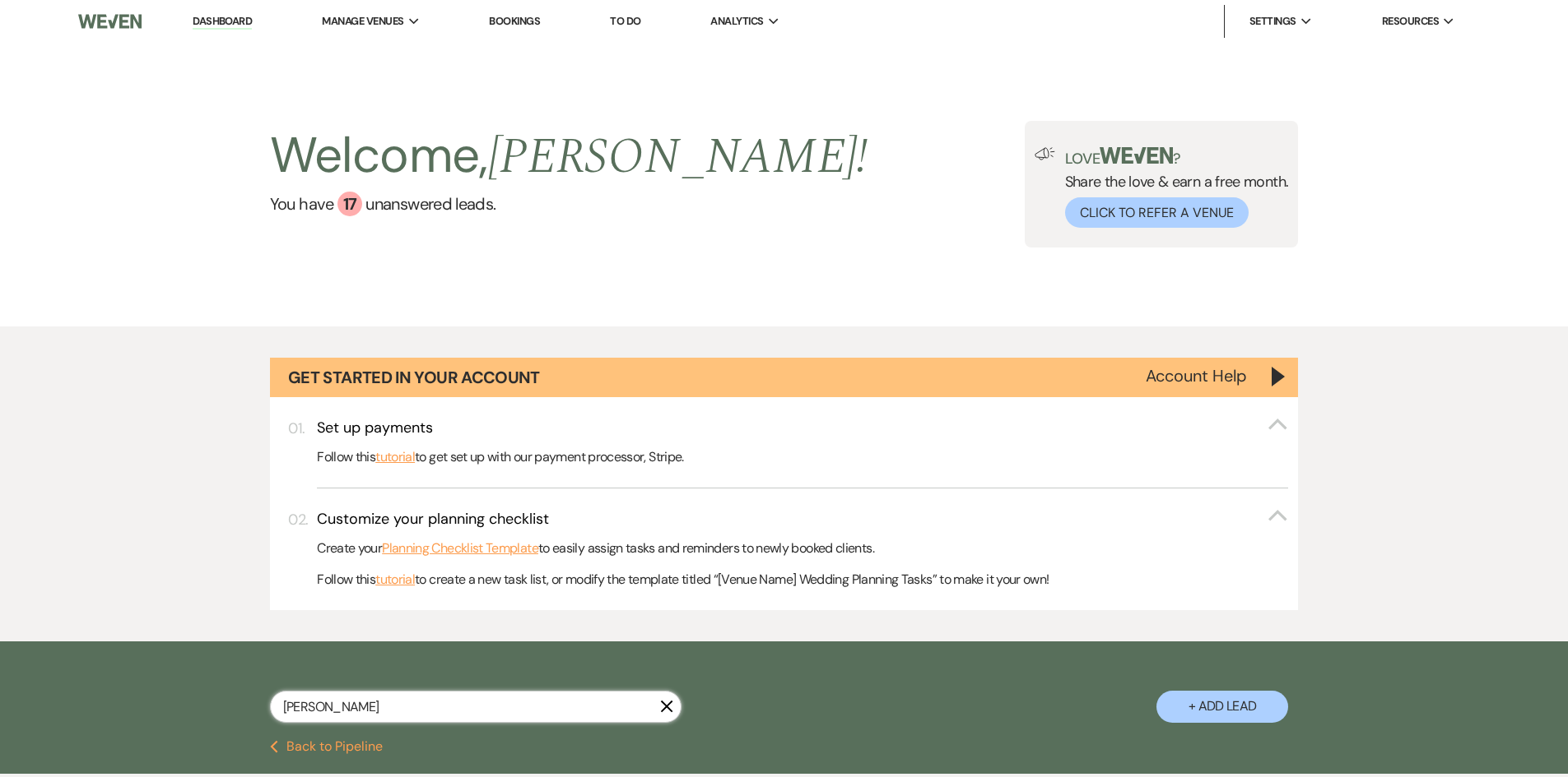
select select "10"
select select "8"
select select "10"
type input "diane"
select select "6"
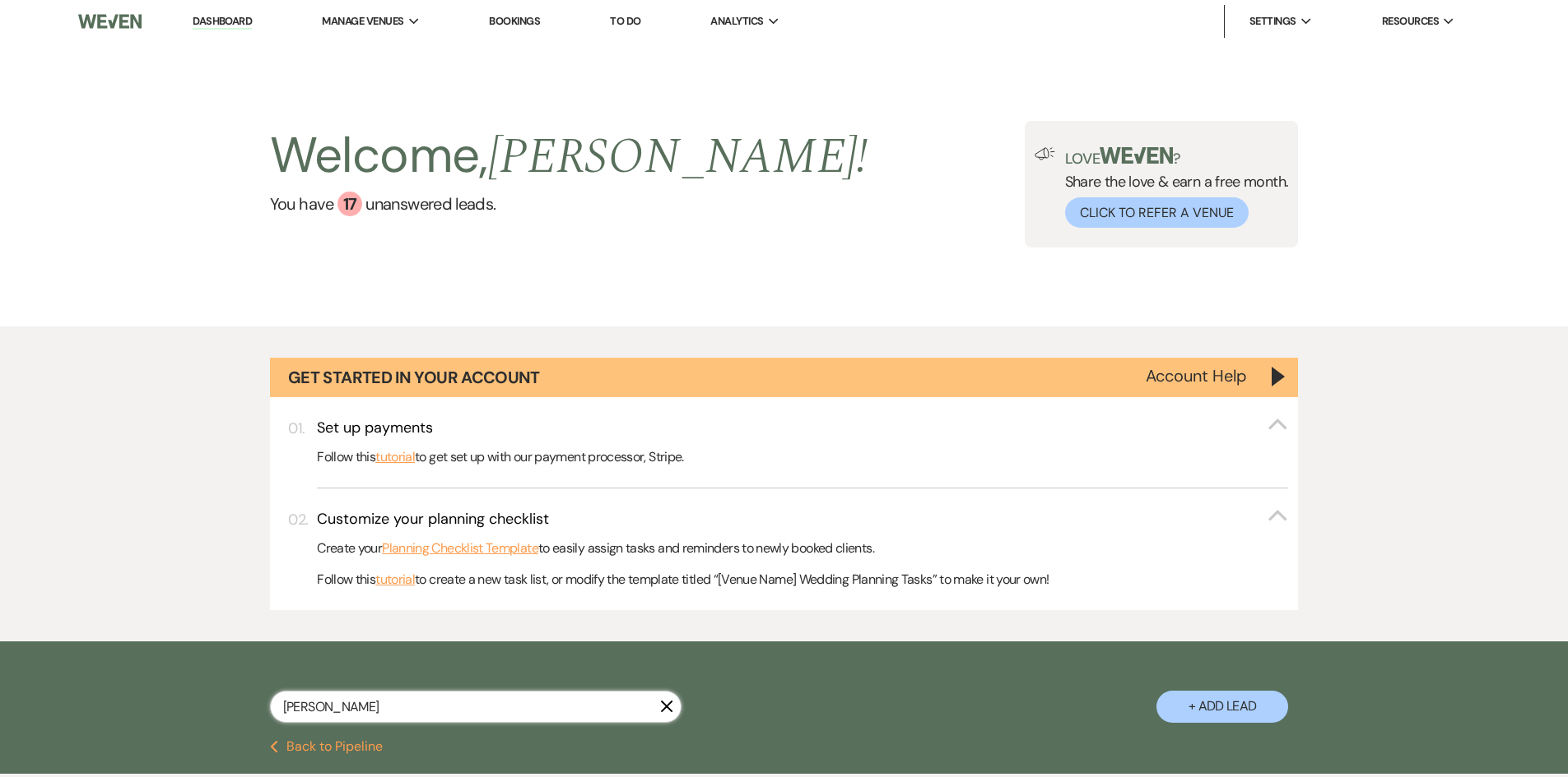
select select "6"
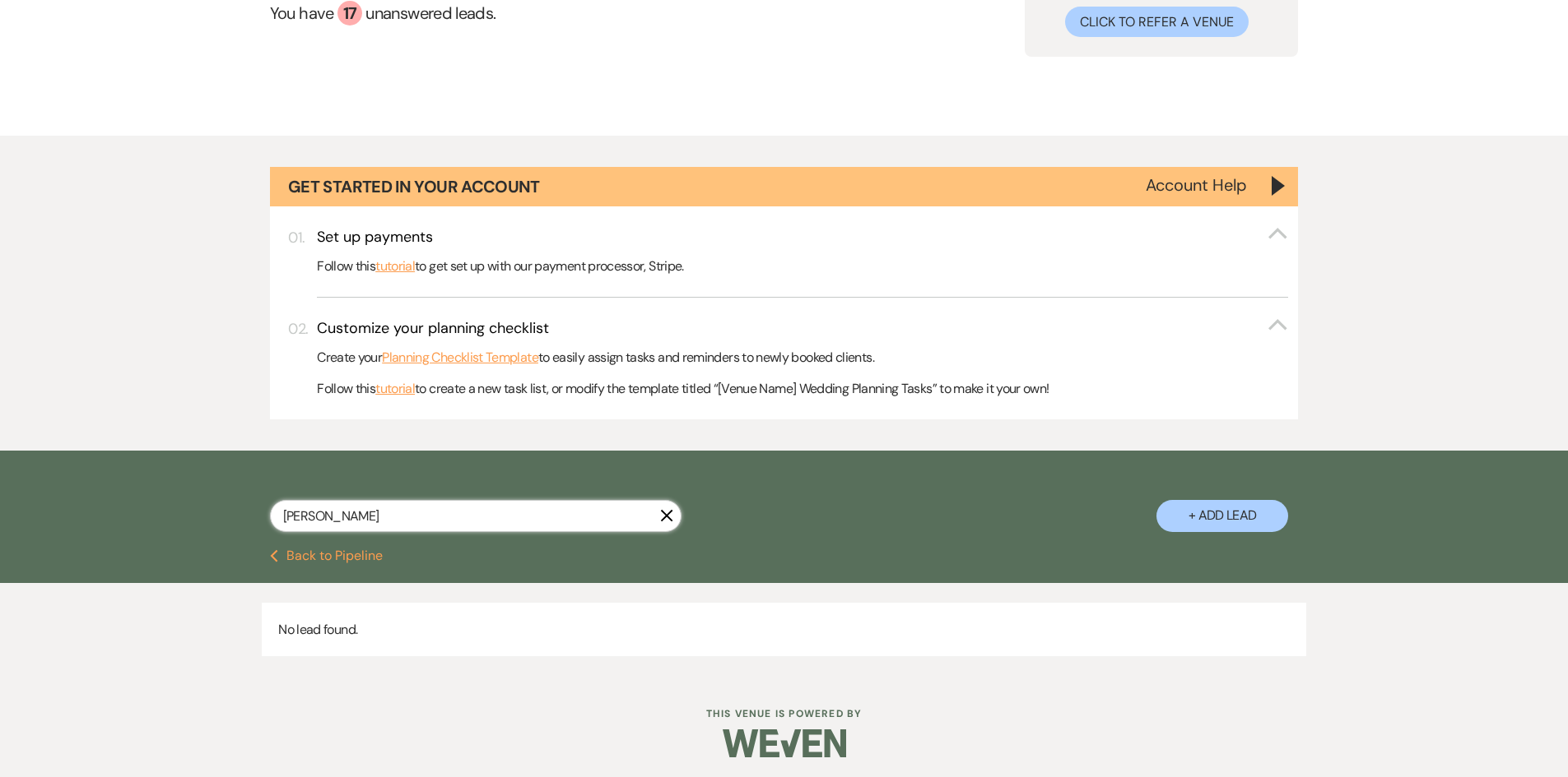
scroll to position [196, 0]
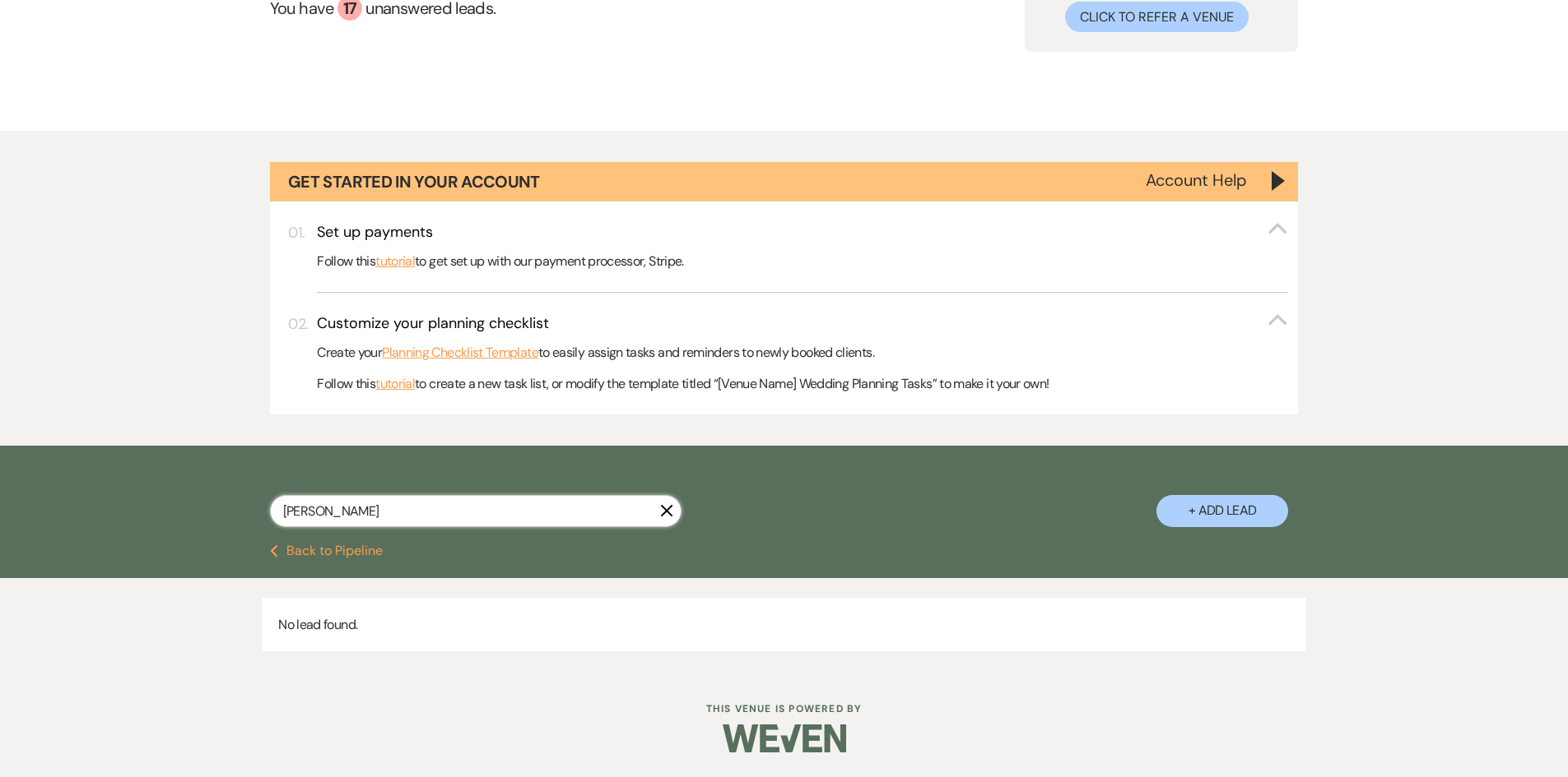
type input "diana"
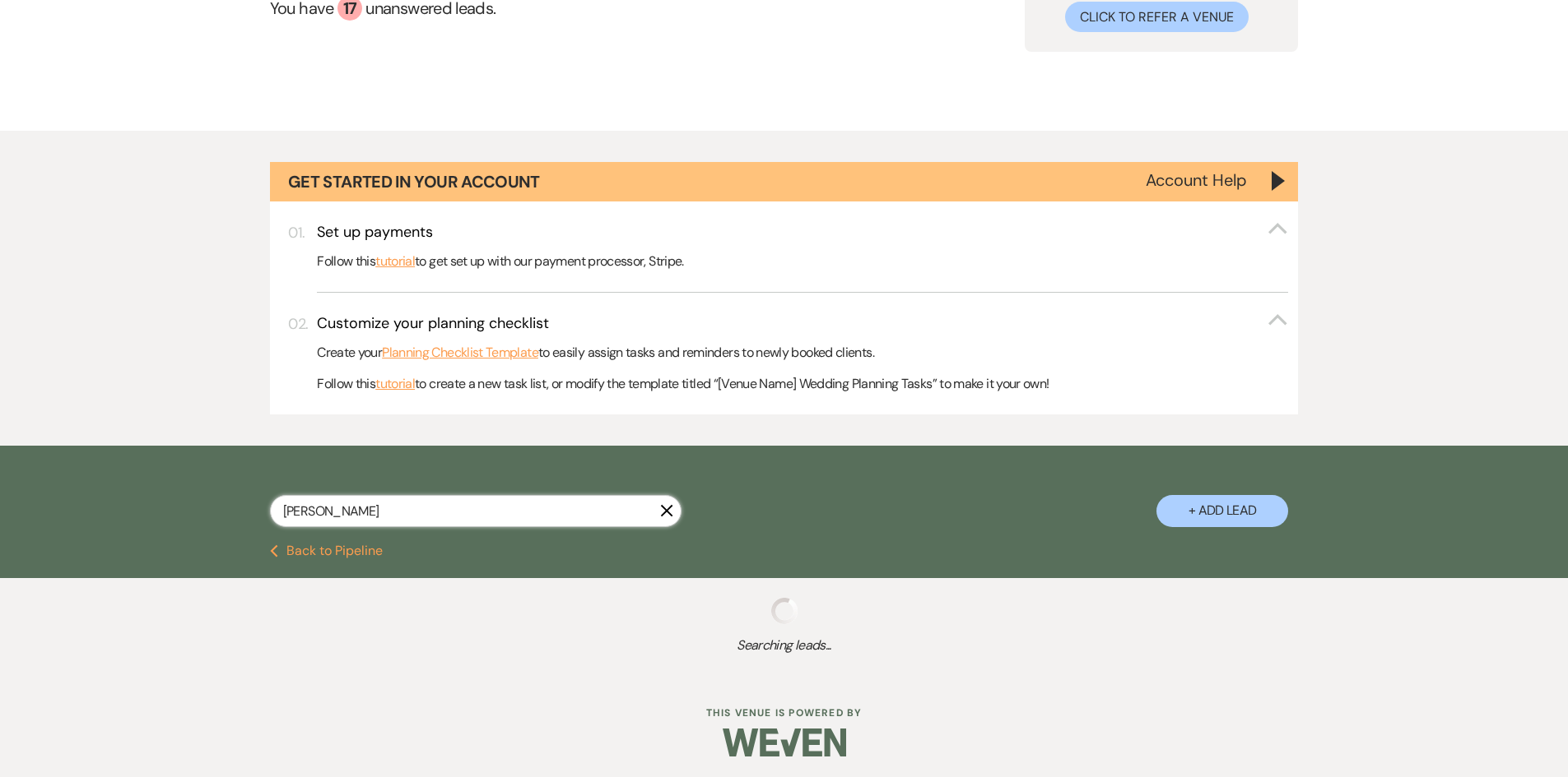
select select "6"
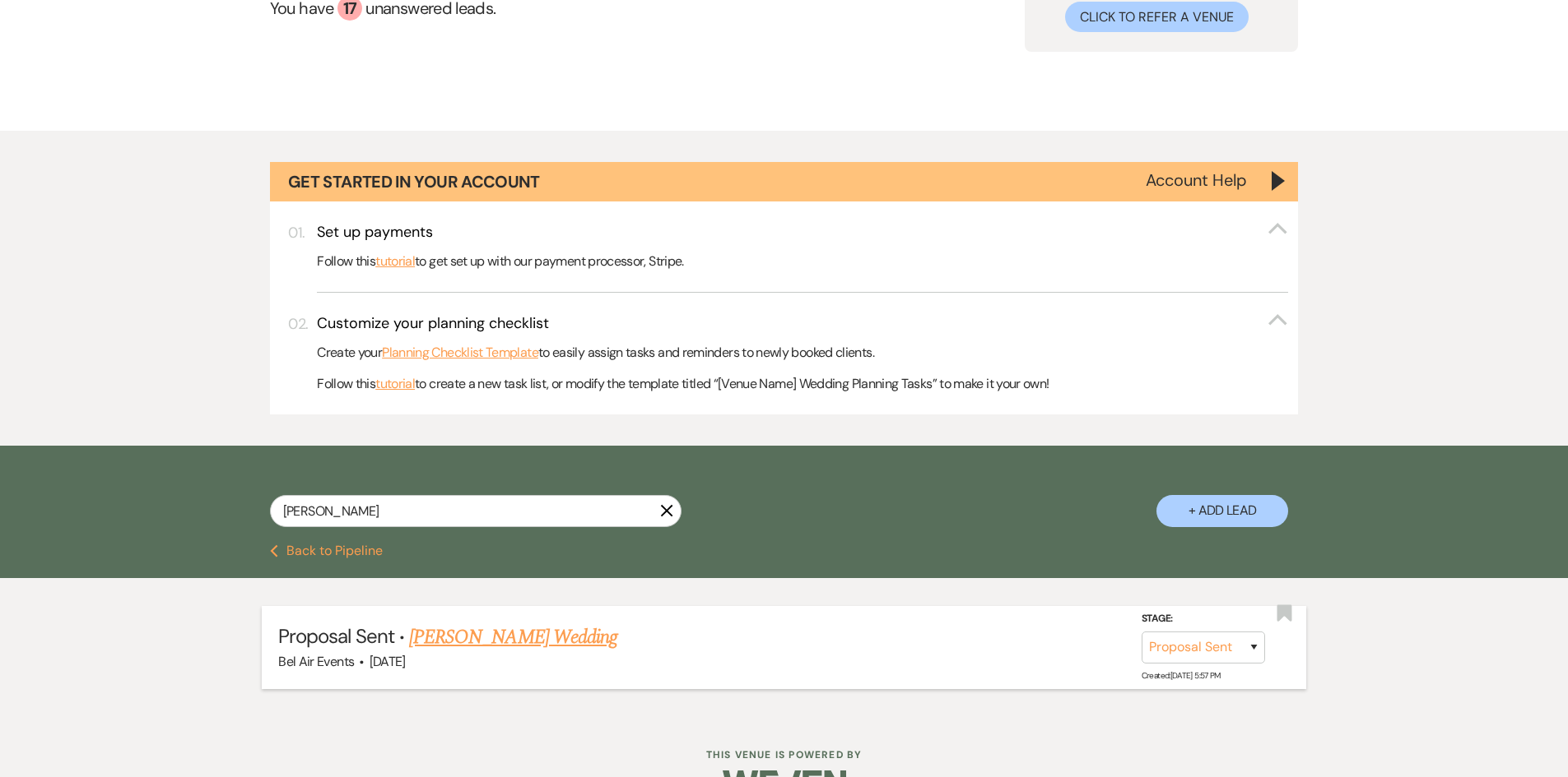
click at [529, 638] on link "Diana Frazier's Wedding" at bounding box center [513, 638] width 208 height 30
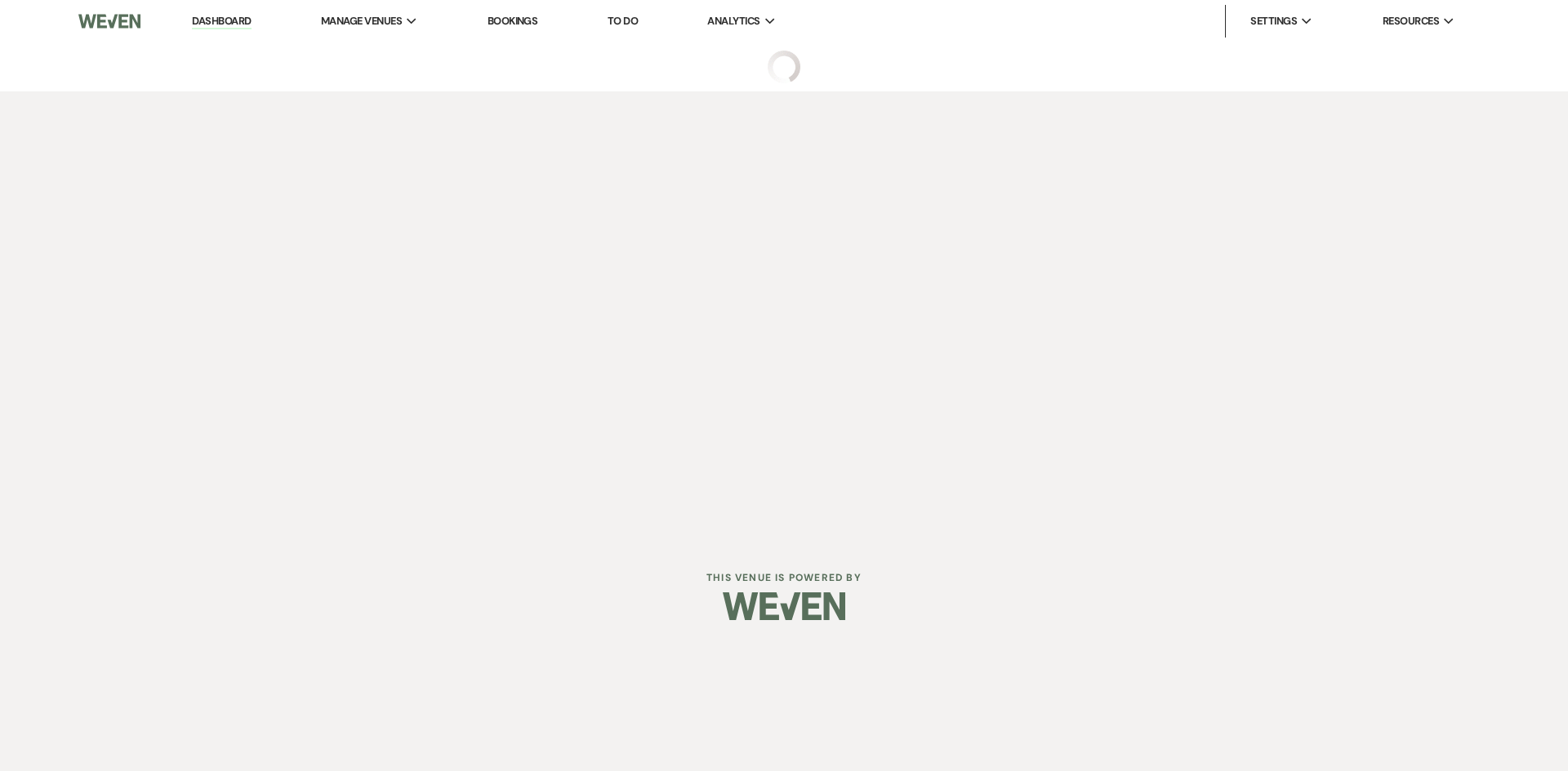
select select "6"
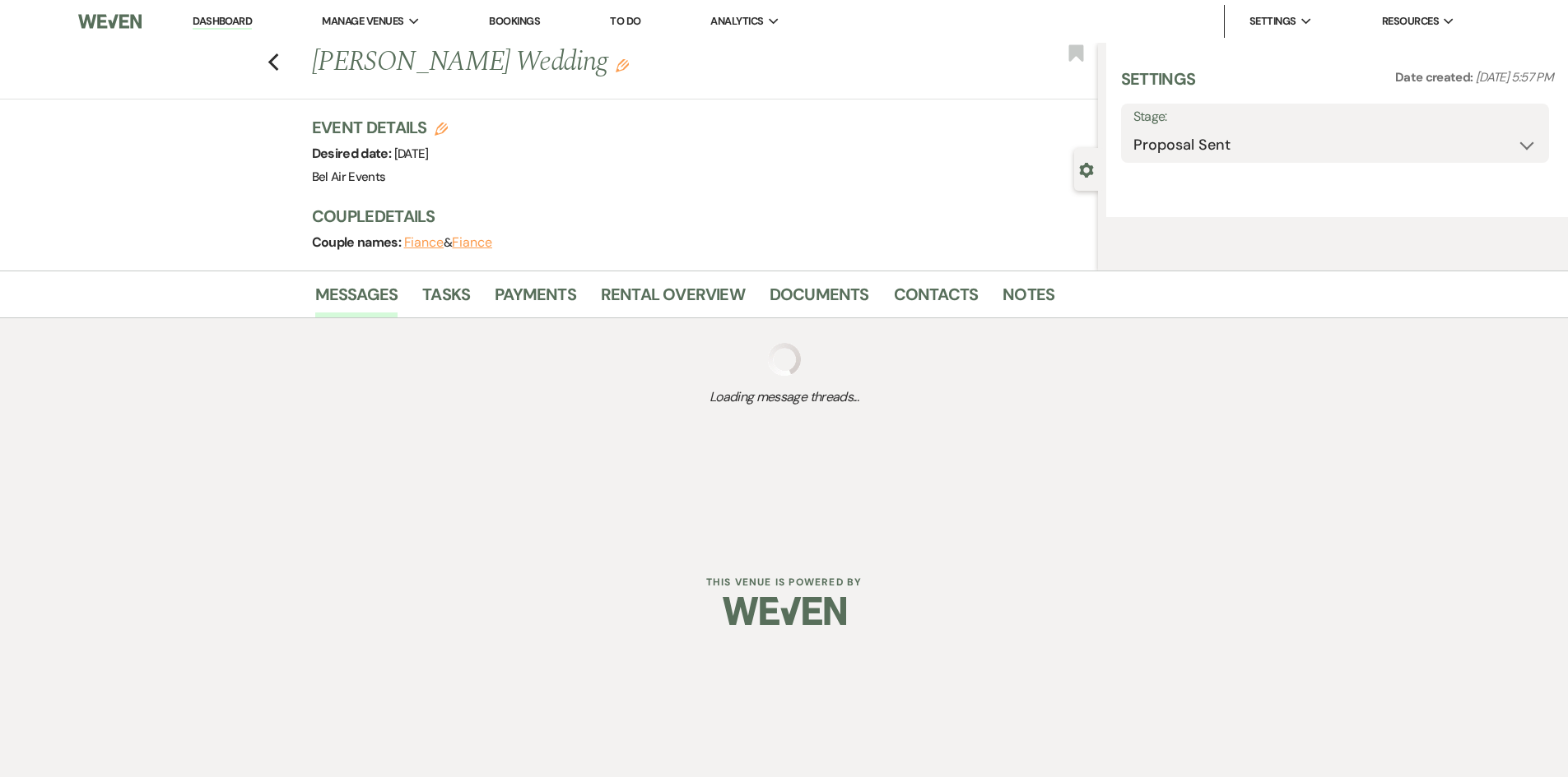
select select "2"
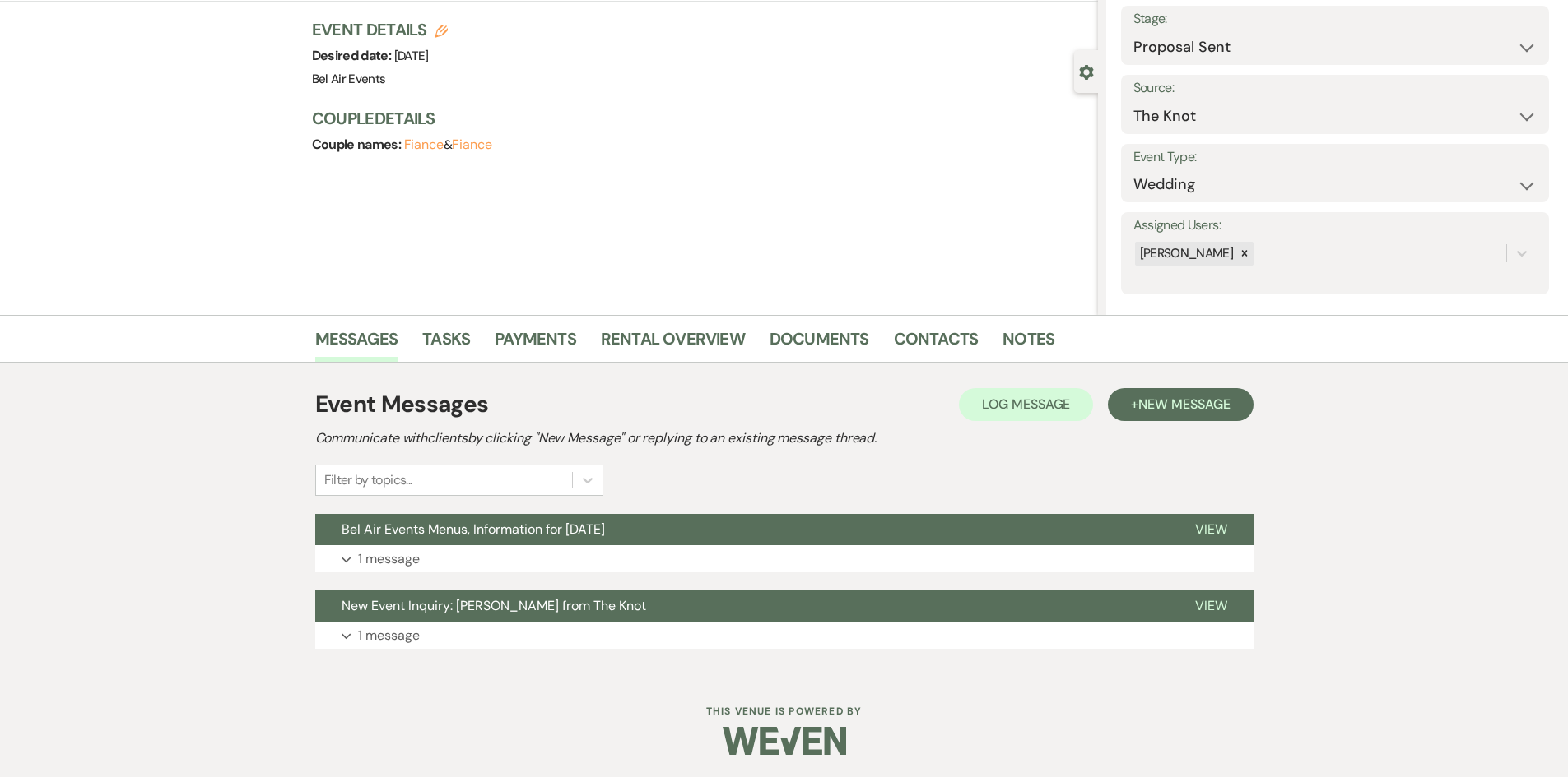
scroll to position [100, 0]
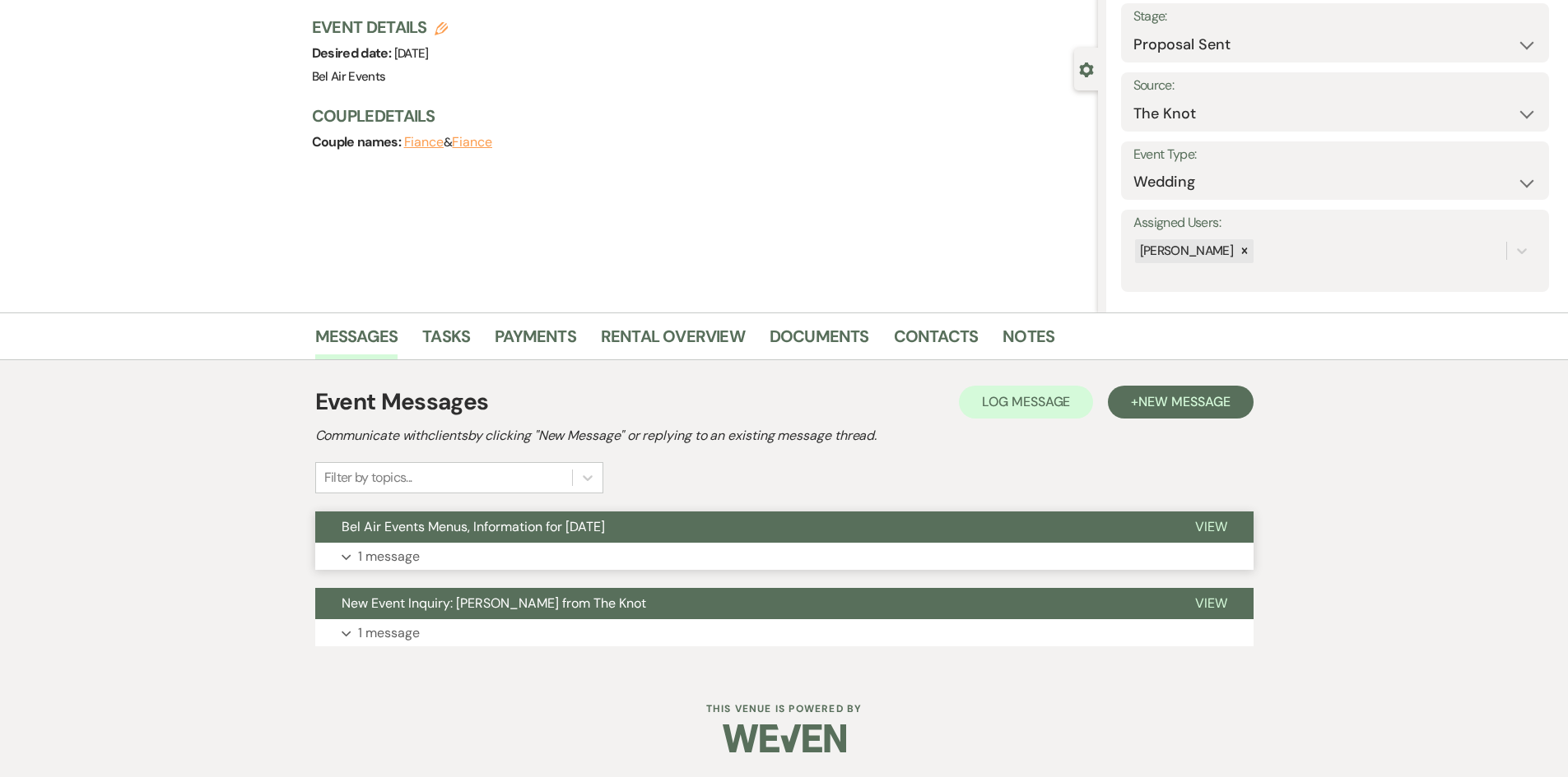
click at [348, 559] on icon "Expand" at bounding box center [346, 558] width 10 height 7
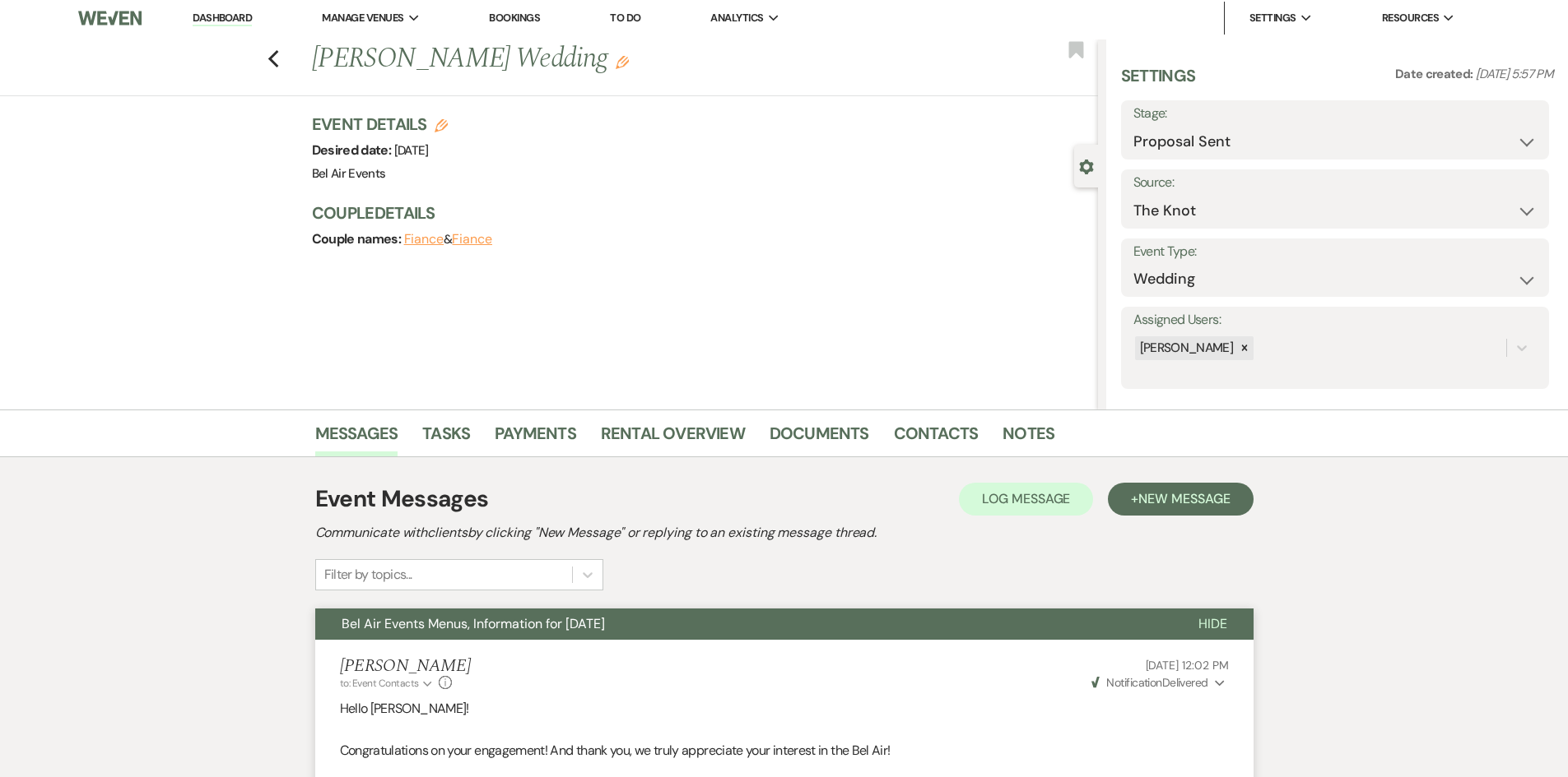
scroll to position [0, 0]
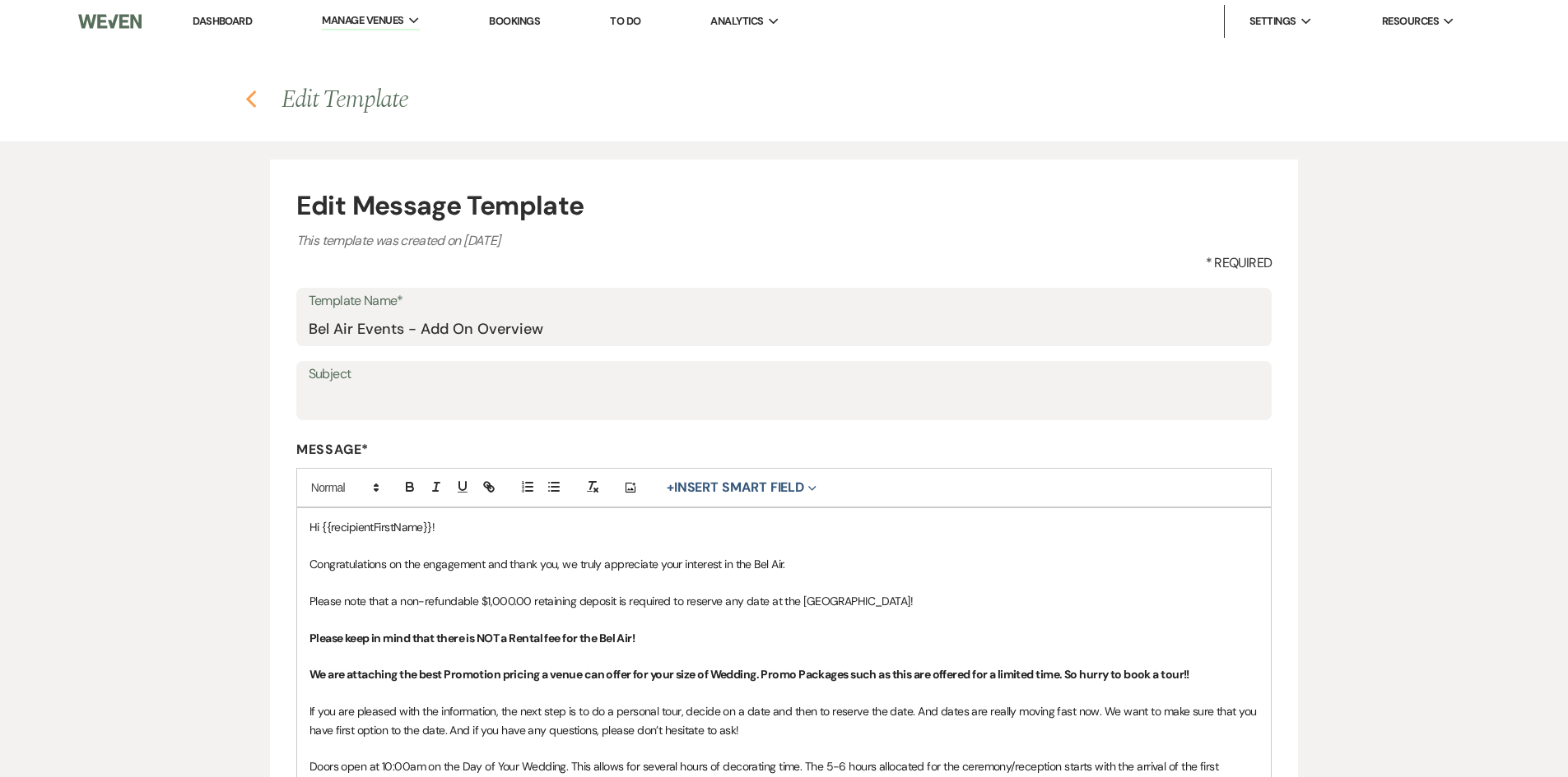
click at [250, 103] on use "button" at bounding box center [252, 99] width 10 height 18
